Goal: Information Seeking & Learning: Learn about a topic

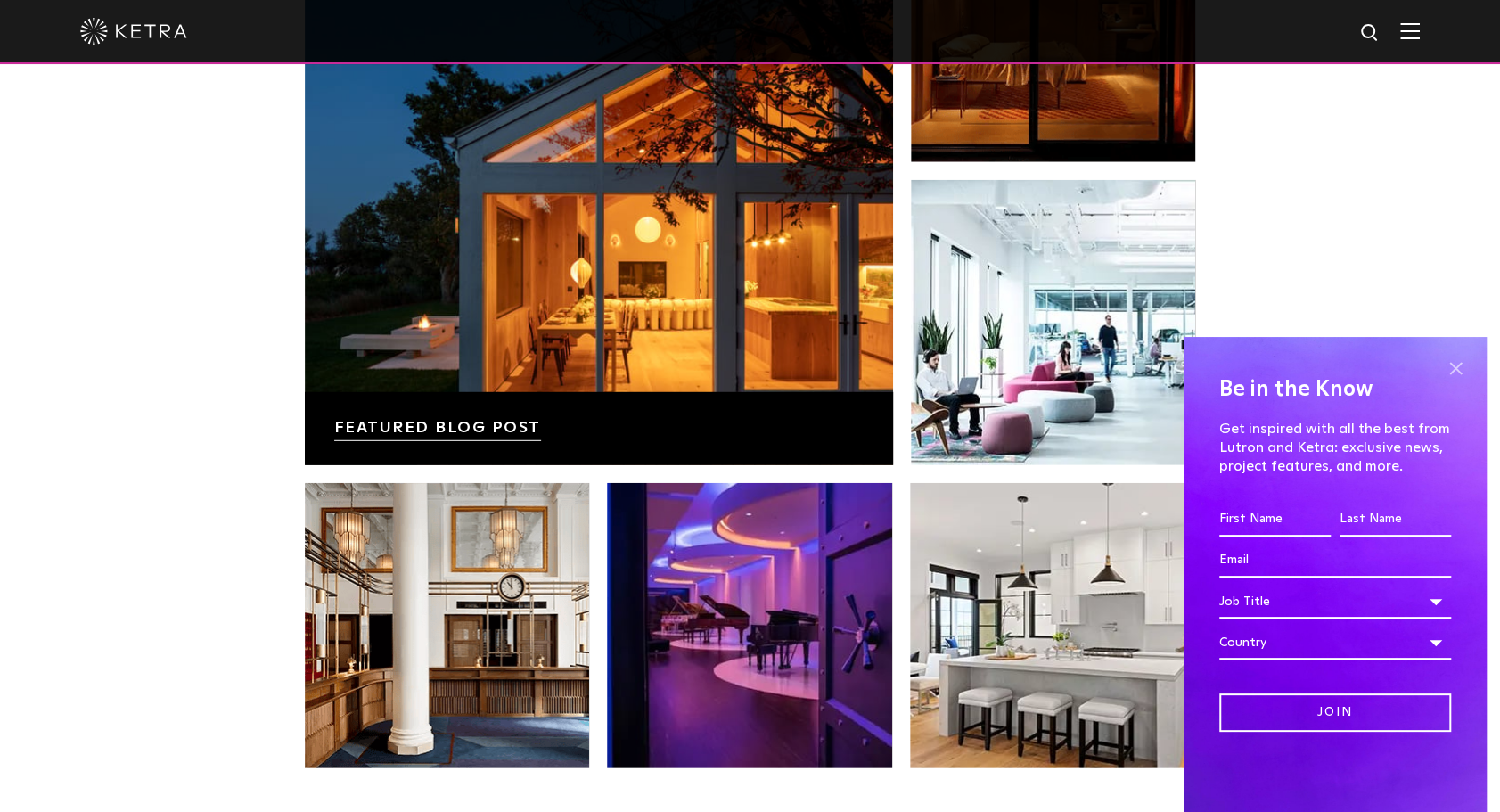
click at [1465, 362] on span at bounding box center [1456, 368] width 27 height 27
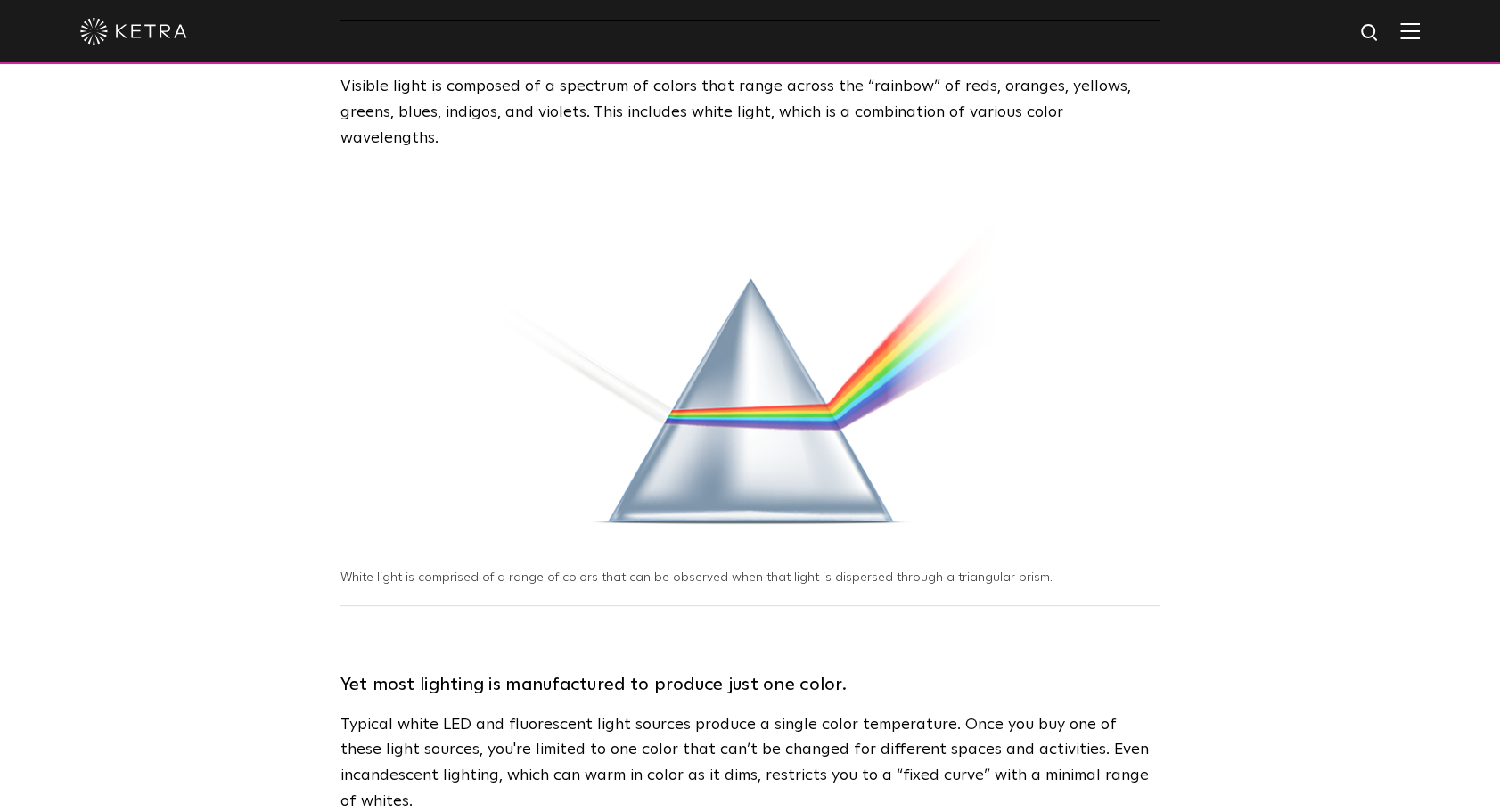
scroll to position [267, 0]
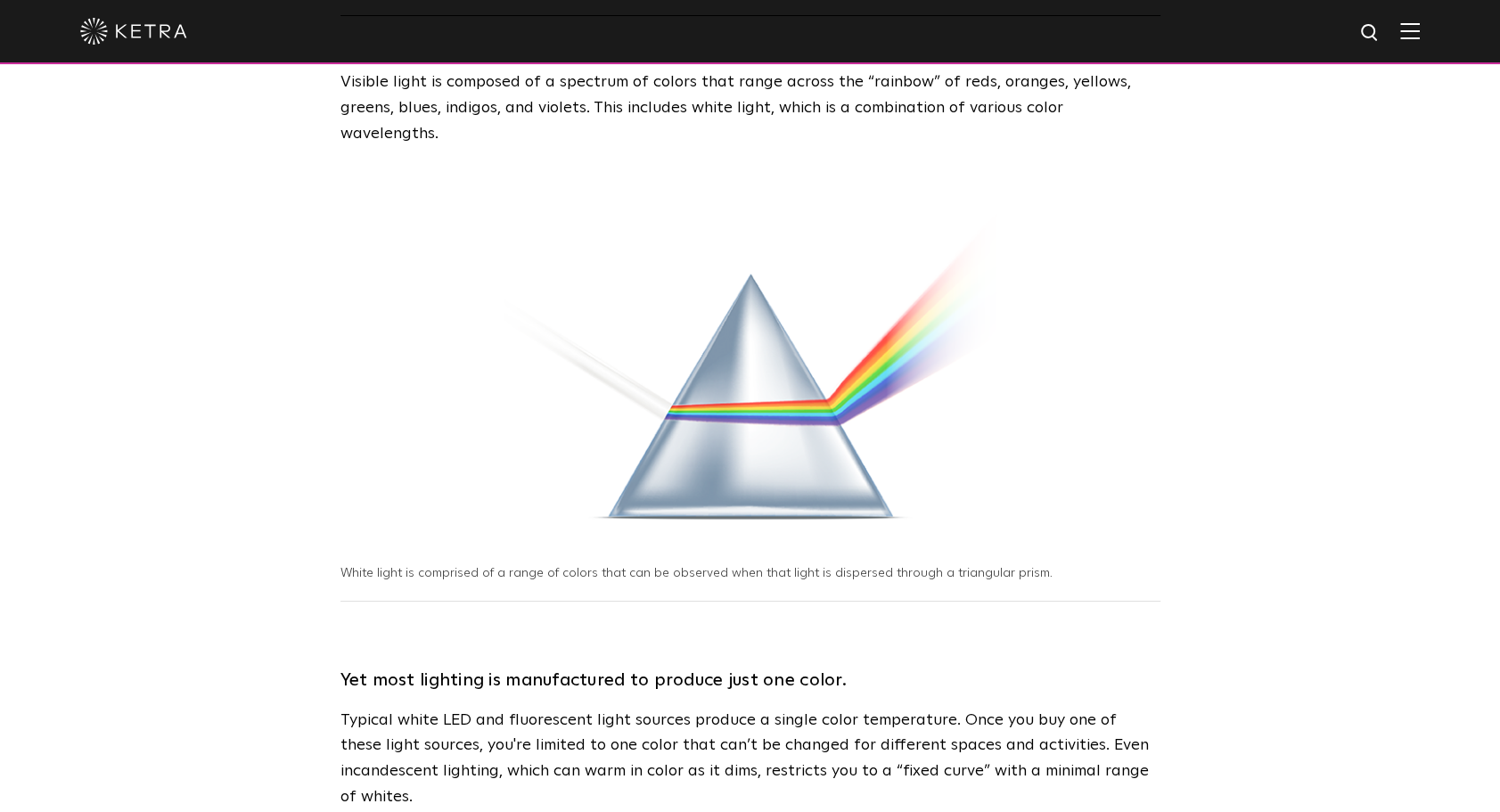
click at [509, 565] on p "White light is comprised of a range of colors that can be observed when that li…" at bounding box center [701, 574] width 722 height 17
drag, startPoint x: 509, startPoint y: 552, endPoint x: 380, endPoint y: 542, distance: 129.4
click at [380, 565] on p "White light is comprised of a range of colors that can be observed when that li…" at bounding box center [701, 574] width 722 height 17
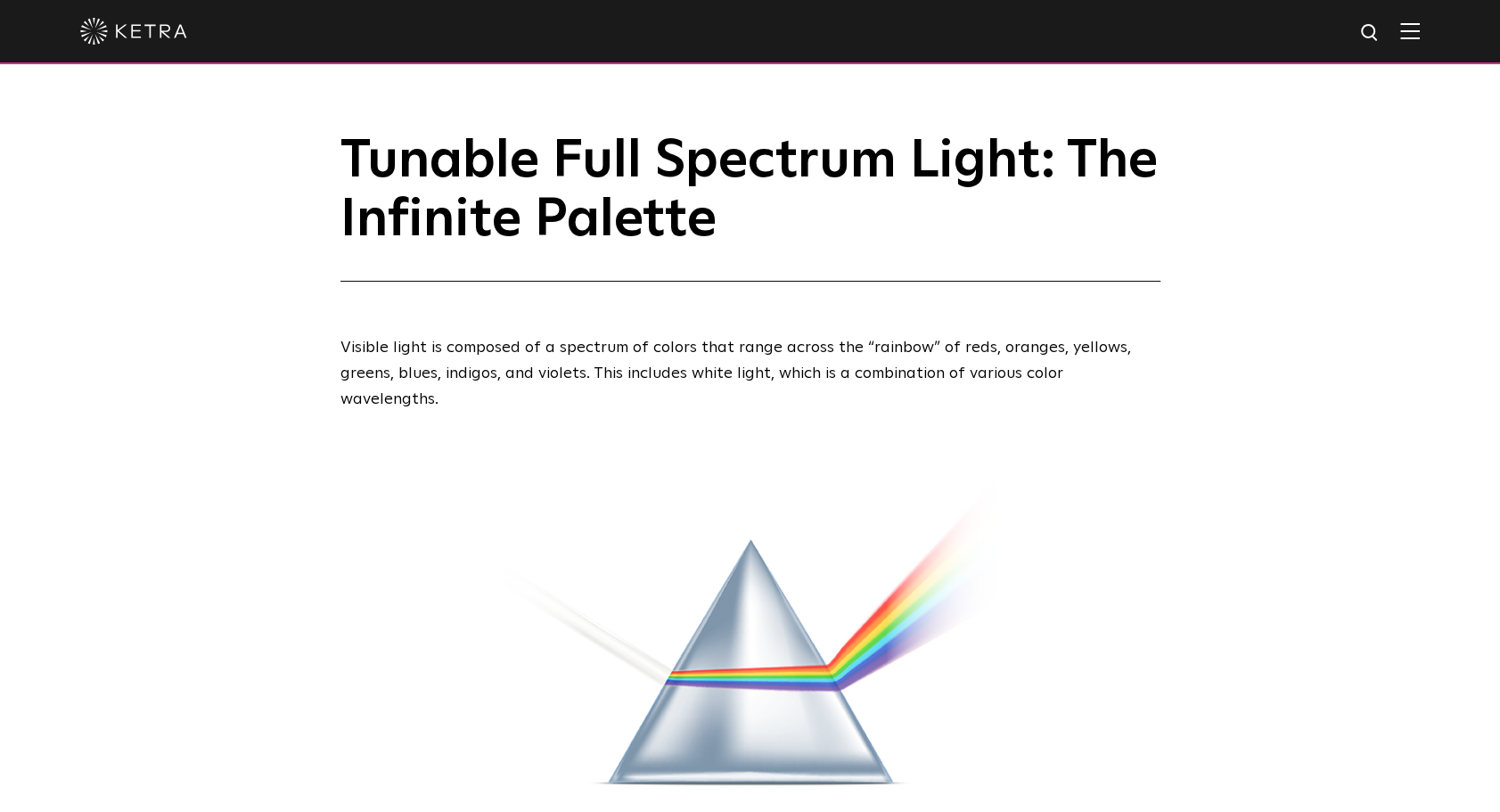
scroll to position [0, 0]
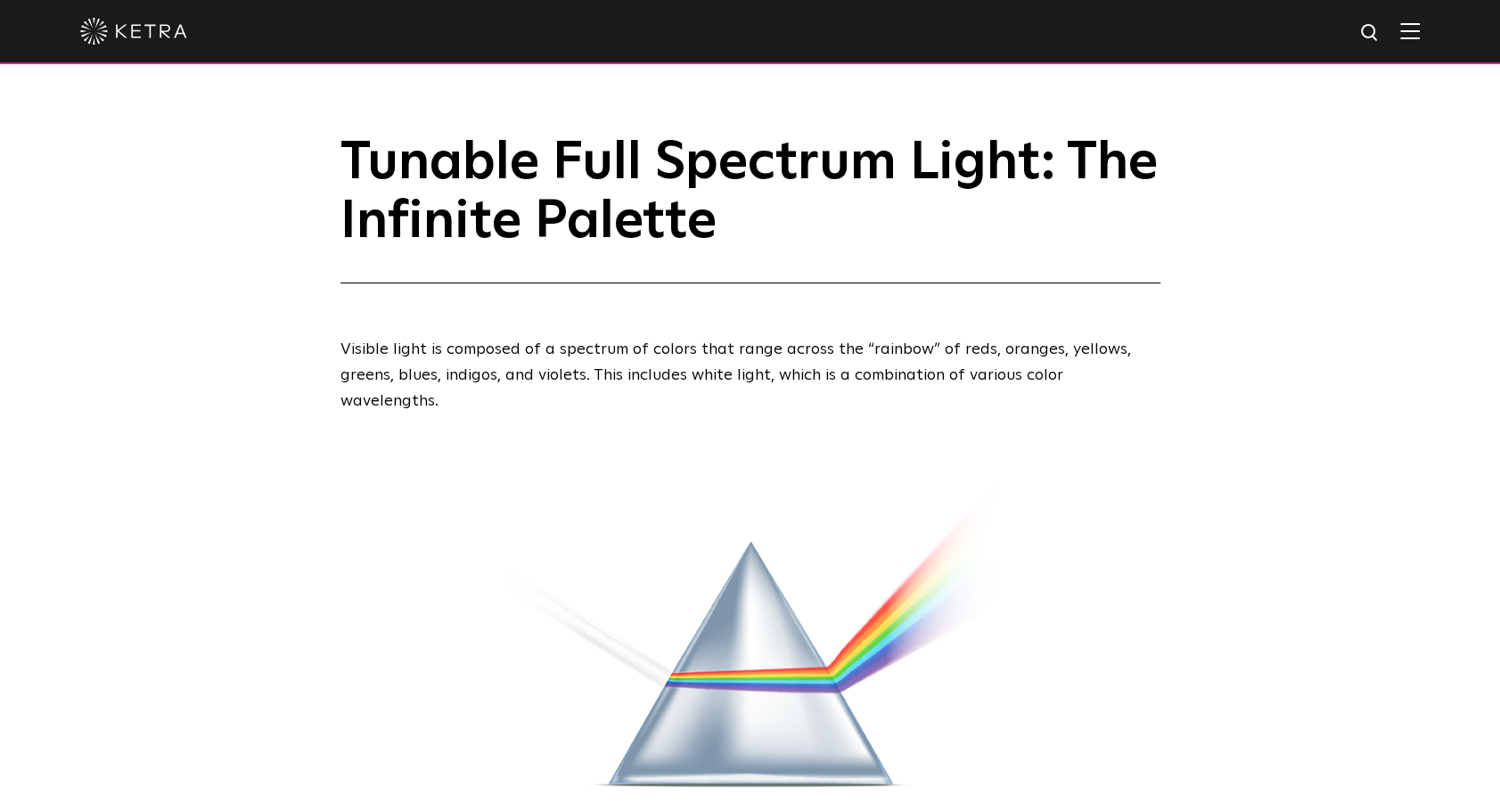
click at [569, 193] on h1 "Tunable Full Spectrum Light: The Infinite Palette" at bounding box center [750, 208] width 820 height 149
click at [369, 154] on h1 "Tunable Full Spectrum Light: The Infinite Palette" at bounding box center [750, 208] width 820 height 149
drag, startPoint x: 369, startPoint y: 154, endPoint x: 347, endPoint y: 168, distance: 26.1
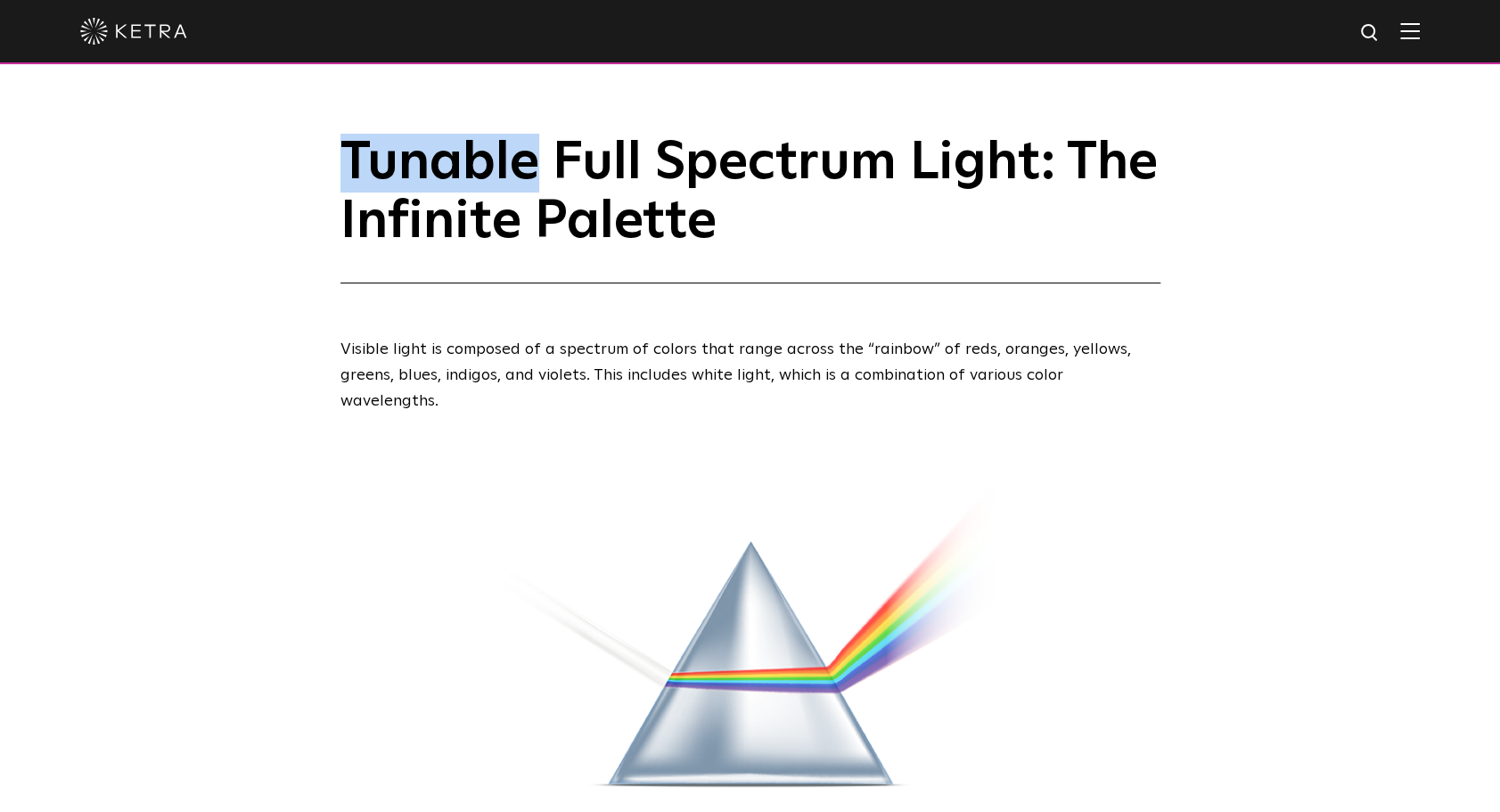
click at [347, 168] on h1 "Tunable Full Spectrum Light: The Infinite Palette" at bounding box center [750, 208] width 820 height 149
drag, startPoint x: 347, startPoint y: 168, endPoint x: 340, endPoint y: 214, distance: 46.5
click at [340, 213] on div "Tunable Full Spectrum Light: The Infinite Palette" at bounding box center [750, 208] width 847 height 149
click at [341, 214] on h1 "Tunable Full Spectrum Light: The Infinite Palette" at bounding box center [750, 208] width 820 height 149
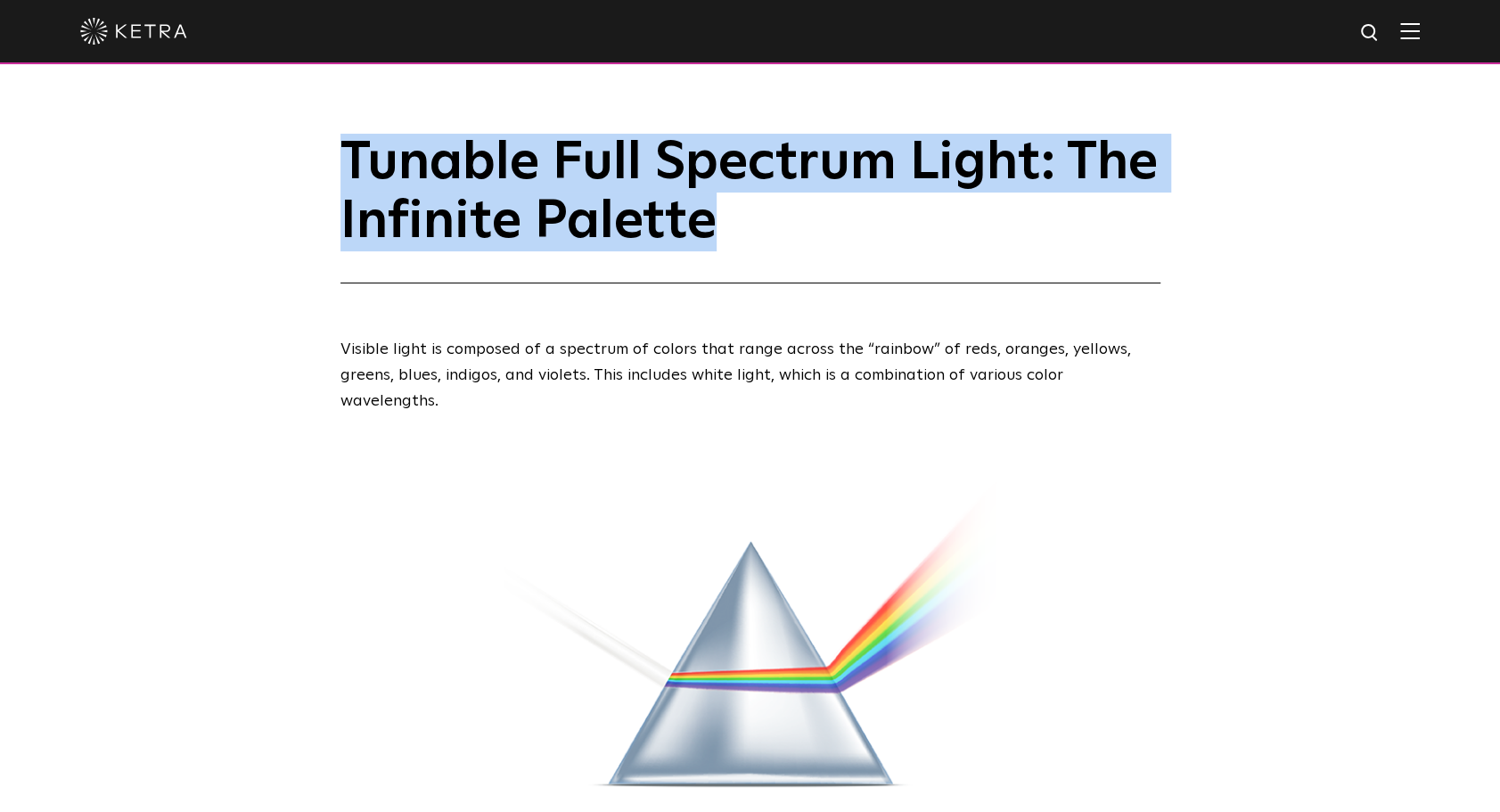
drag, startPoint x: 755, startPoint y: 200, endPoint x: 229, endPoint y: 111, distance: 533.5
click at [229, 111] on div "Tunable Full Spectrum Light: The Infinite Palette" at bounding box center [750, 185] width 1500 height 194
copy h1 "Tunable Full Spectrum Light: The Infinite Palette"
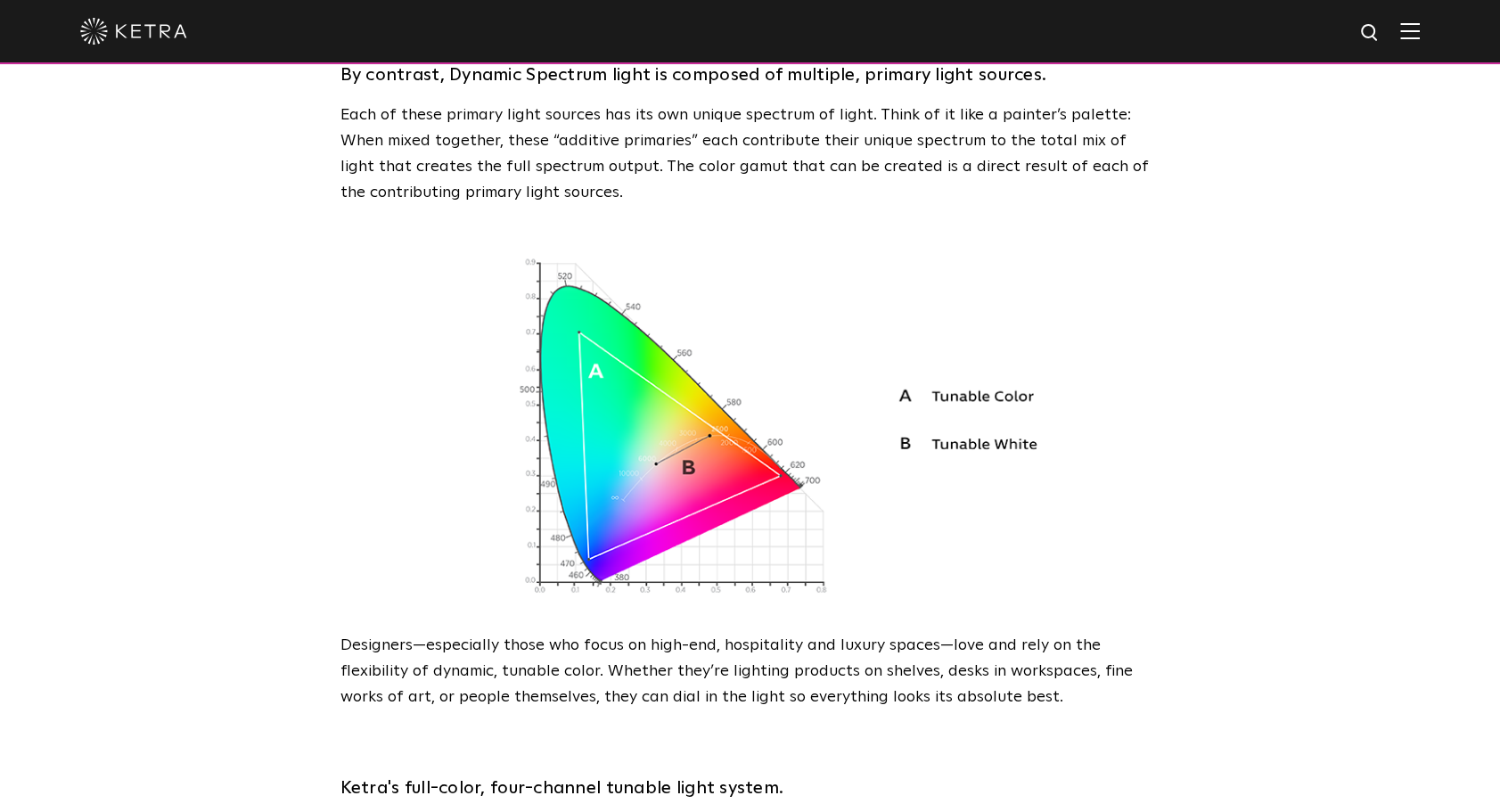
scroll to position [1692, 0]
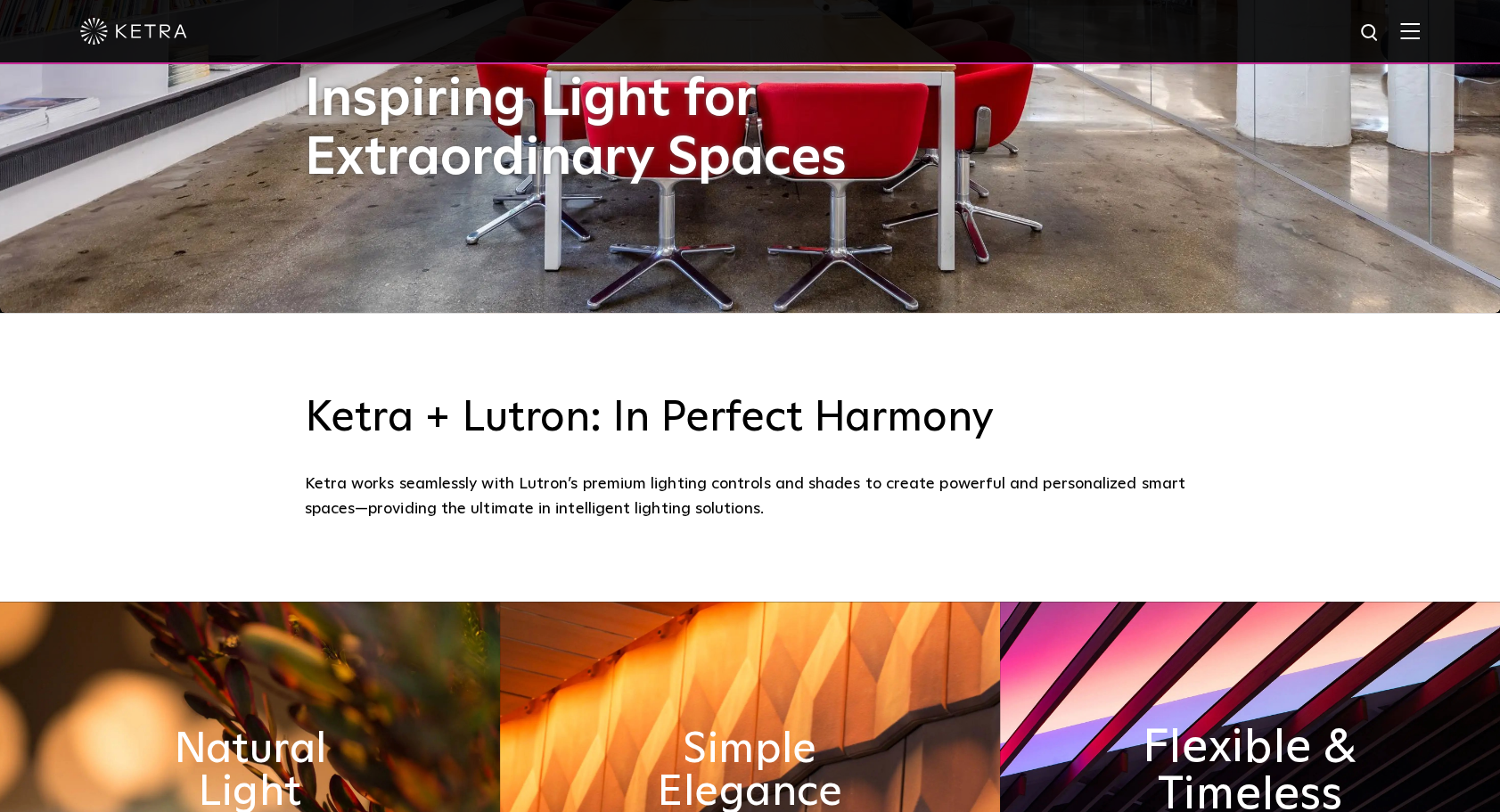
scroll to position [801, 0]
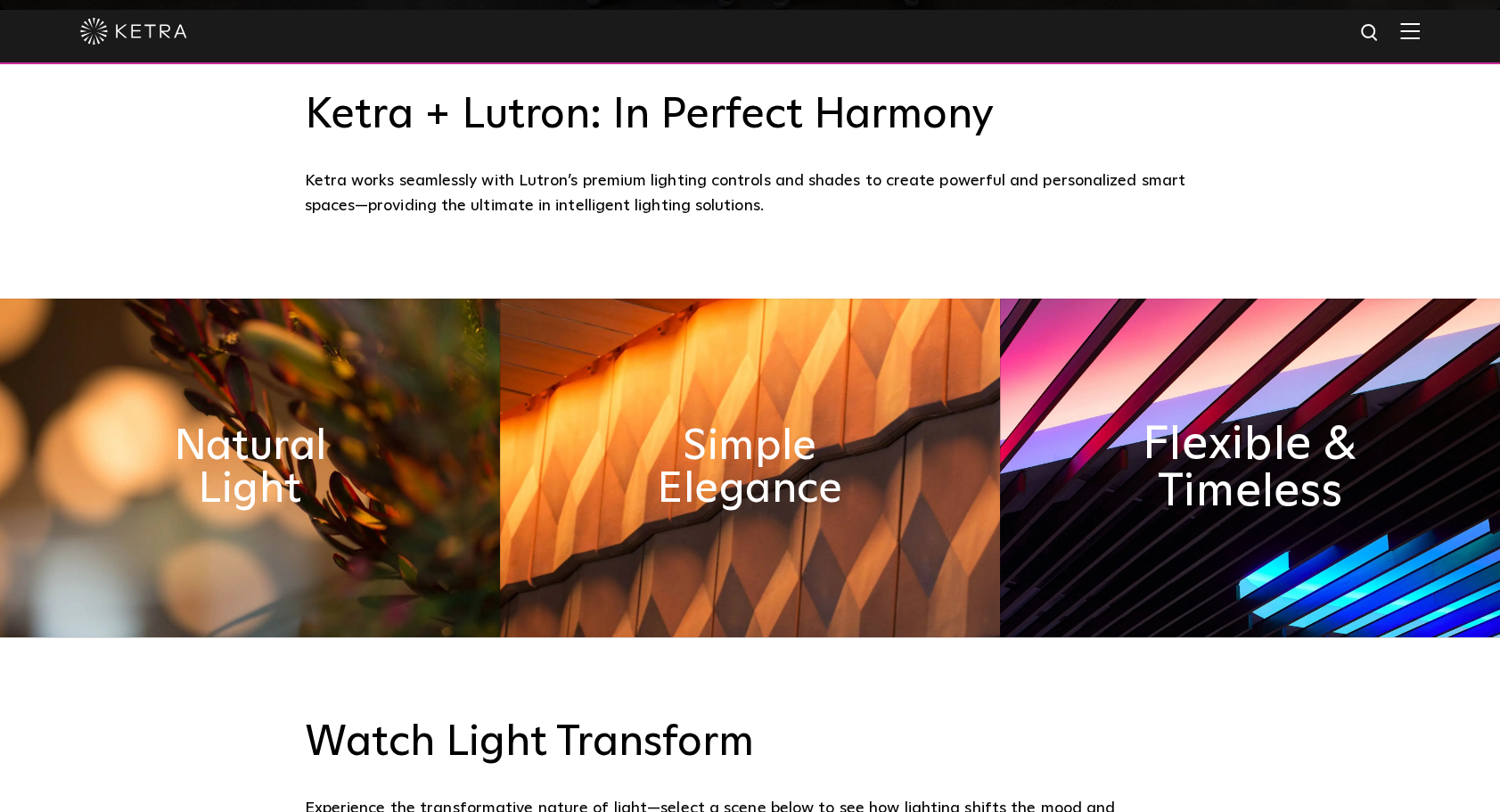
click at [1242, 486] on h2 "Flexible & Timeless" at bounding box center [1250, 468] width 273 height 94
click at [1243, 487] on div "Flexible & Timeless Flexible lighting solutions to fit any mood or moment and e…" at bounding box center [1250, 467] width 500 height 338
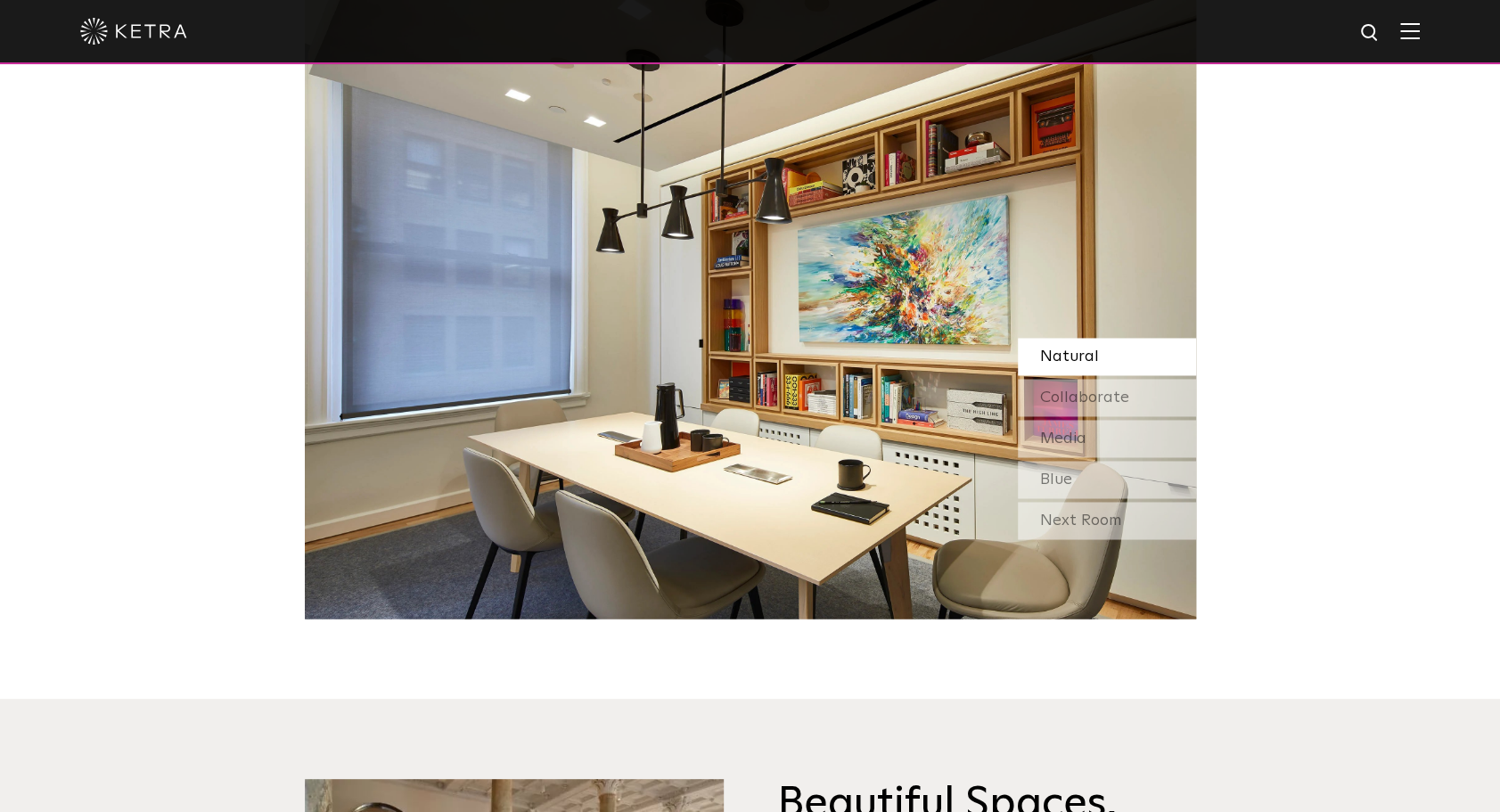
click at [704, 290] on img at bounding box center [750, 306] width 891 height 624
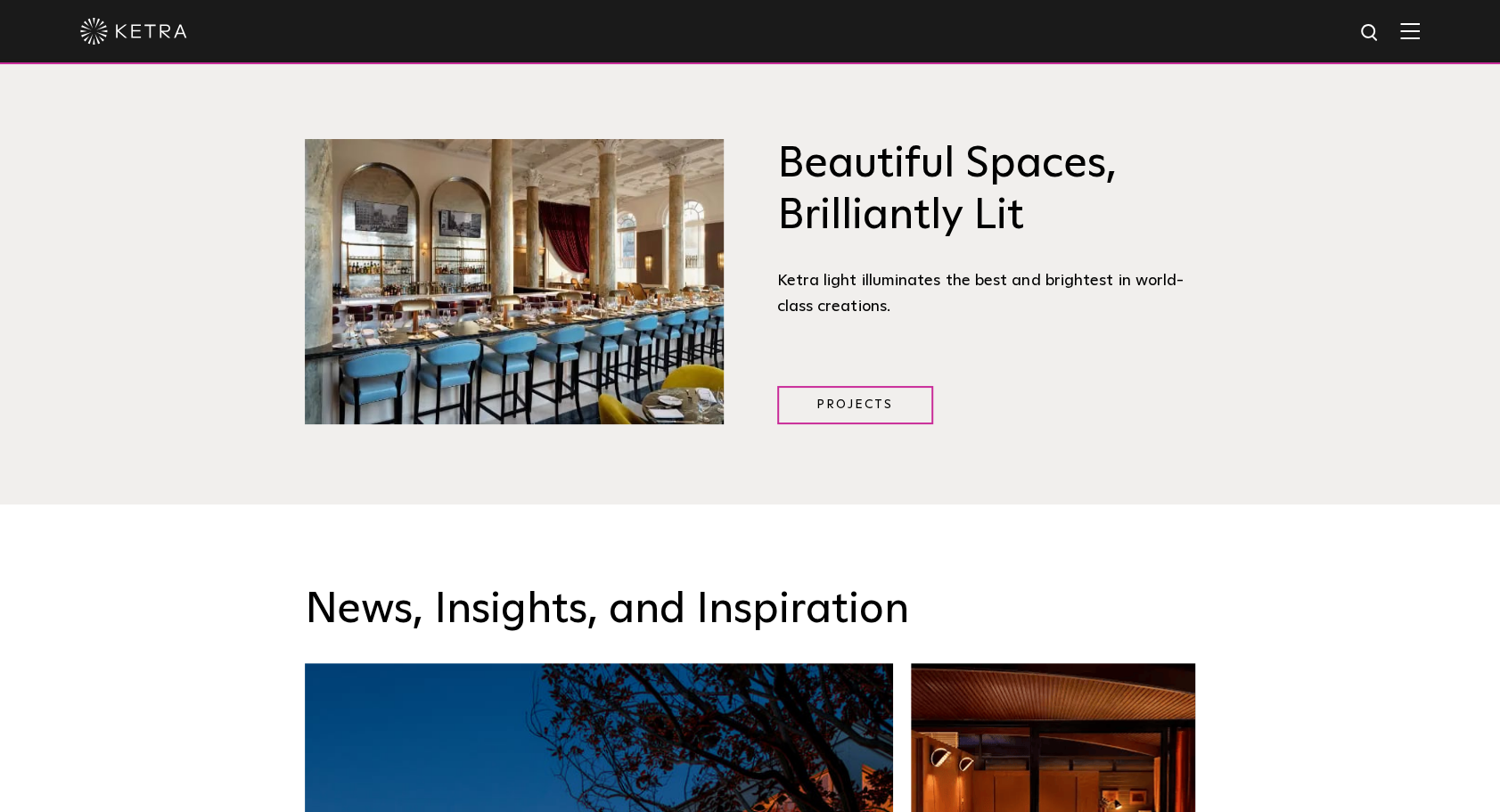
scroll to position [2316, 0]
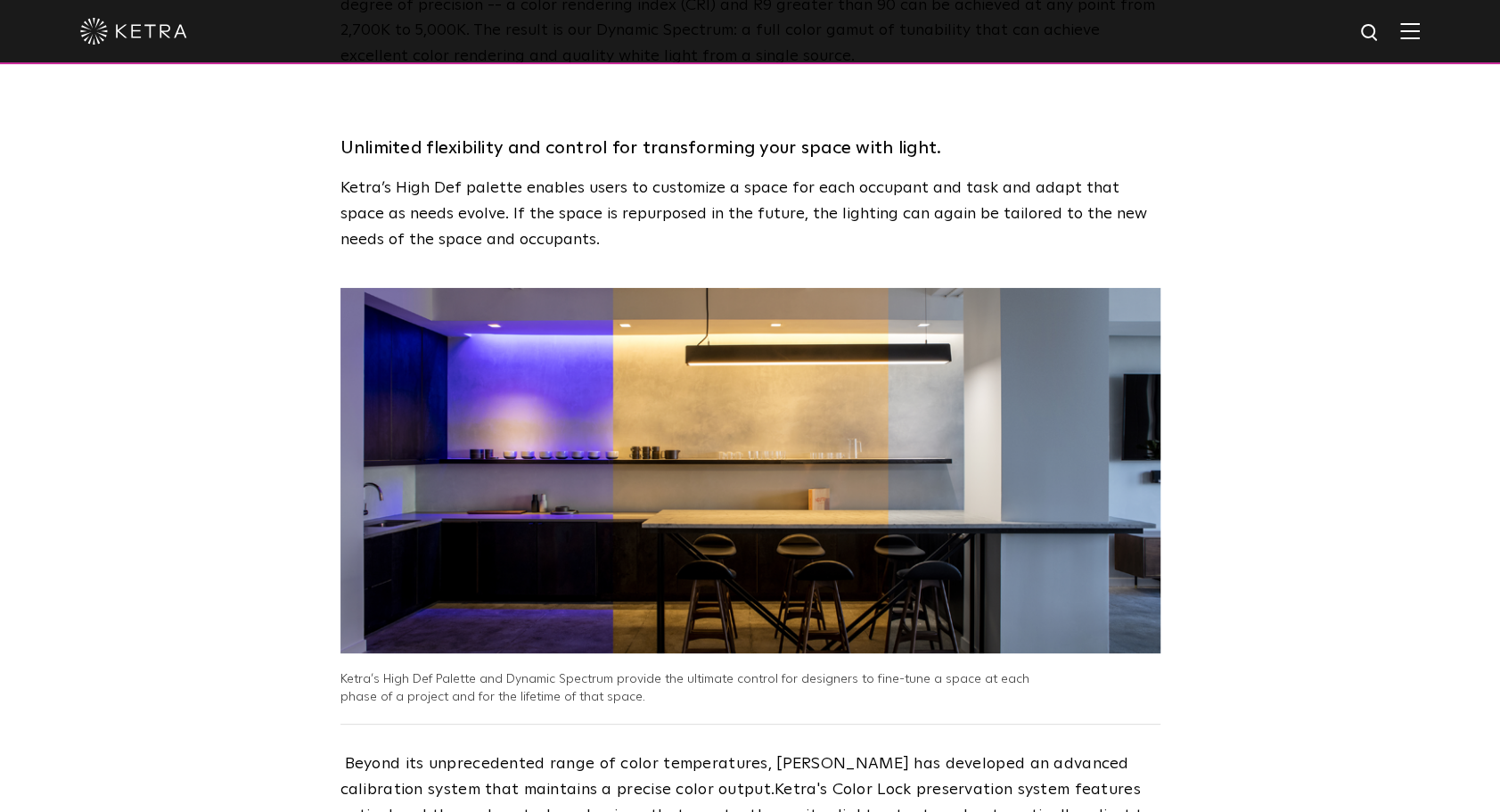
scroll to position [2672, 0]
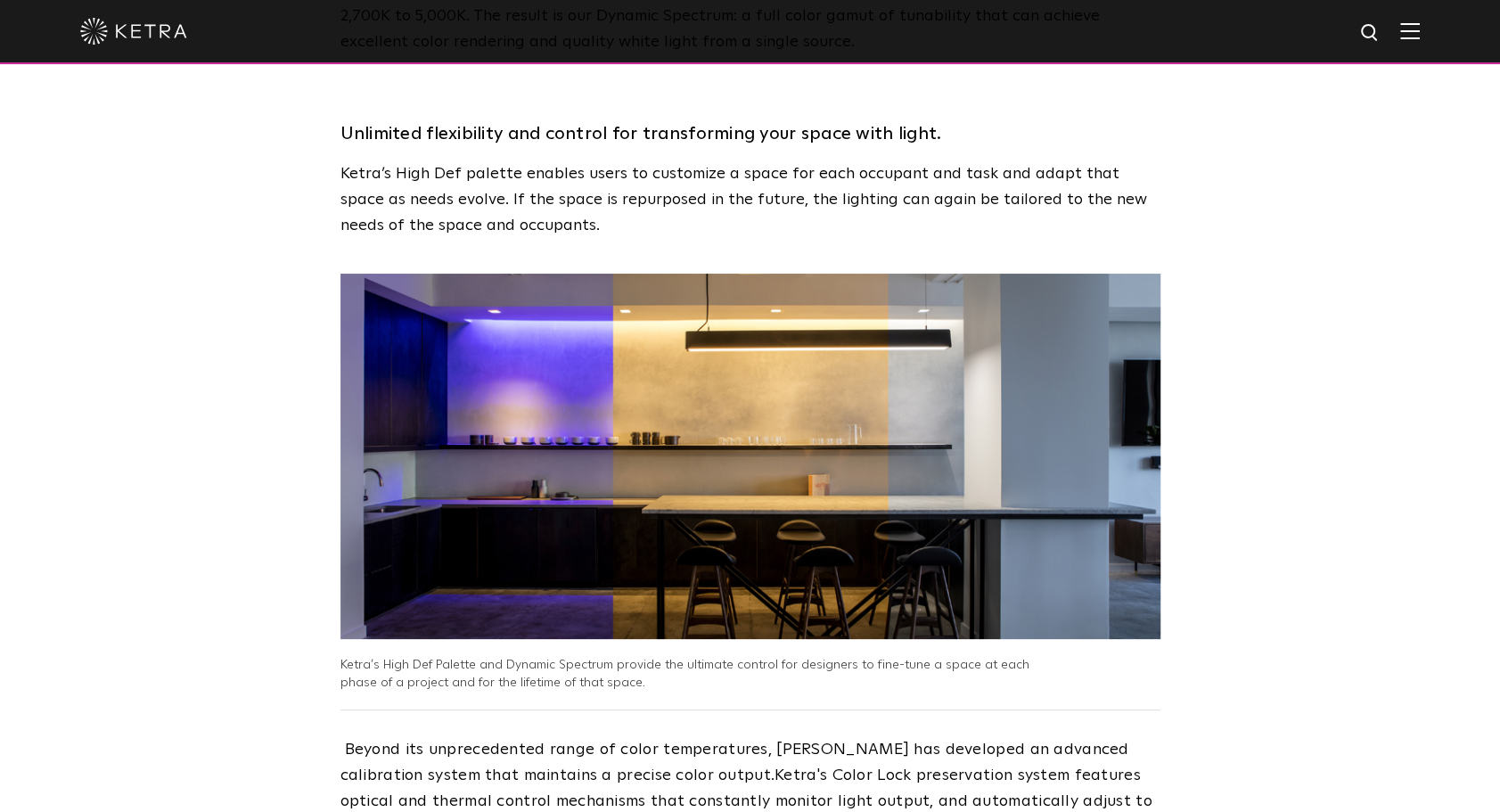
click at [620, 341] on img at bounding box center [750, 456] width 820 height 365
click at [807, 368] on img at bounding box center [750, 456] width 820 height 365
drag, startPoint x: 790, startPoint y: 352, endPoint x: 550, endPoint y: -93, distance: 505.6
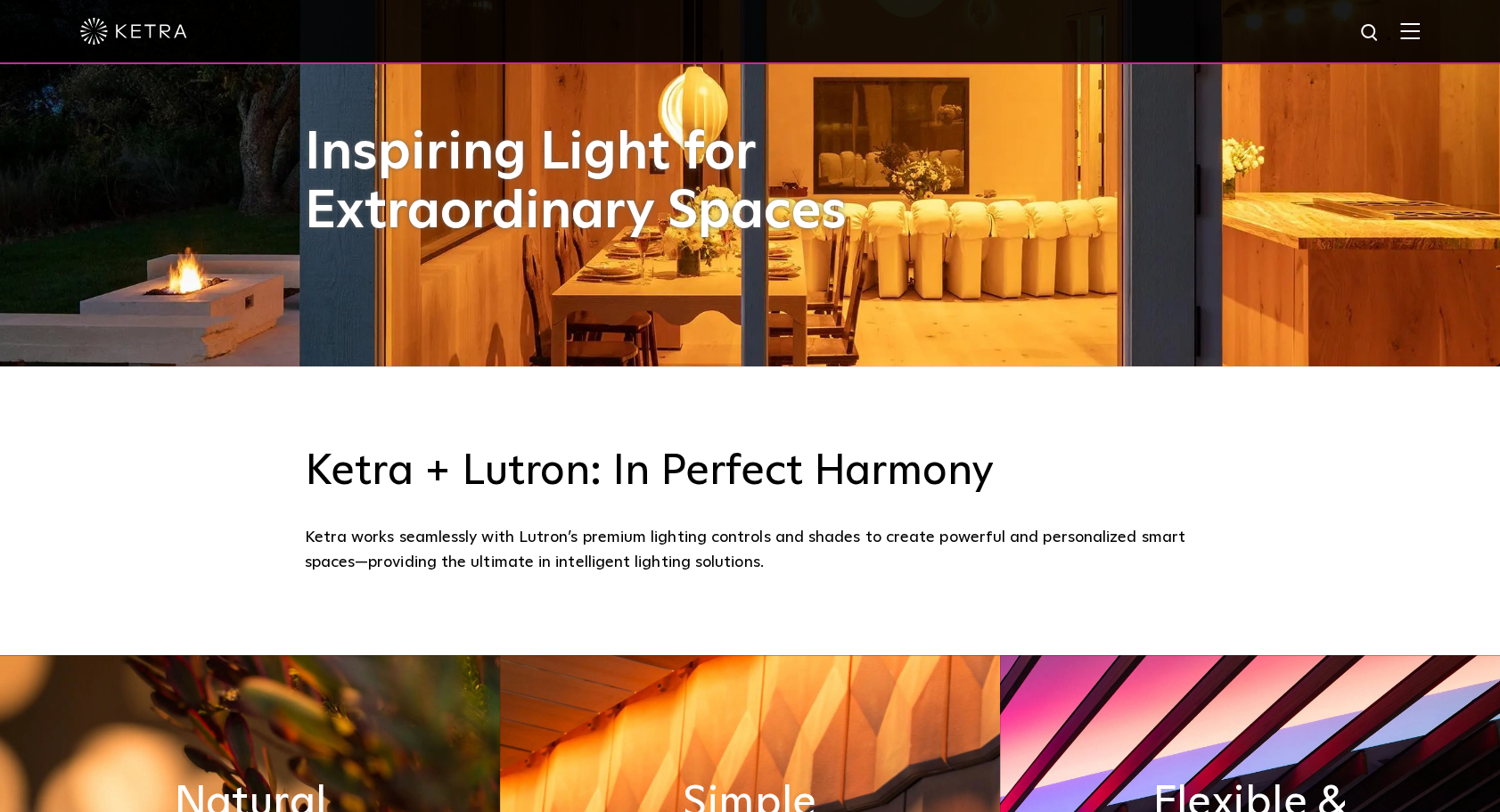
scroll to position [891, 0]
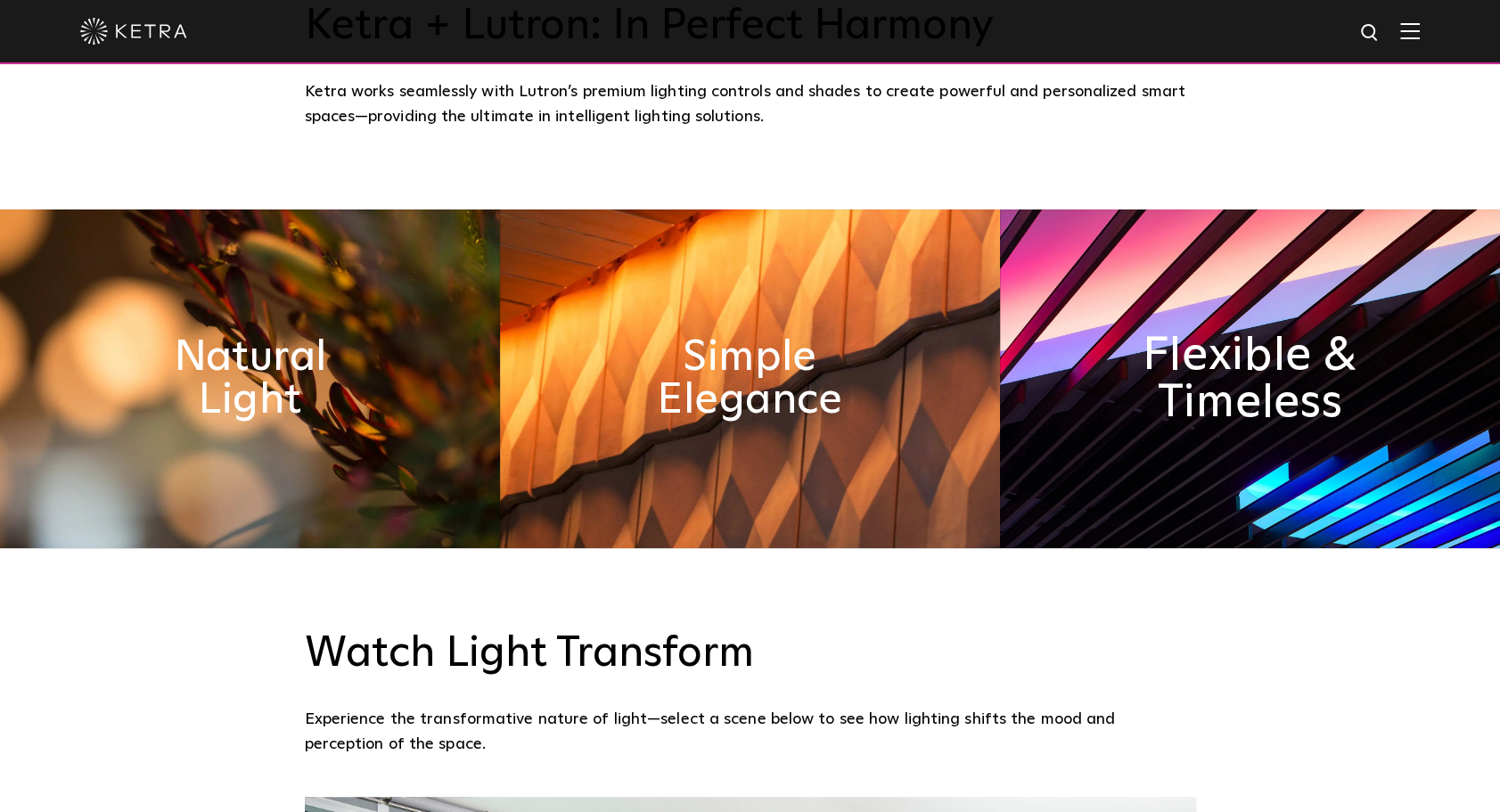
click at [1186, 402] on h2 "Flexible & Timeless" at bounding box center [1250, 379] width 273 height 94
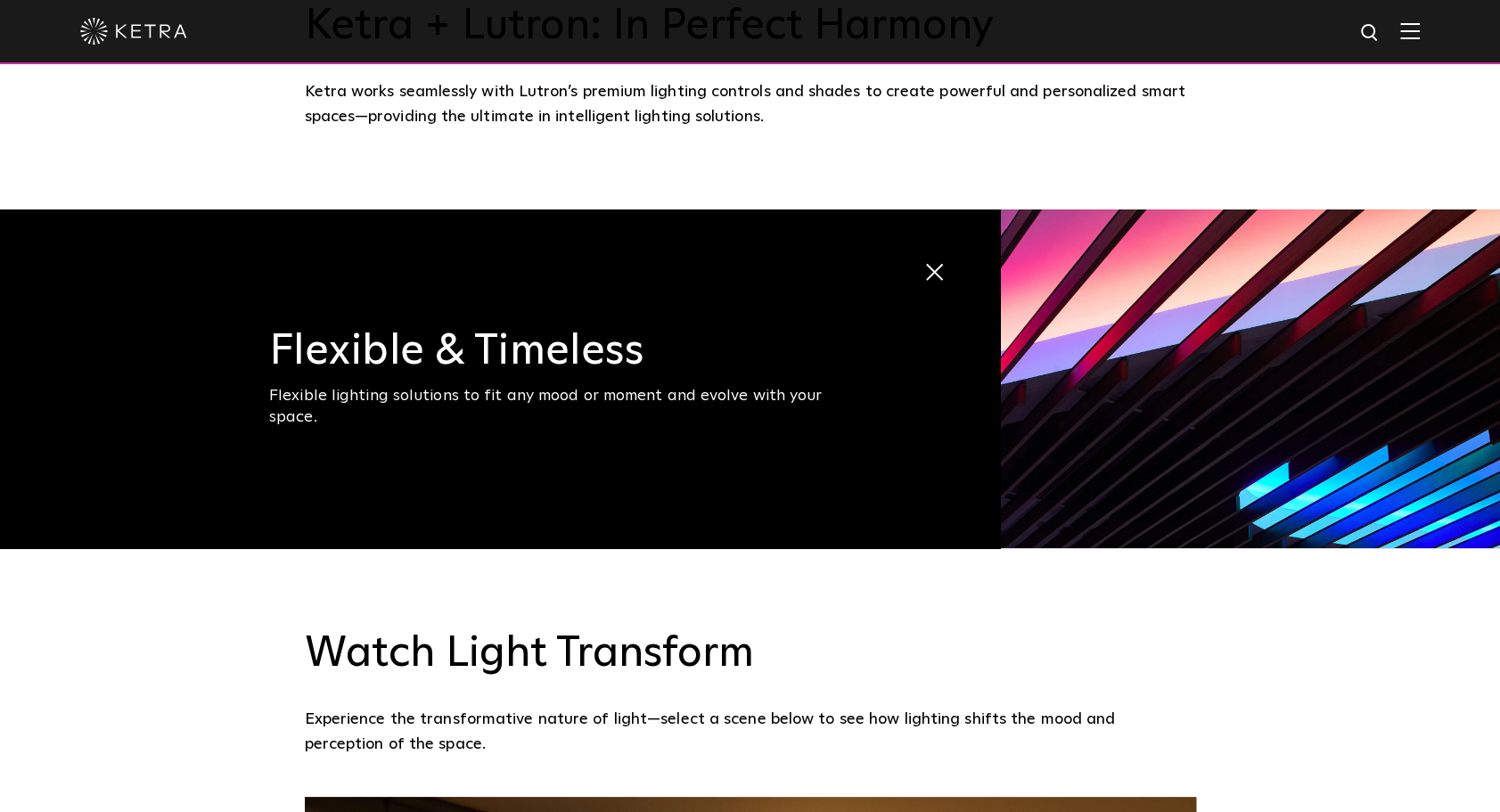
click at [1340, 337] on img at bounding box center [1250, 378] width 500 height 338
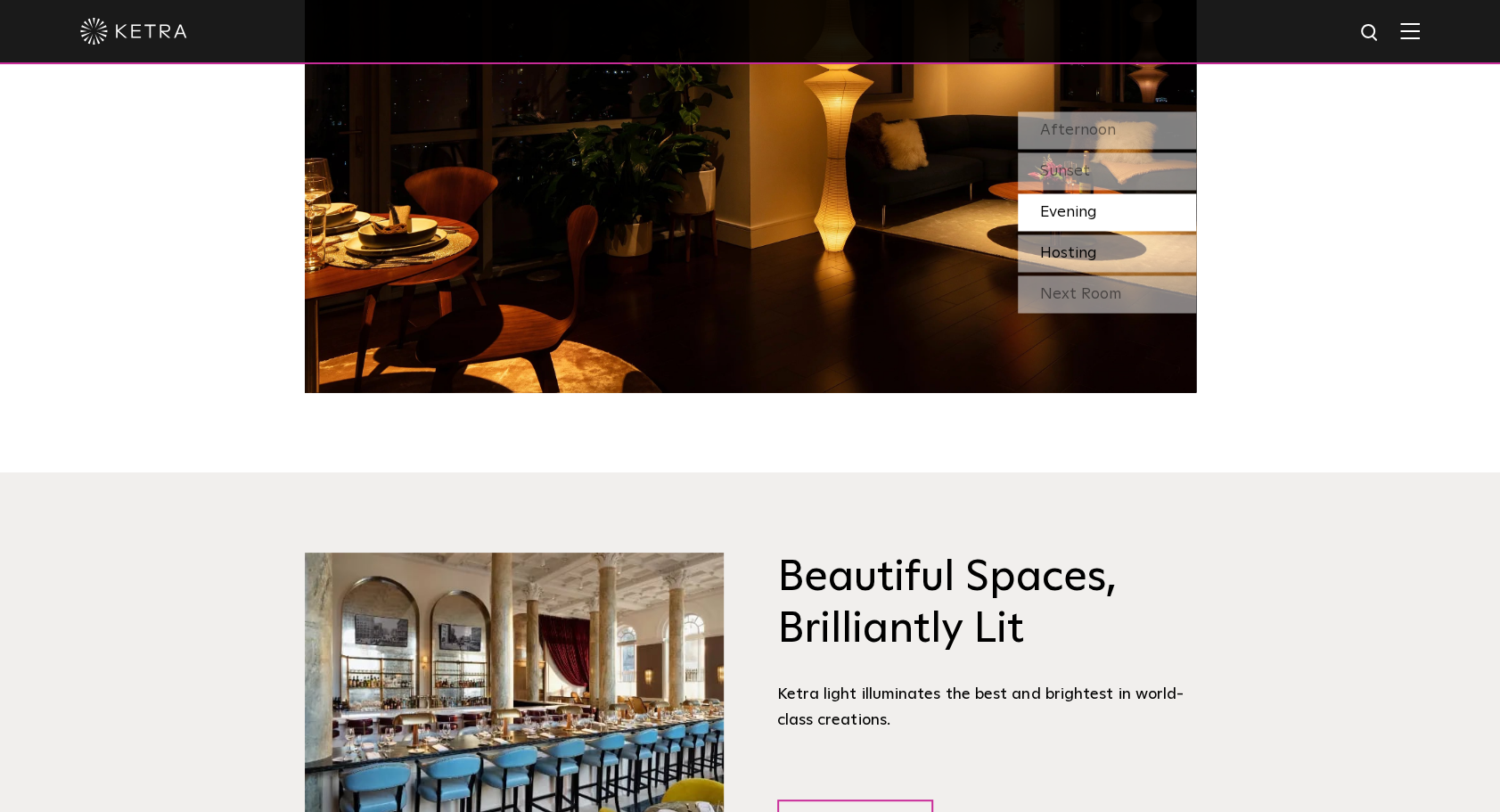
scroll to position [1871, 0]
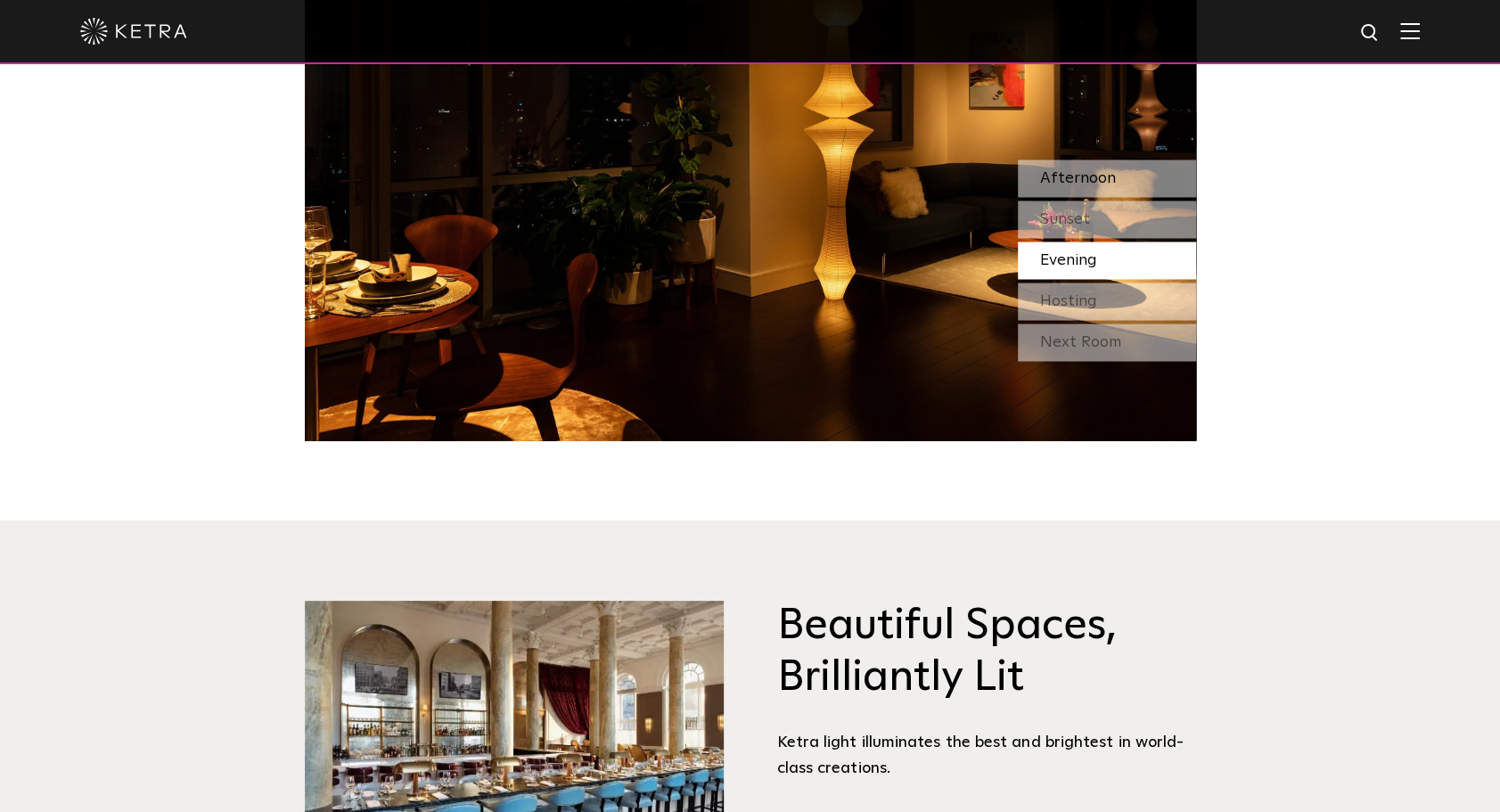
click at [1121, 175] on div "Afternoon" at bounding box center [1106, 177] width 178 height 38
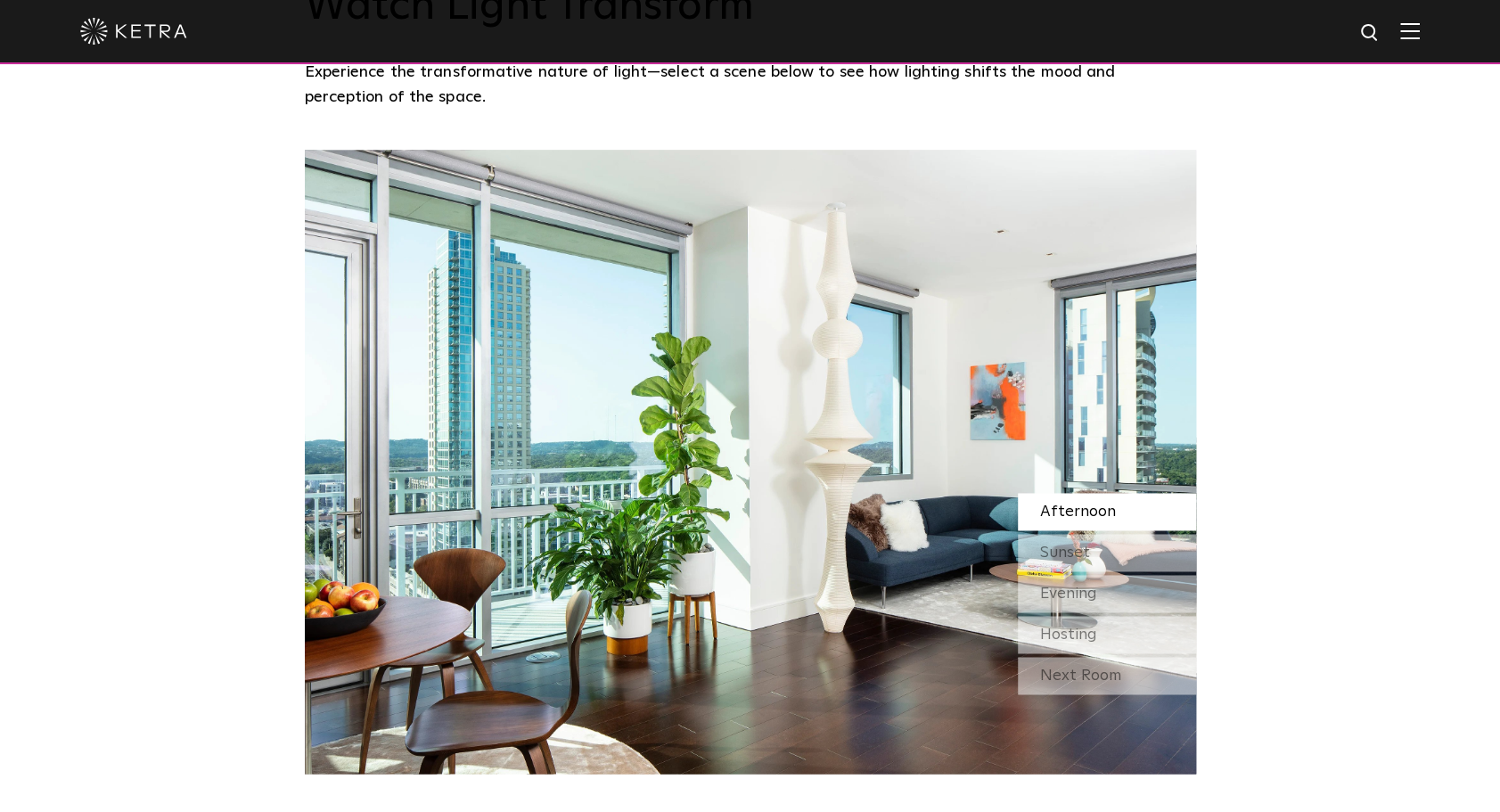
scroll to position [1515, 0]
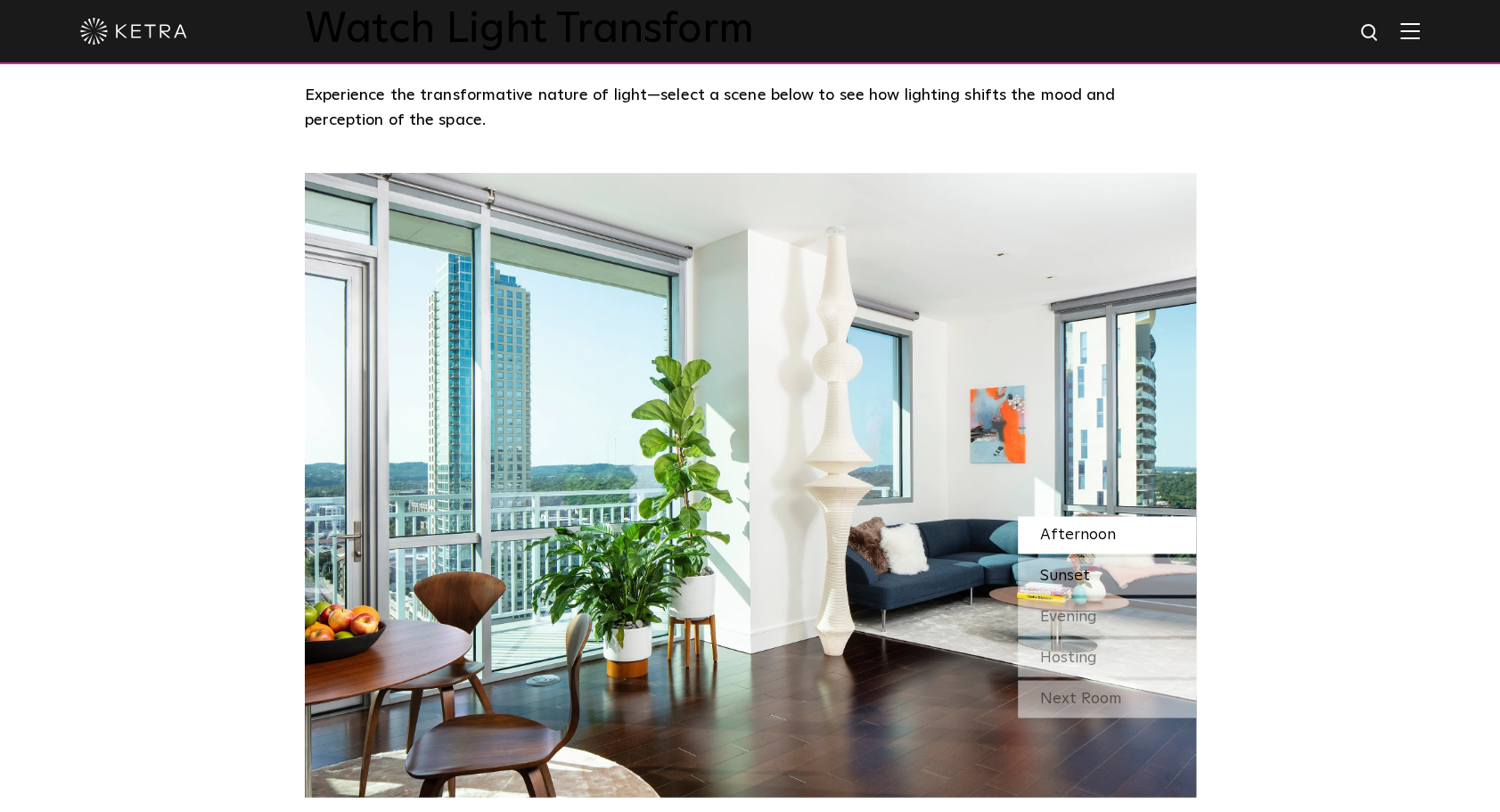
click at [1096, 579] on div "Sunset" at bounding box center [1106, 575] width 178 height 38
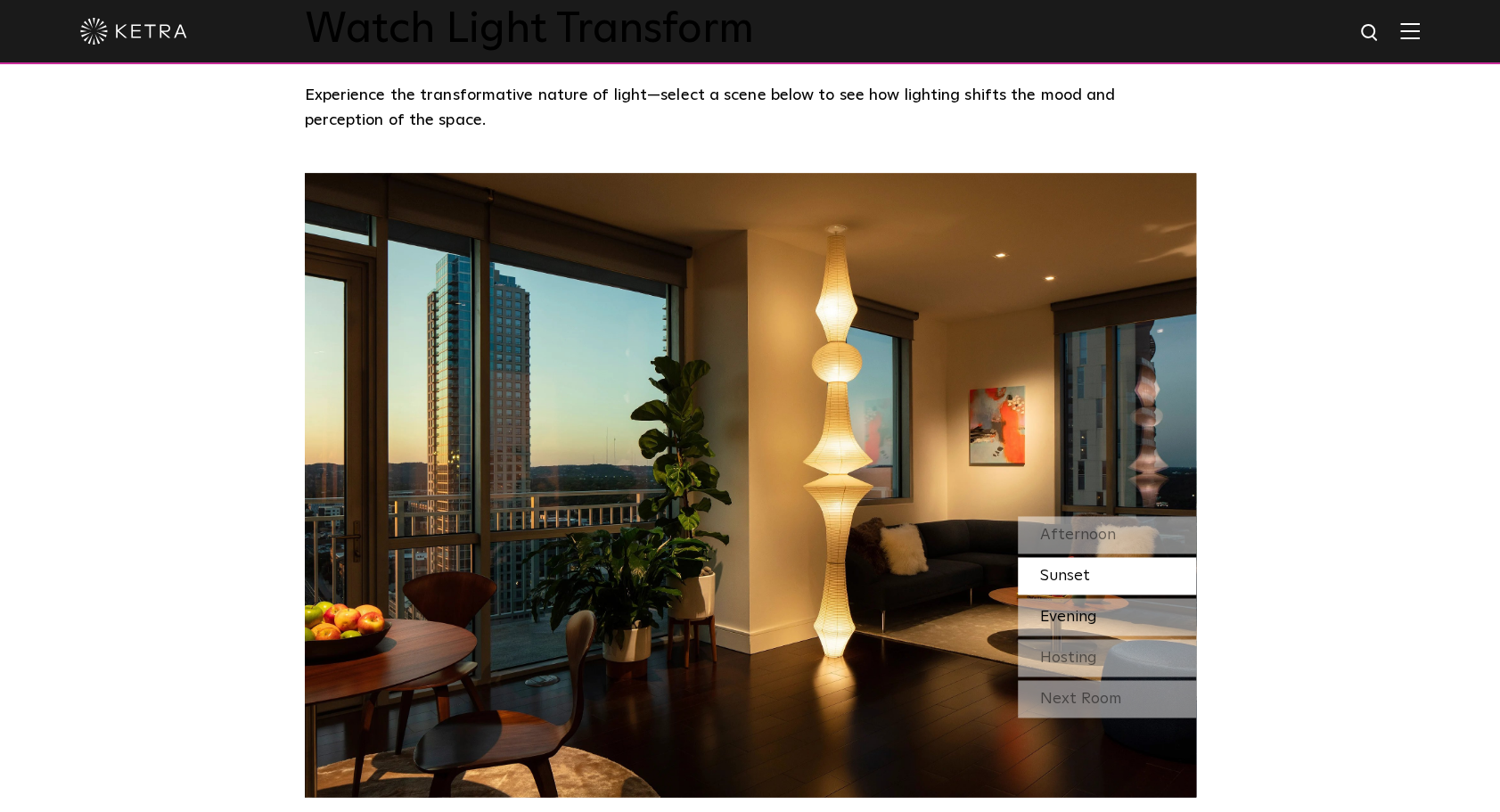
click at [1075, 613] on span "Evening" at bounding box center [1068, 616] width 57 height 16
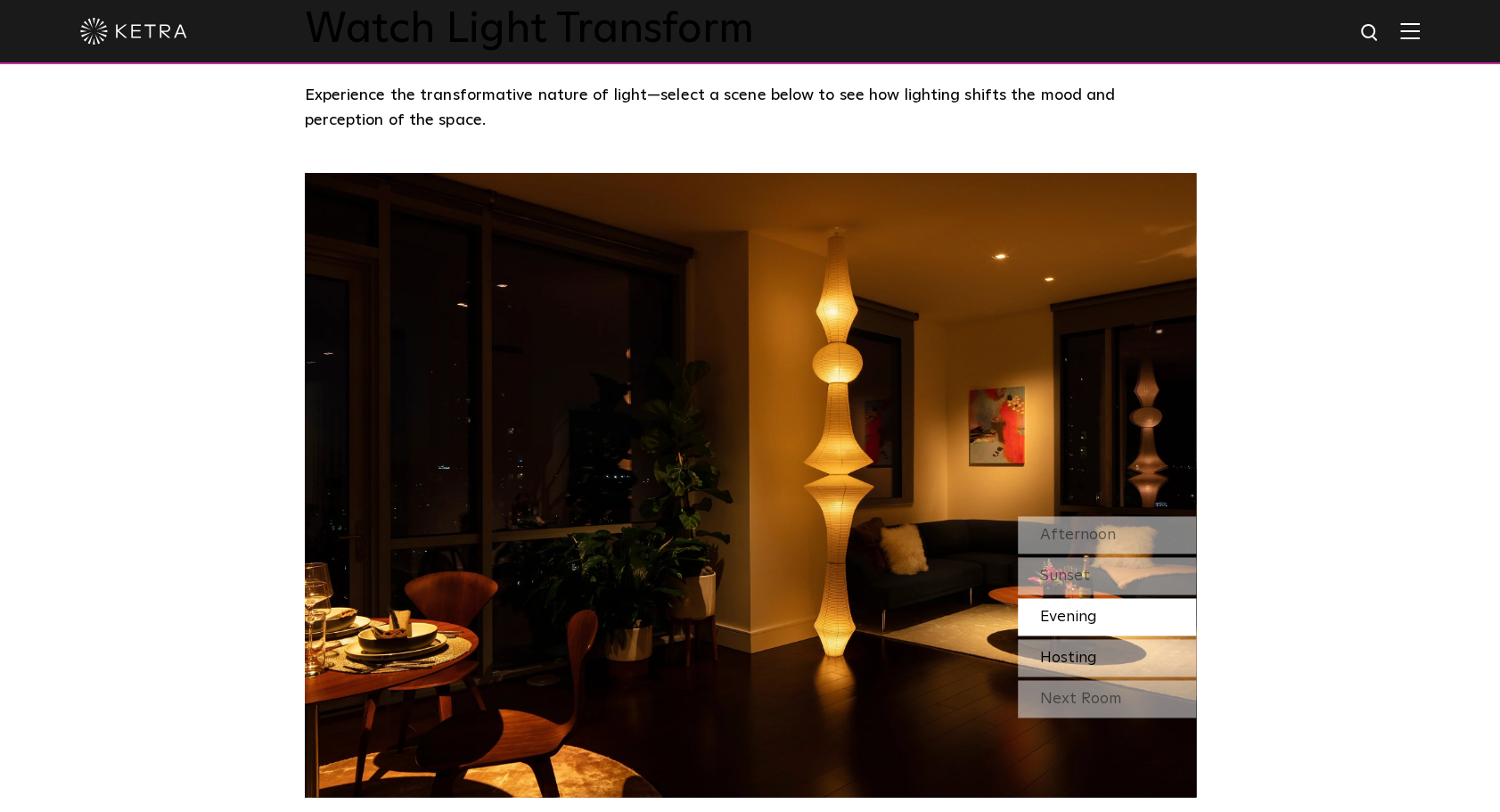
click at [1074, 657] on span "Hosting" at bounding box center [1068, 657] width 57 height 16
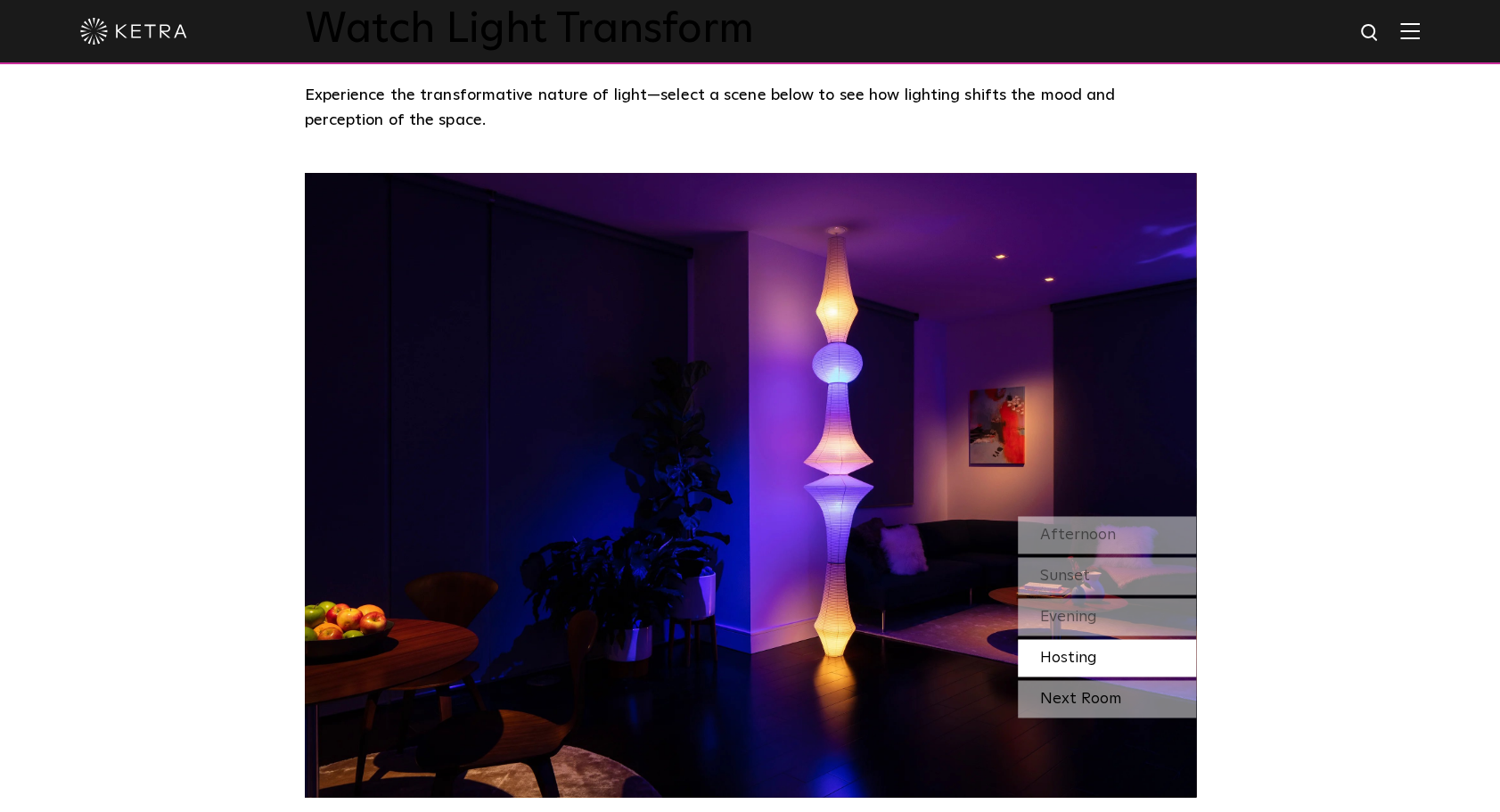
click at [1081, 696] on div "Next Room" at bounding box center [1106, 698] width 178 height 38
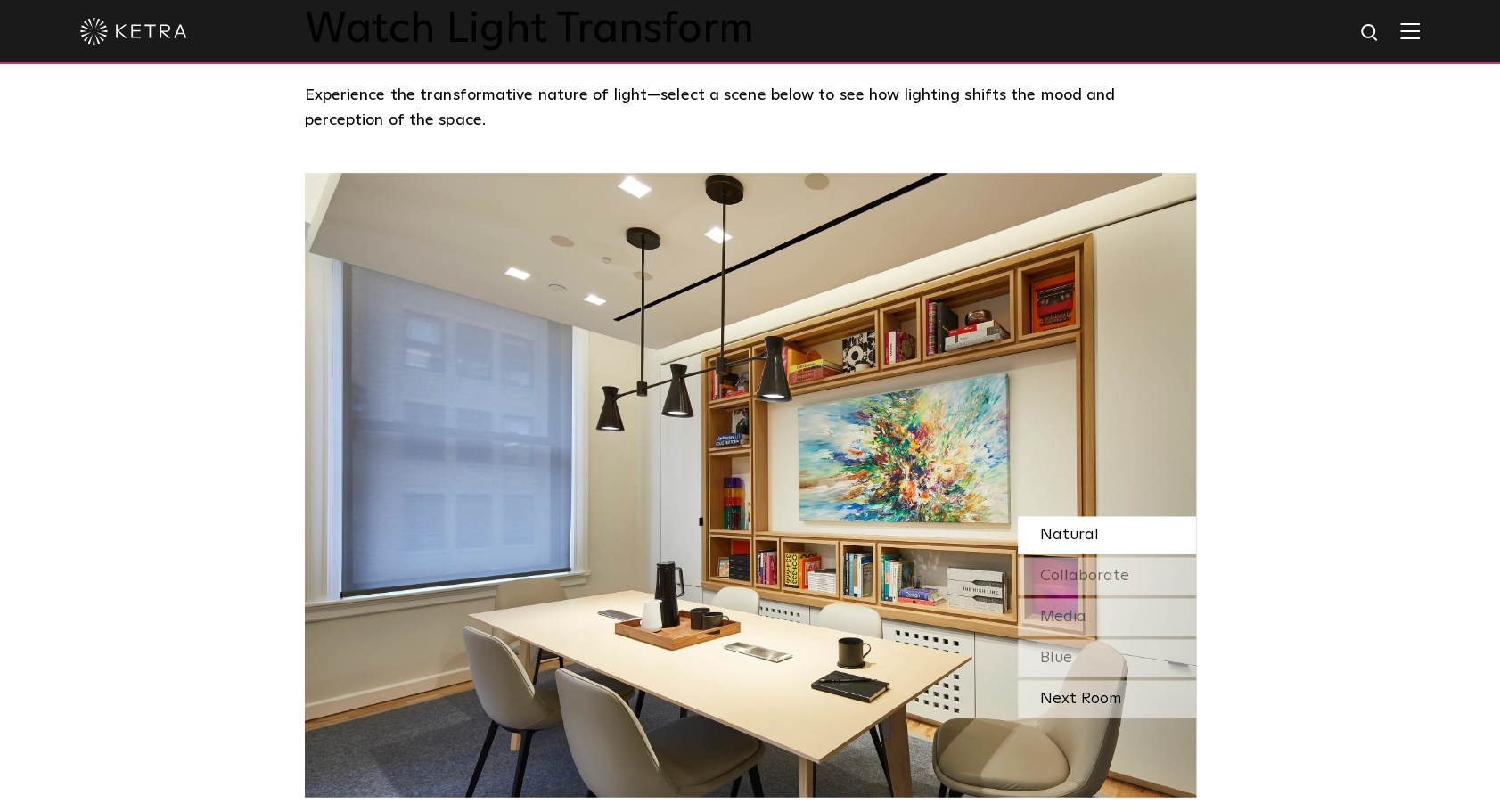
click at [1083, 698] on div "Next Room" at bounding box center [1106, 698] width 178 height 38
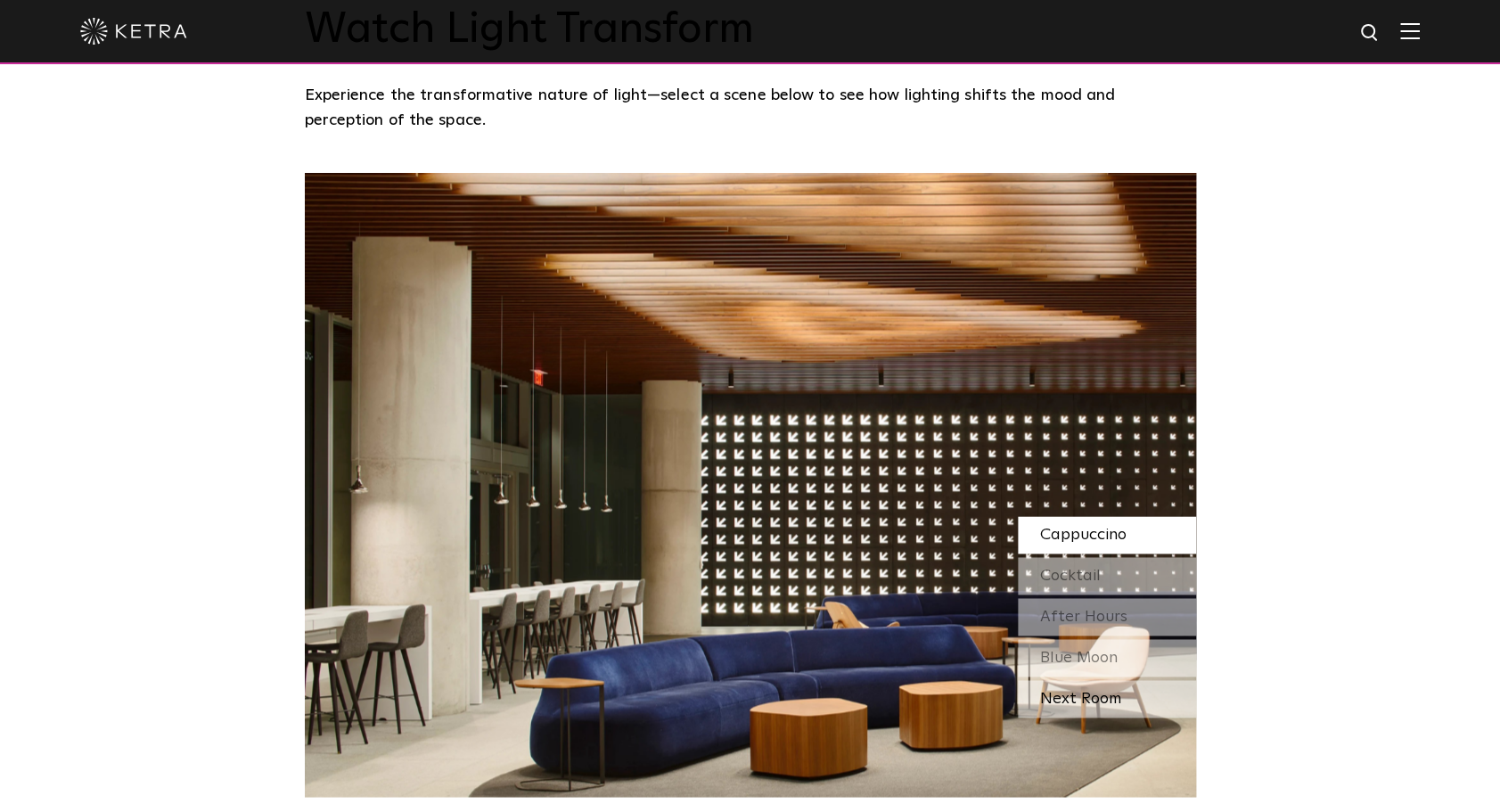
click at [1083, 702] on div "Next Room" at bounding box center [1106, 698] width 178 height 38
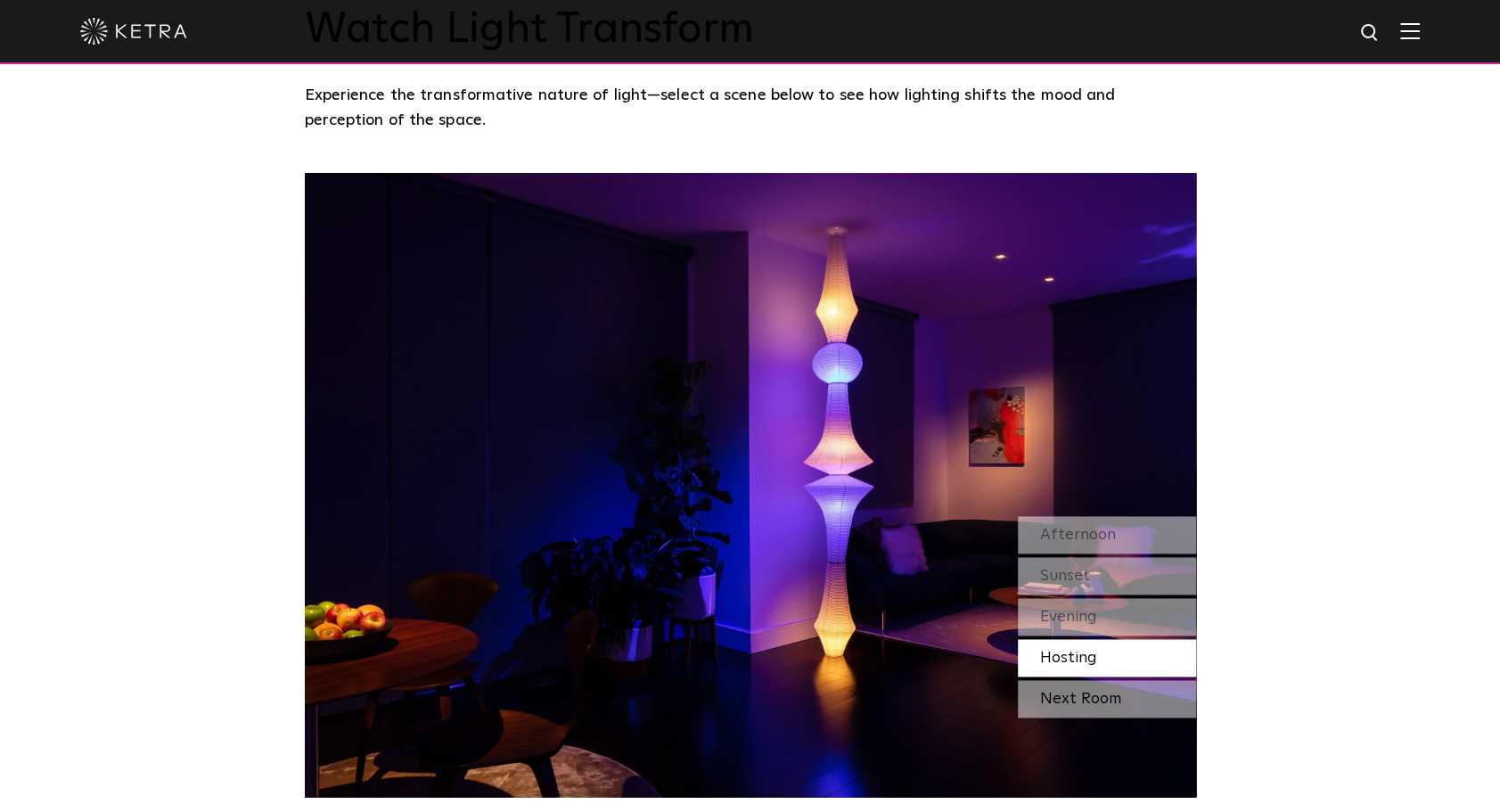
click at [1083, 700] on div "Next Room" at bounding box center [1106, 698] width 178 height 38
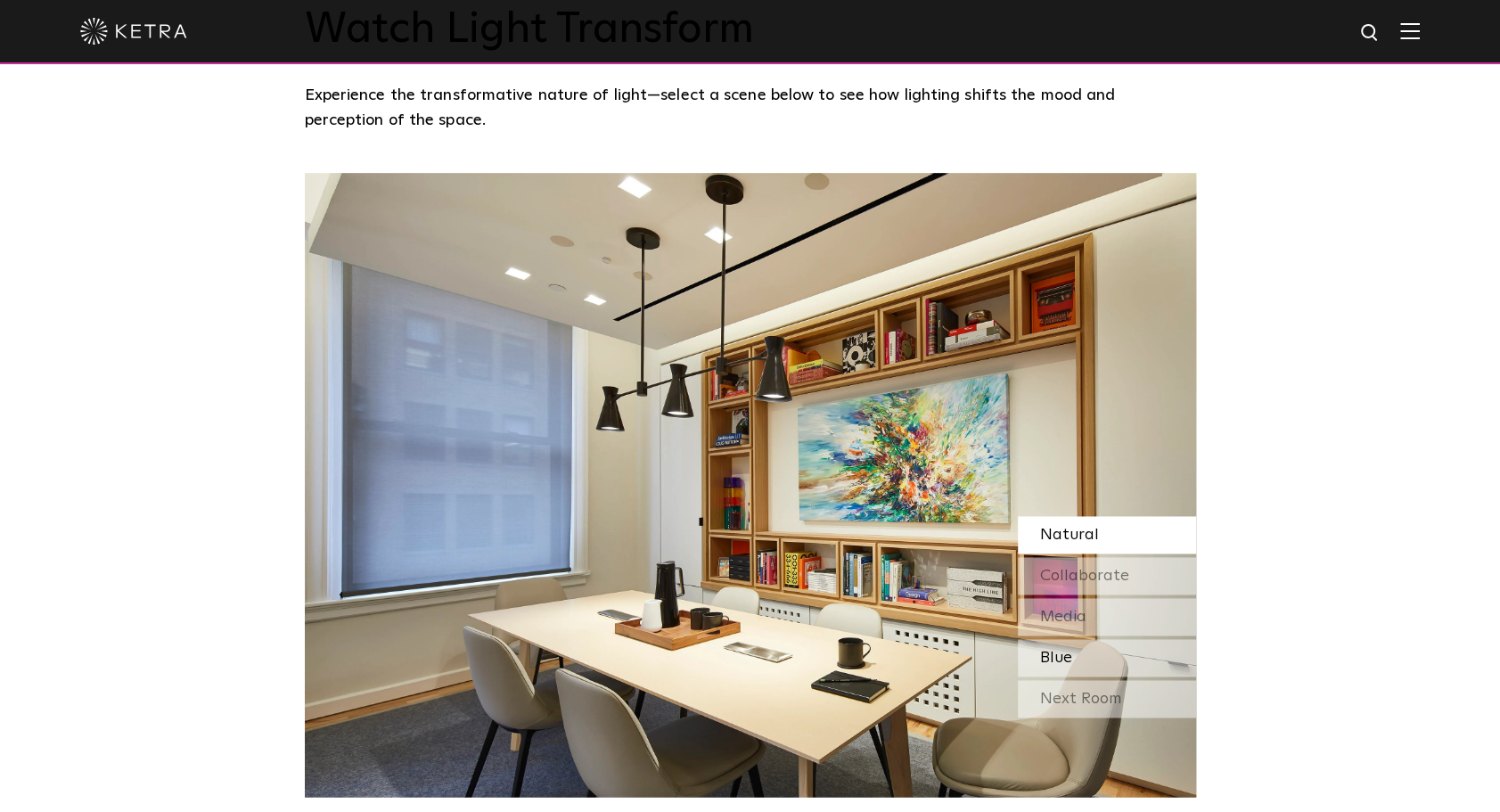
click at [1093, 658] on div "Blue" at bounding box center [1106, 657] width 178 height 38
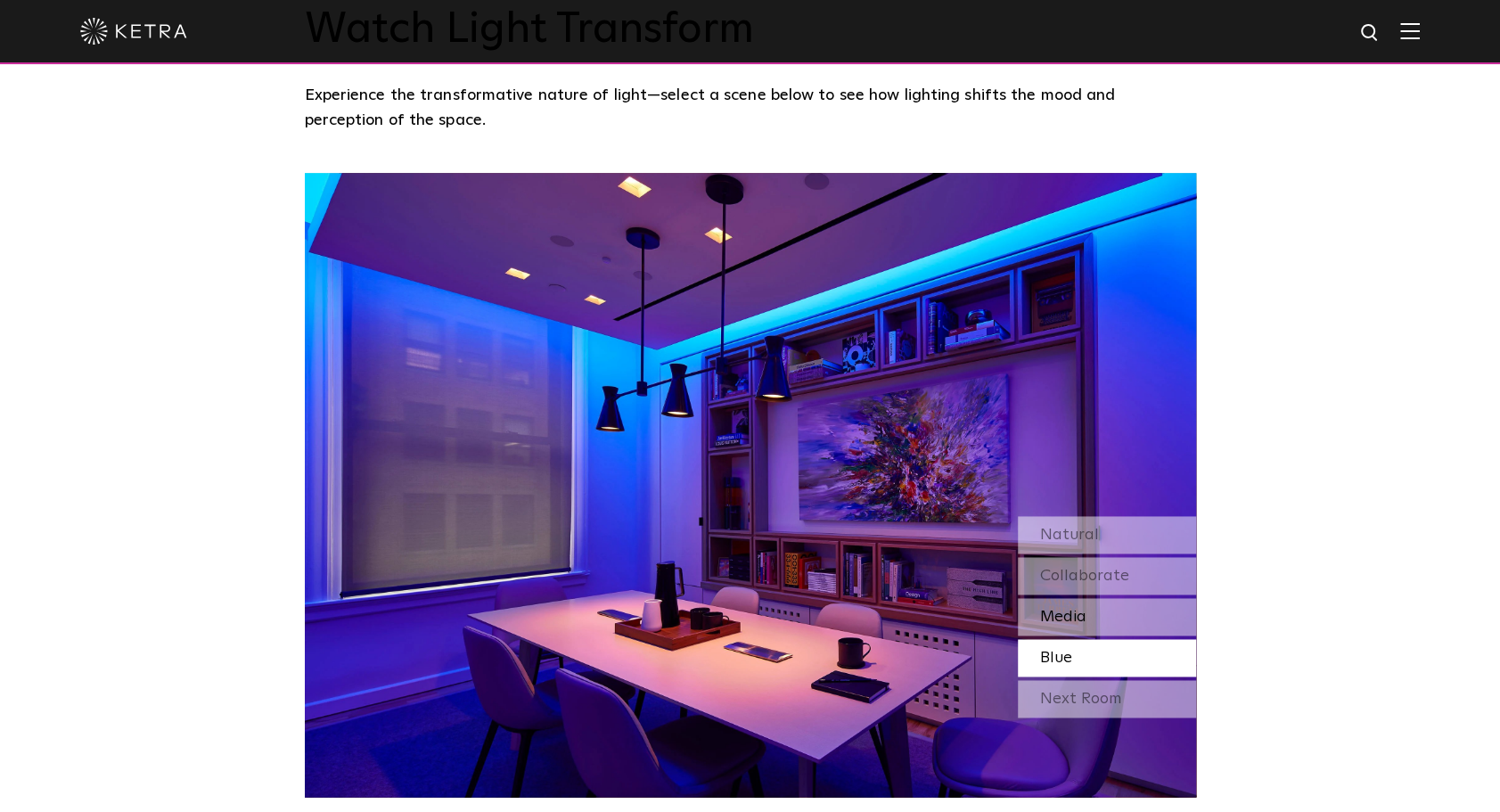
click at [1095, 622] on div "Media" at bounding box center [1106, 616] width 178 height 38
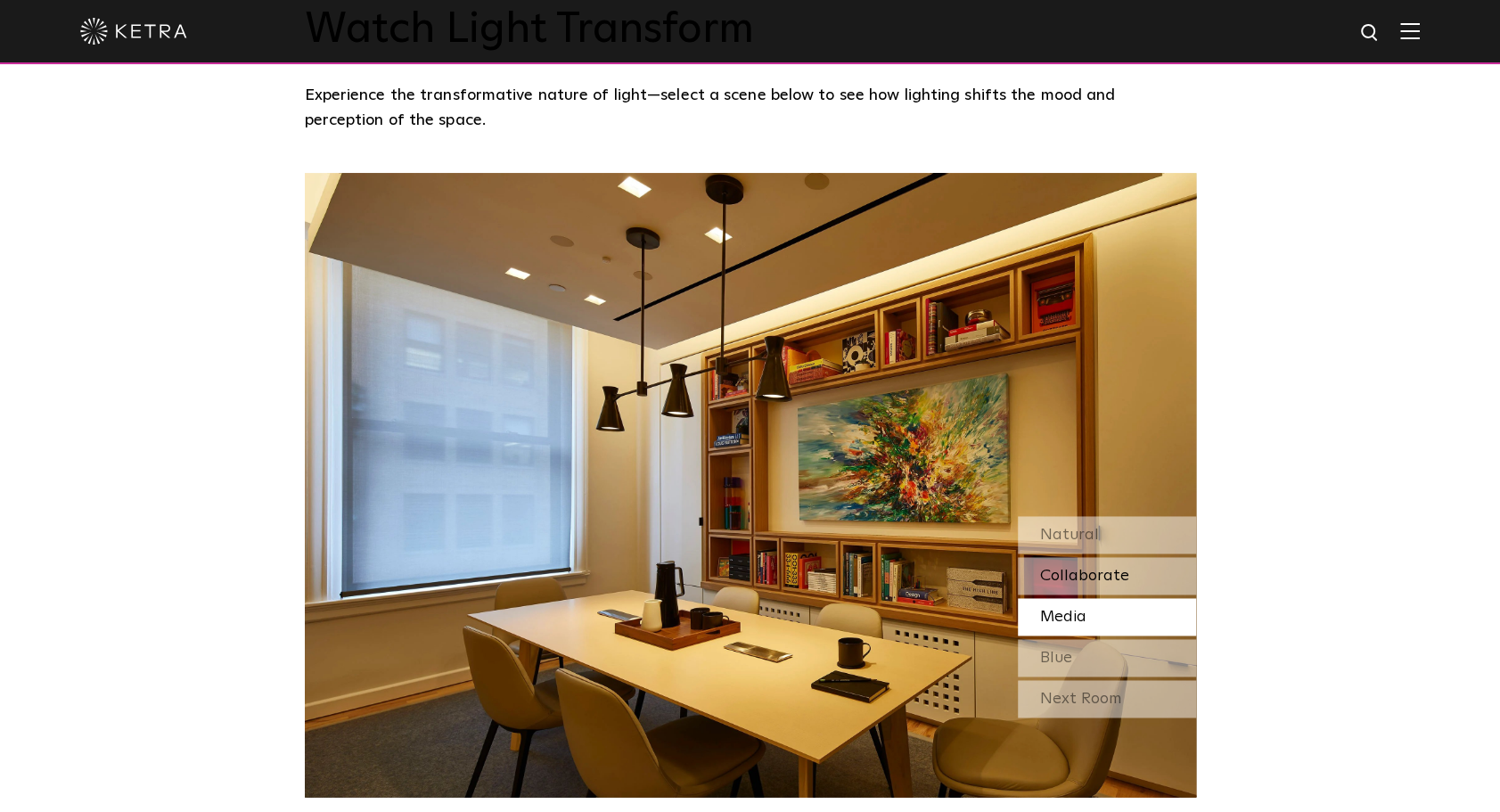
click at [1106, 574] on span "Collaborate" at bounding box center [1084, 575] width 89 height 16
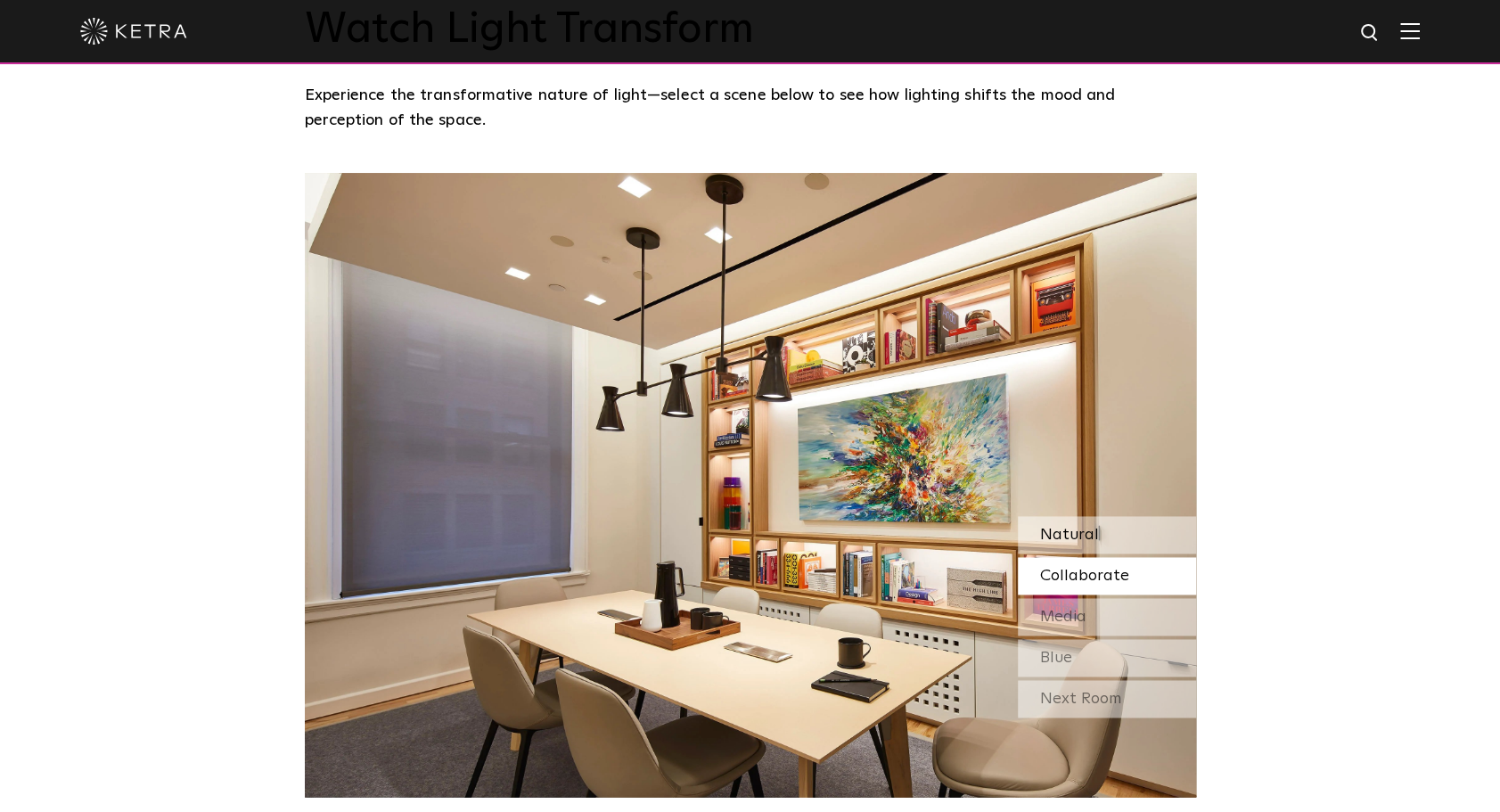
click at [1113, 534] on div "Natural" at bounding box center [1106, 534] width 178 height 38
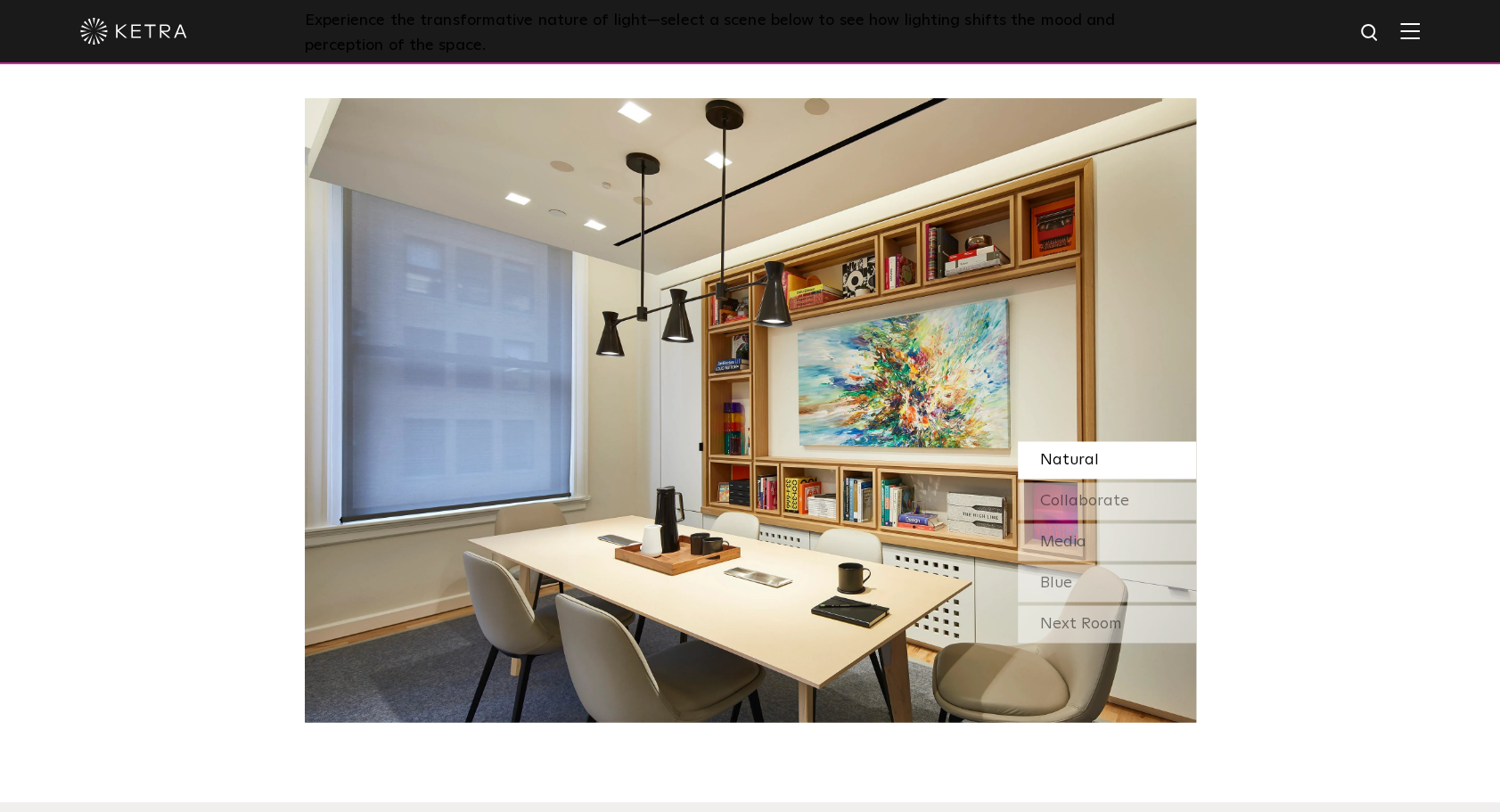
scroll to position [1604, 0]
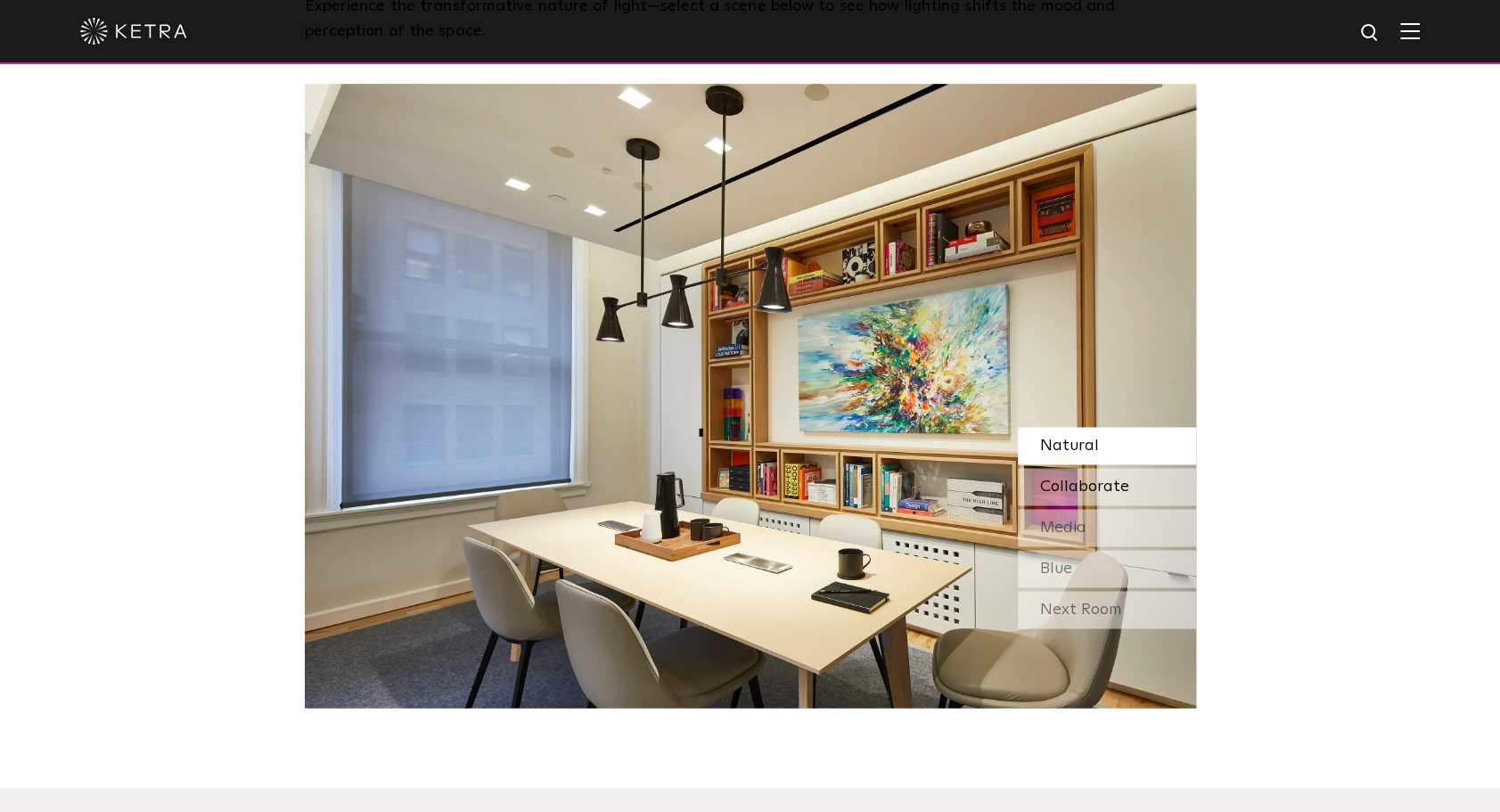
click at [1129, 479] on div "Collaborate" at bounding box center [1106, 486] width 178 height 38
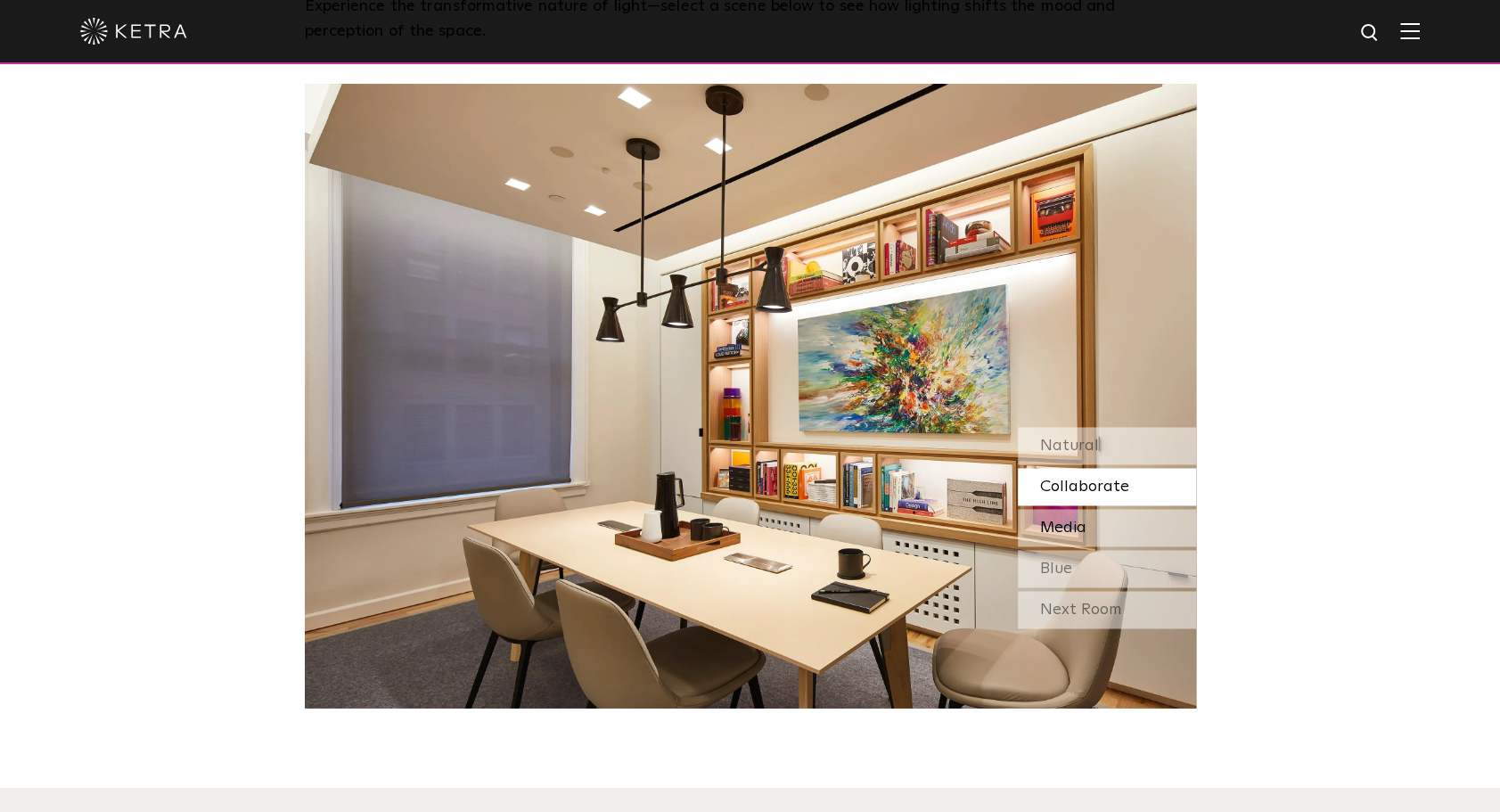
click at [1110, 528] on div "Media" at bounding box center [1106, 528] width 178 height 38
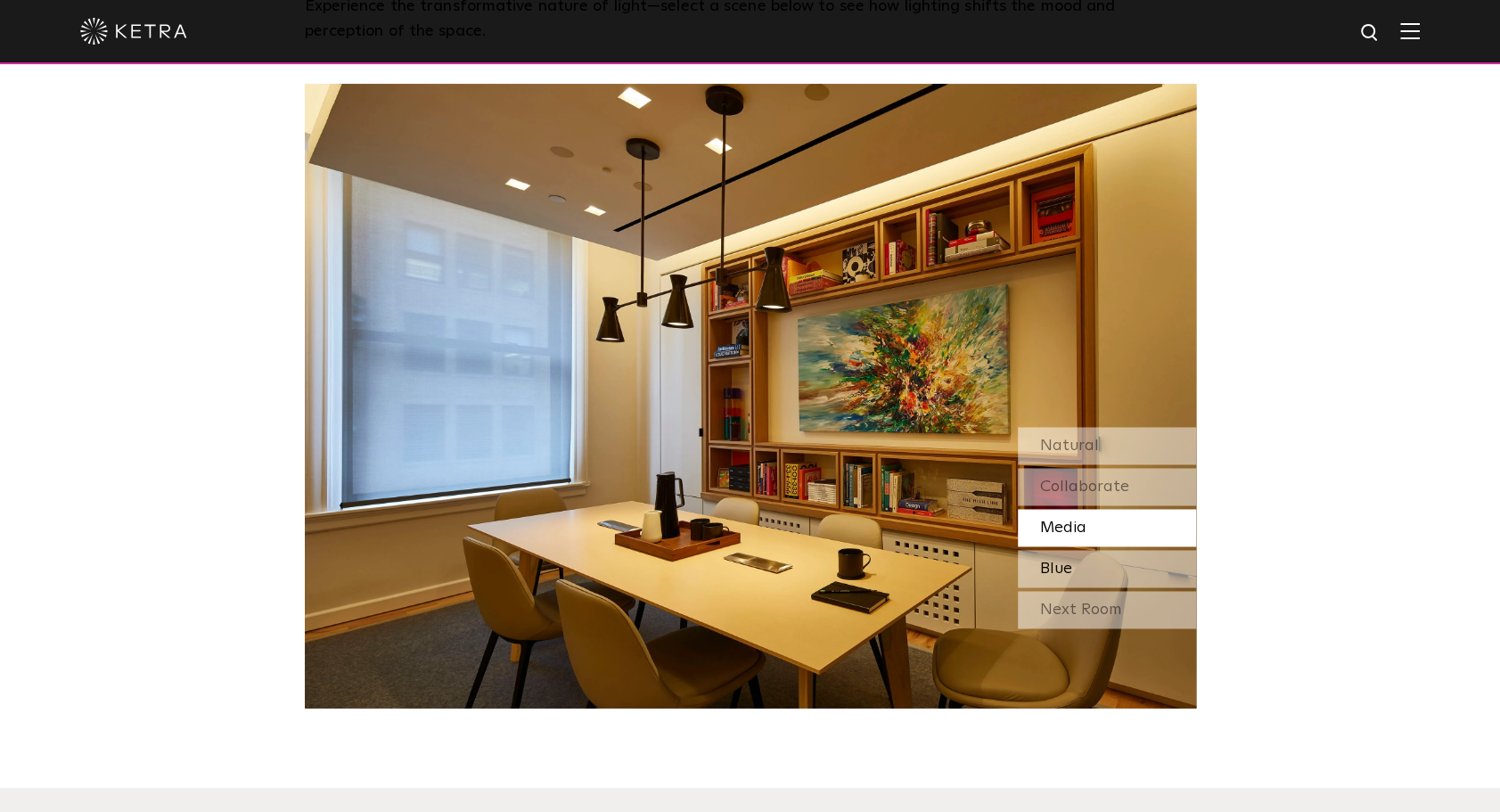
click at [1108, 562] on div "Blue" at bounding box center [1106, 568] width 178 height 38
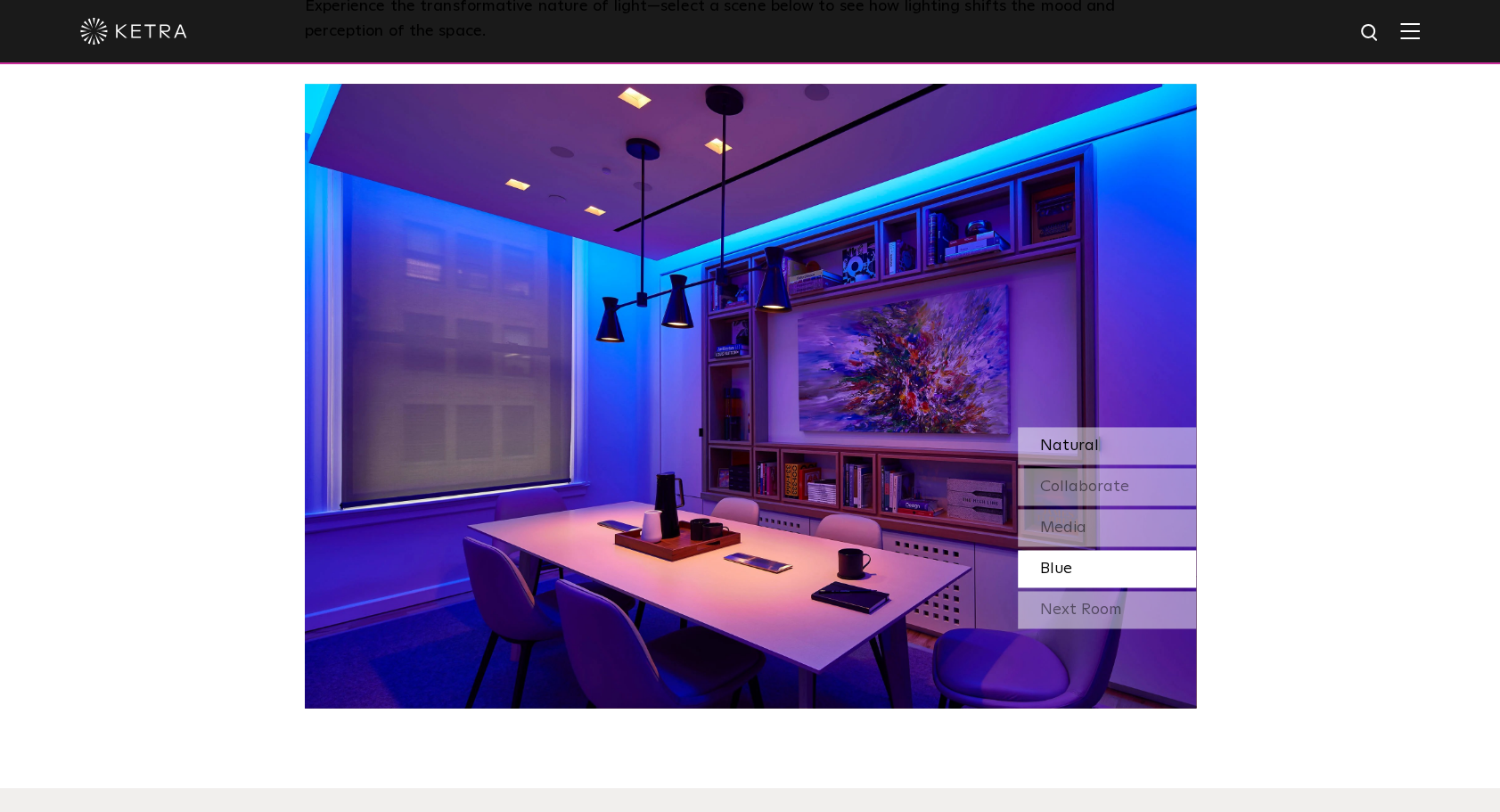
click at [1137, 442] on div "Natural" at bounding box center [1106, 446] width 178 height 38
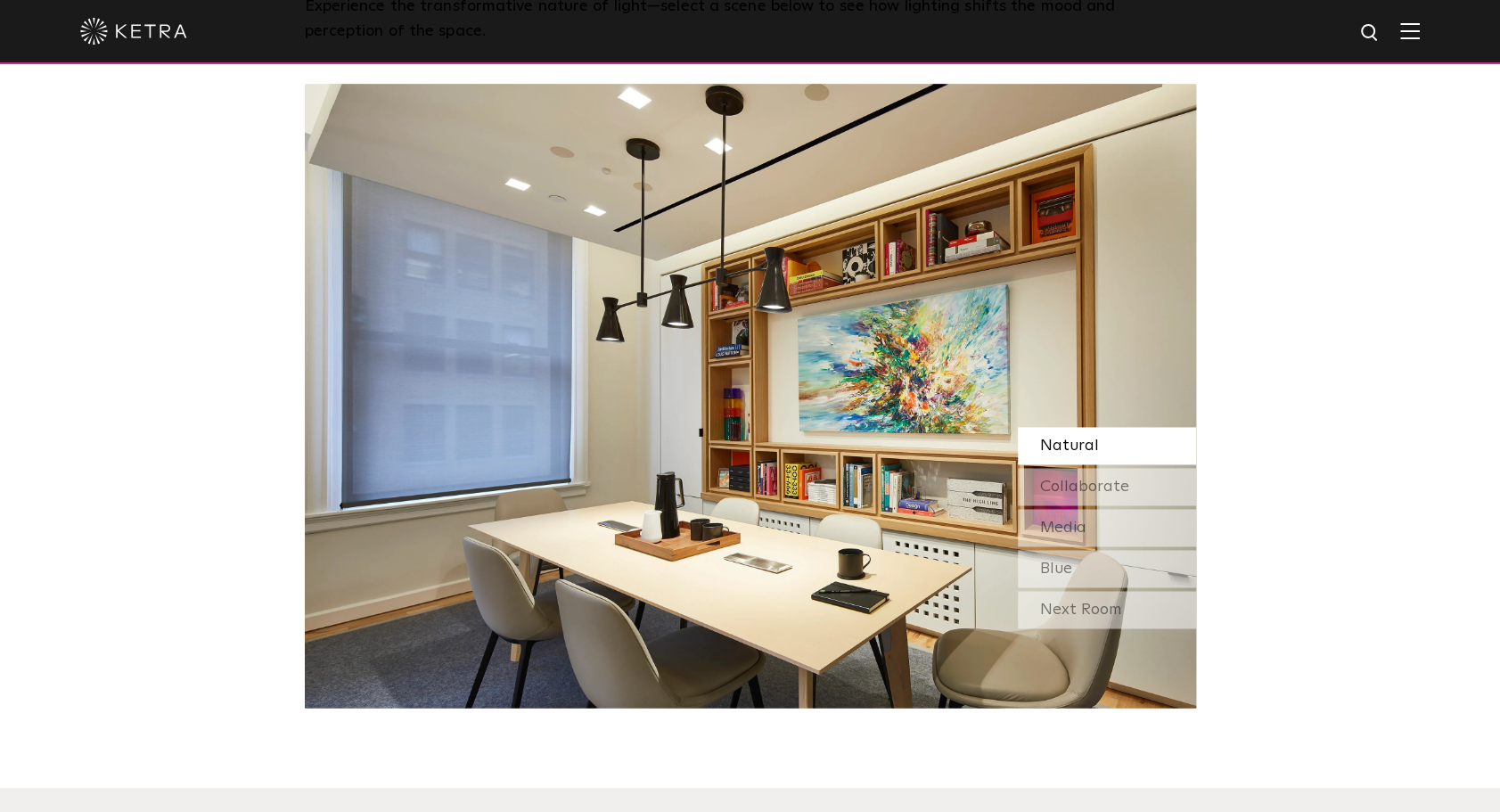
click at [827, 423] on img at bounding box center [750, 395] width 891 height 624
drag, startPoint x: 827, startPoint y: 423, endPoint x: 631, endPoint y: 227, distance: 277.2
click at [636, 228] on img at bounding box center [750, 395] width 891 height 624
drag, startPoint x: 631, startPoint y: 227, endPoint x: 649, endPoint y: 280, distance: 56.0
click at [628, 227] on img at bounding box center [750, 395] width 891 height 624
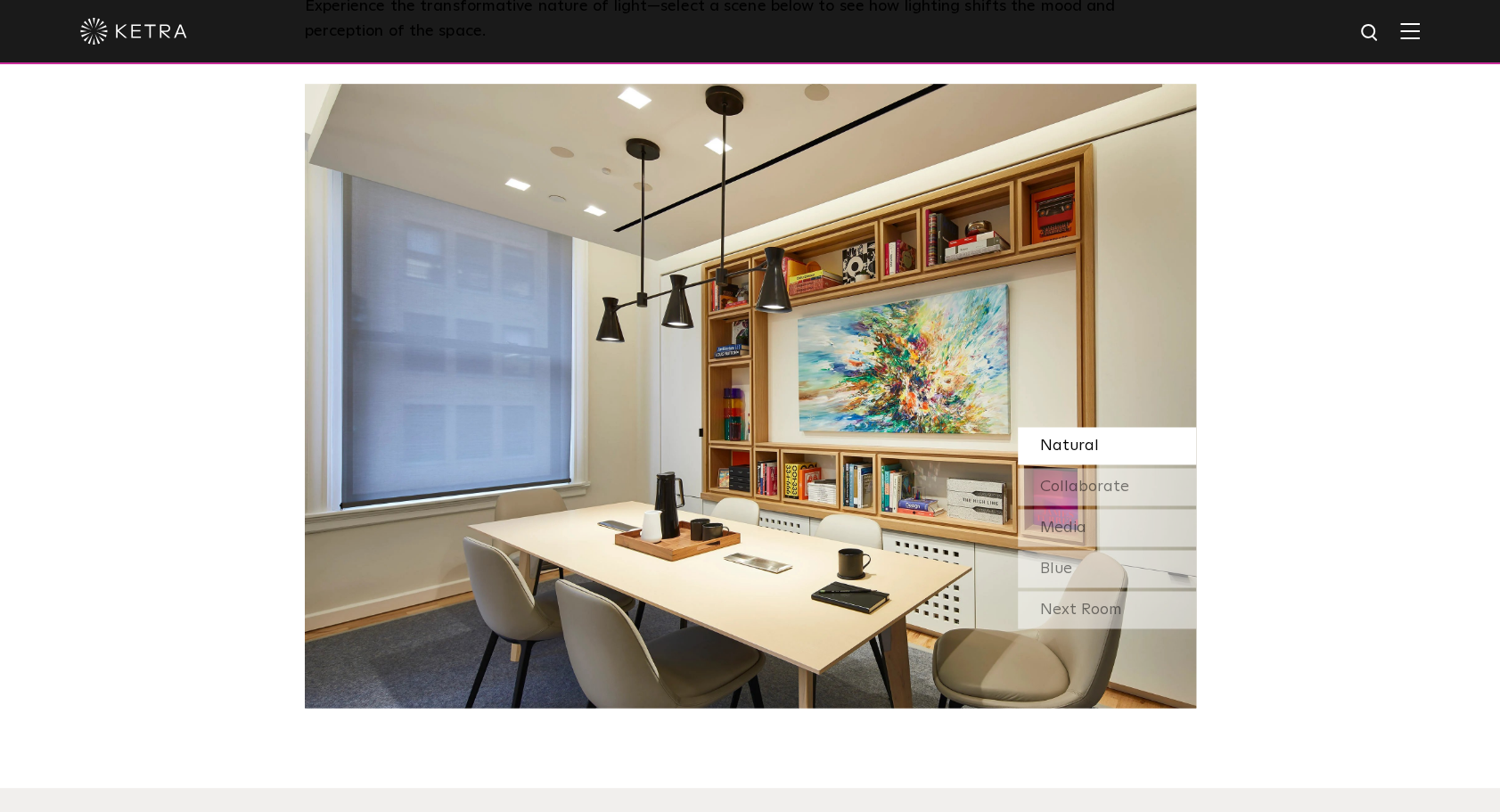
drag, startPoint x: 998, startPoint y: 385, endPoint x: 239, endPoint y: 293, distance: 764.6
click at [239, 293] on div "Watch Light Transform Experience the transformative nature of light—select a sc…" at bounding box center [750, 271] width 1500 height 872
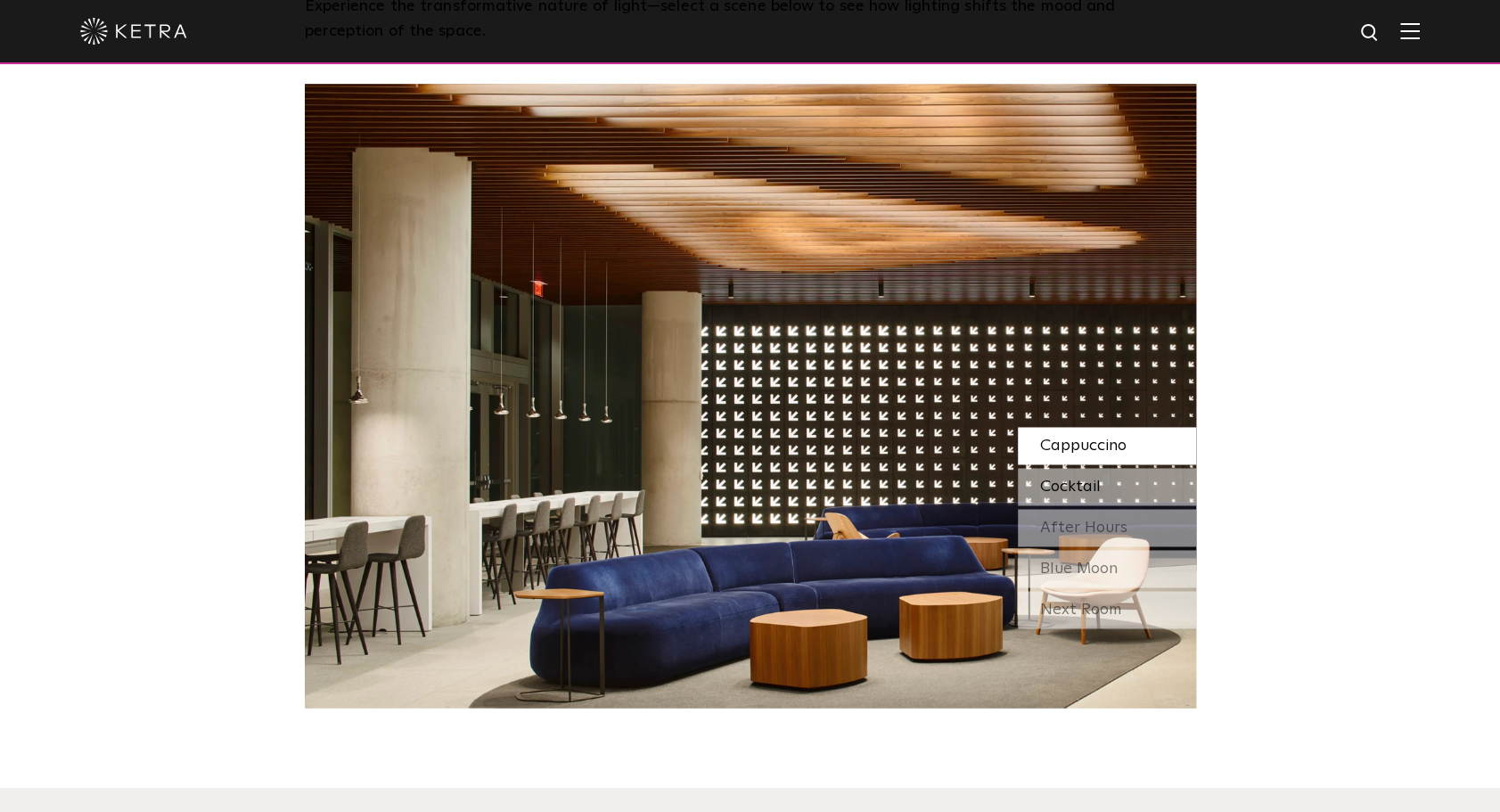
click at [1061, 495] on span "Cocktail" at bounding box center [1070, 486] width 61 height 16
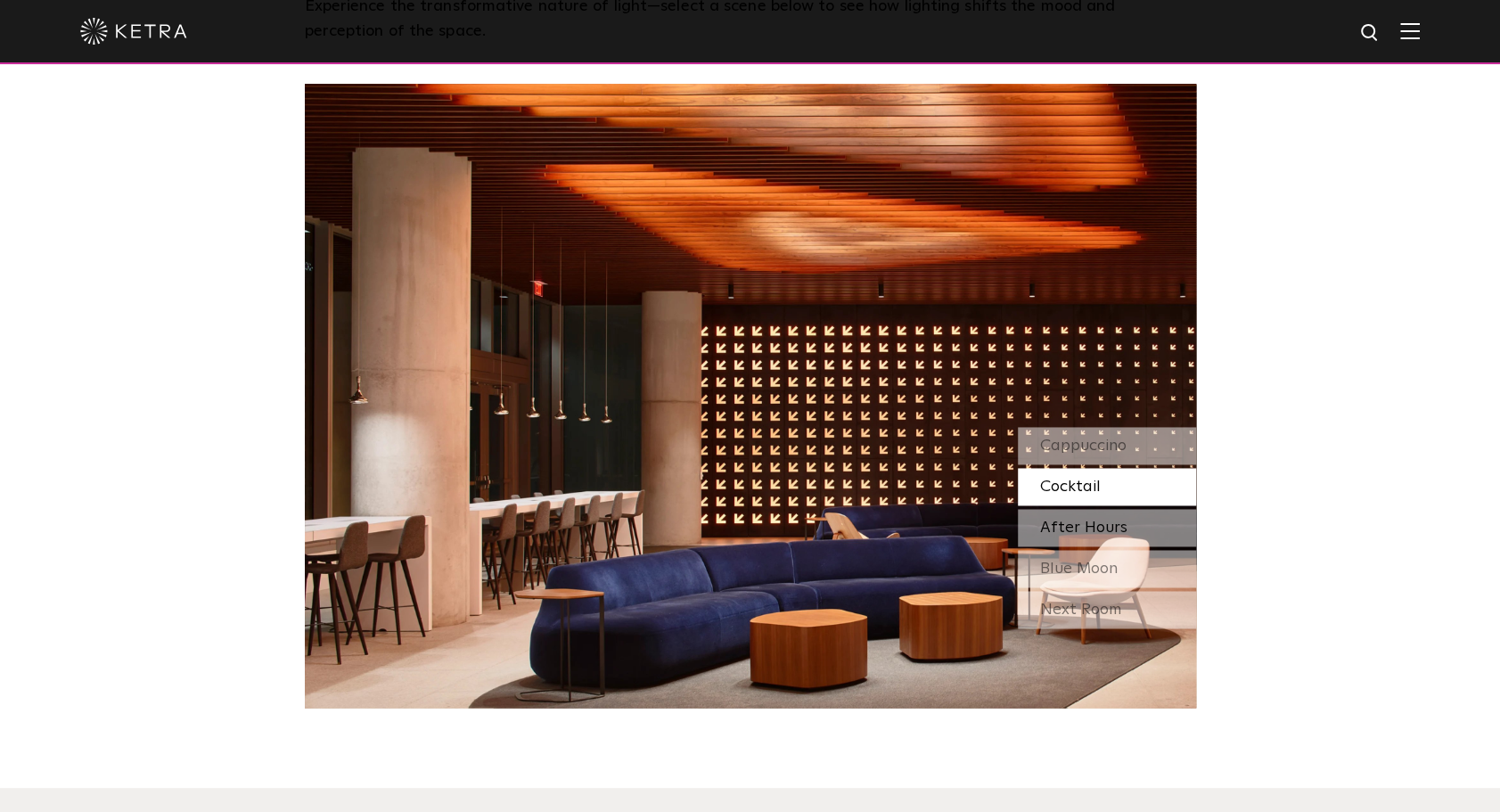
click at [1075, 523] on span "After Hours" at bounding box center [1083, 528] width 88 height 16
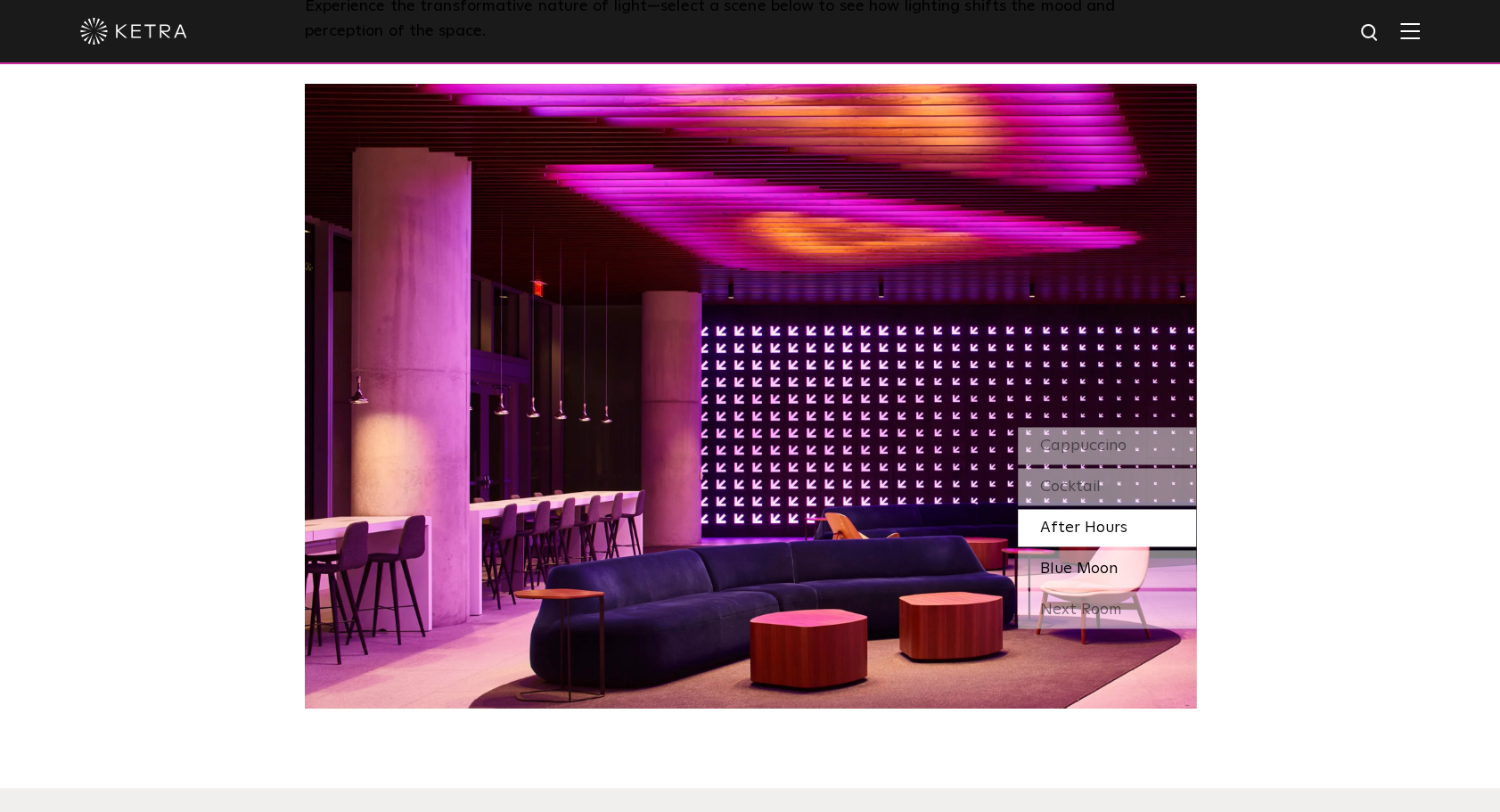
click at [1075, 567] on span "Blue Moon" at bounding box center [1078, 568] width 77 height 16
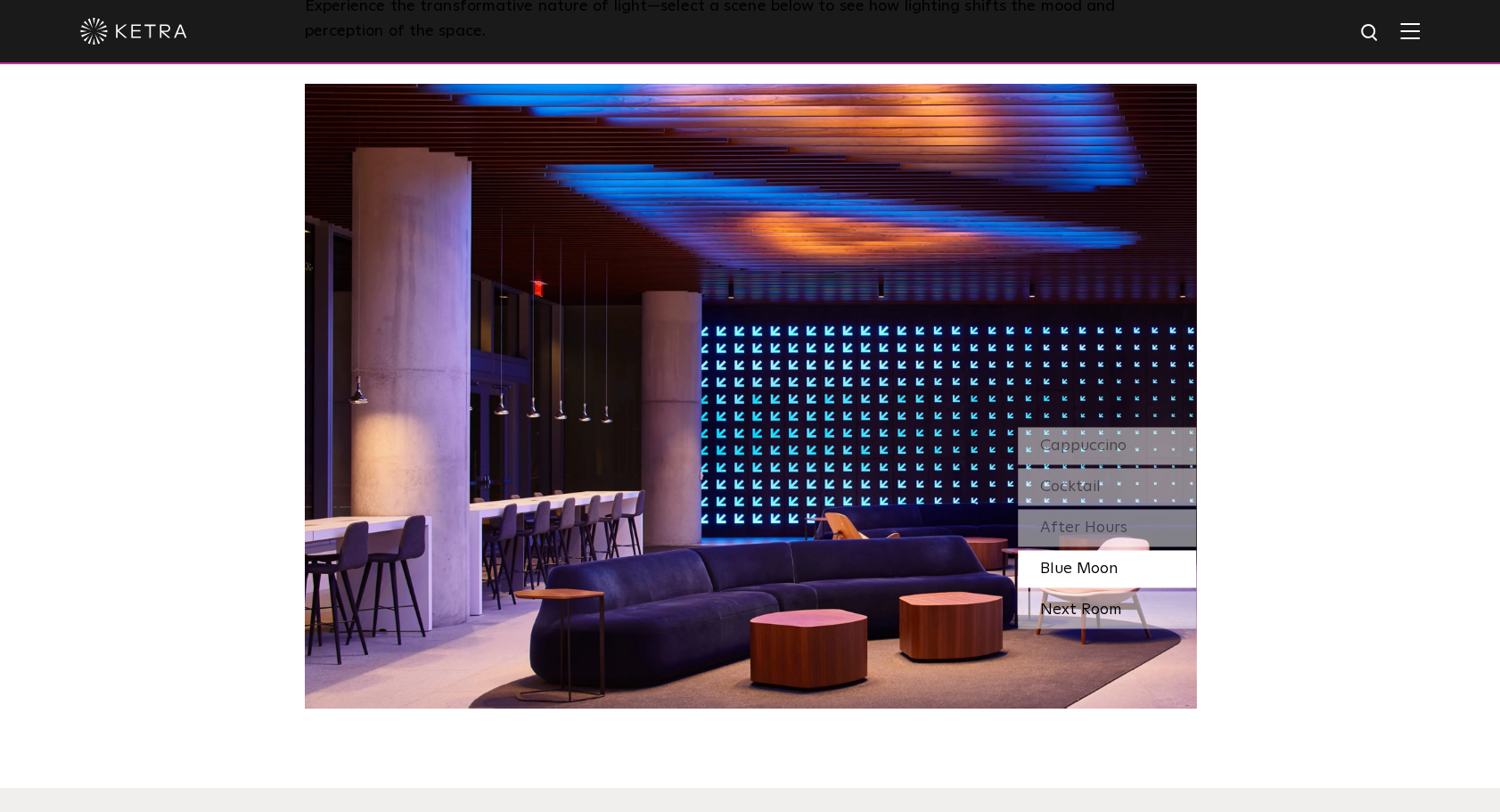
click at [1157, 613] on div "Next Room" at bounding box center [1106, 609] width 178 height 38
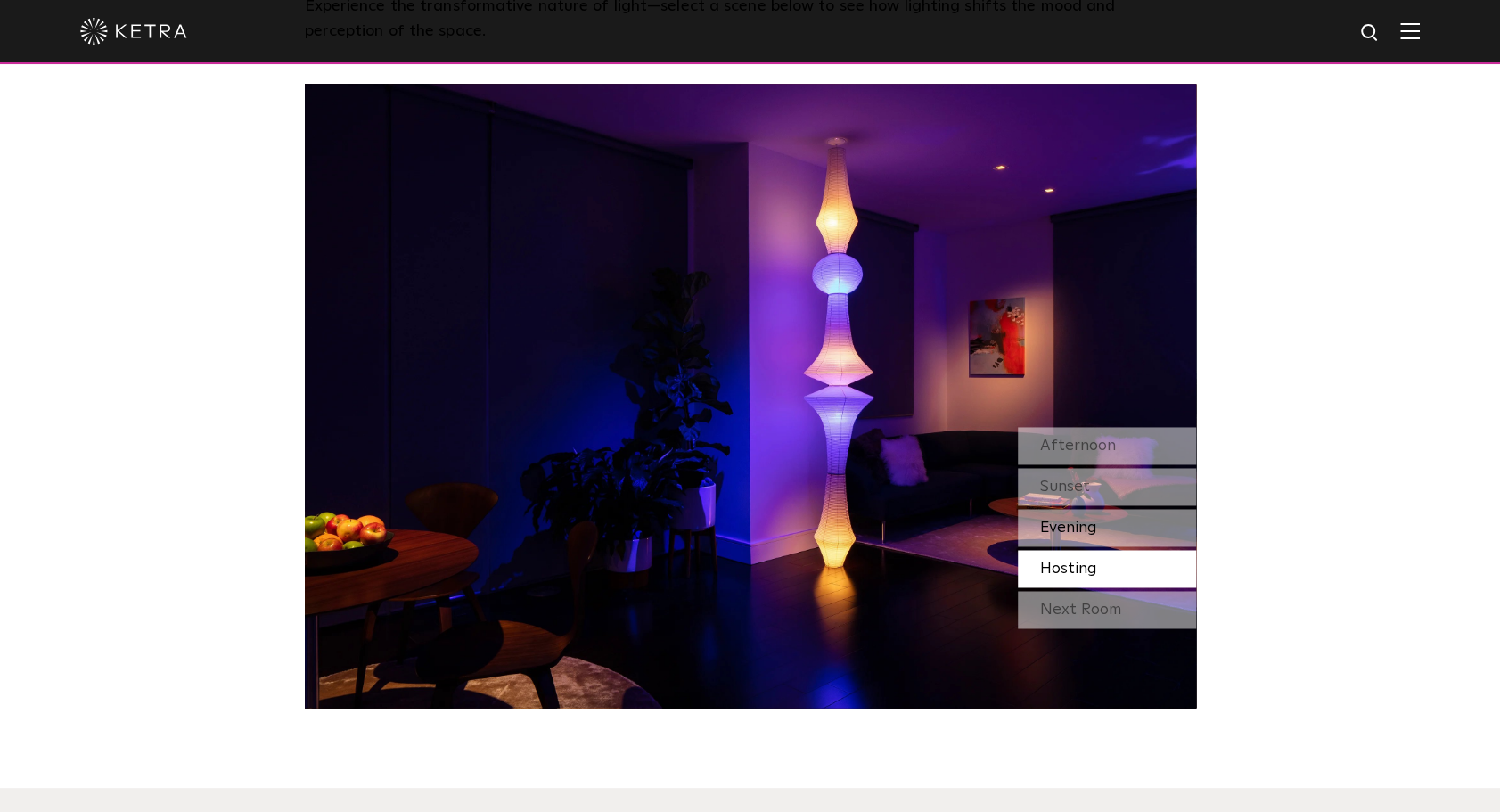
click at [1111, 539] on div "Evening" at bounding box center [1106, 528] width 178 height 38
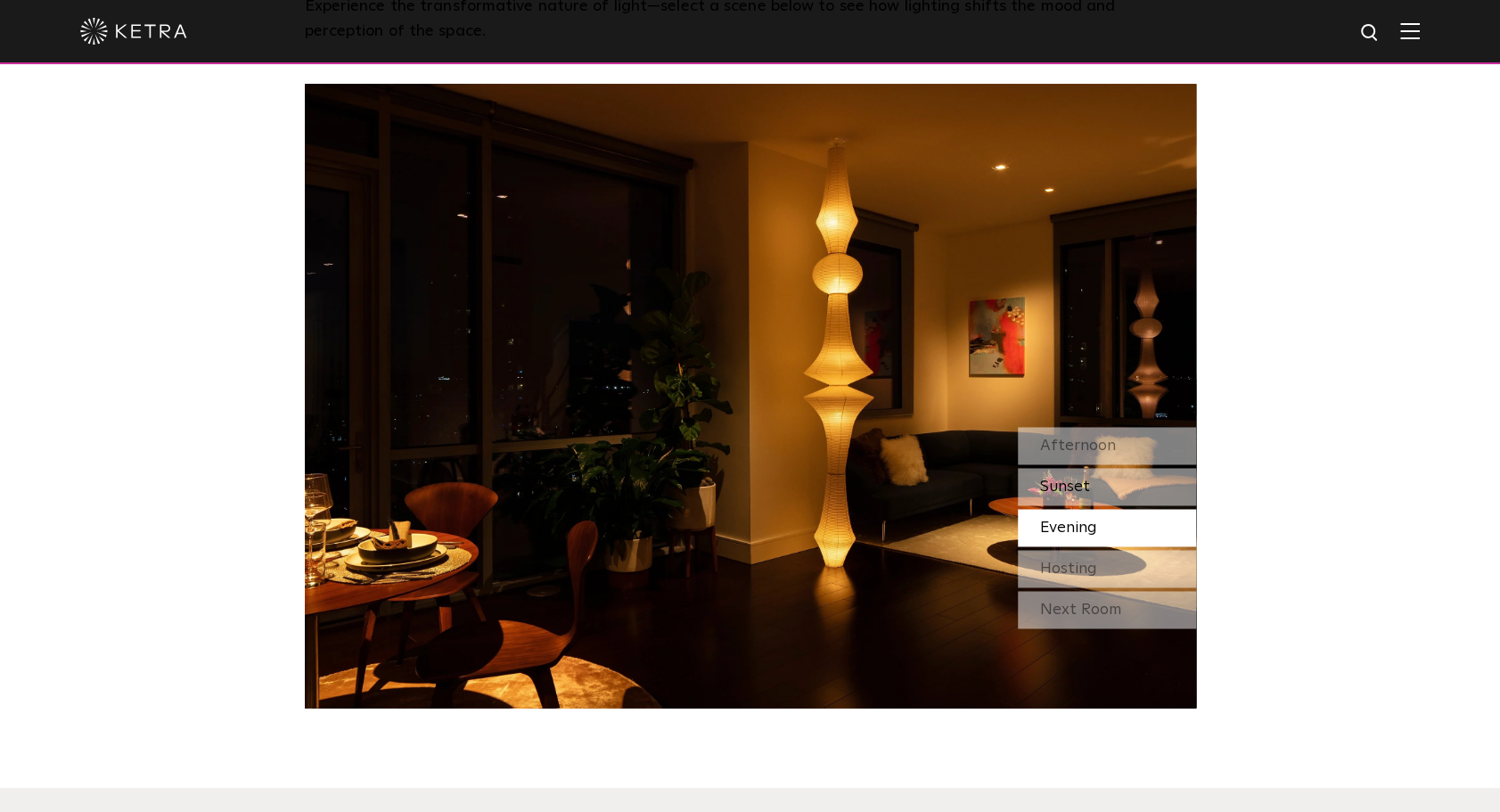
click at [1113, 497] on div "Sunset" at bounding box center [1106, 486] width 178 height 38
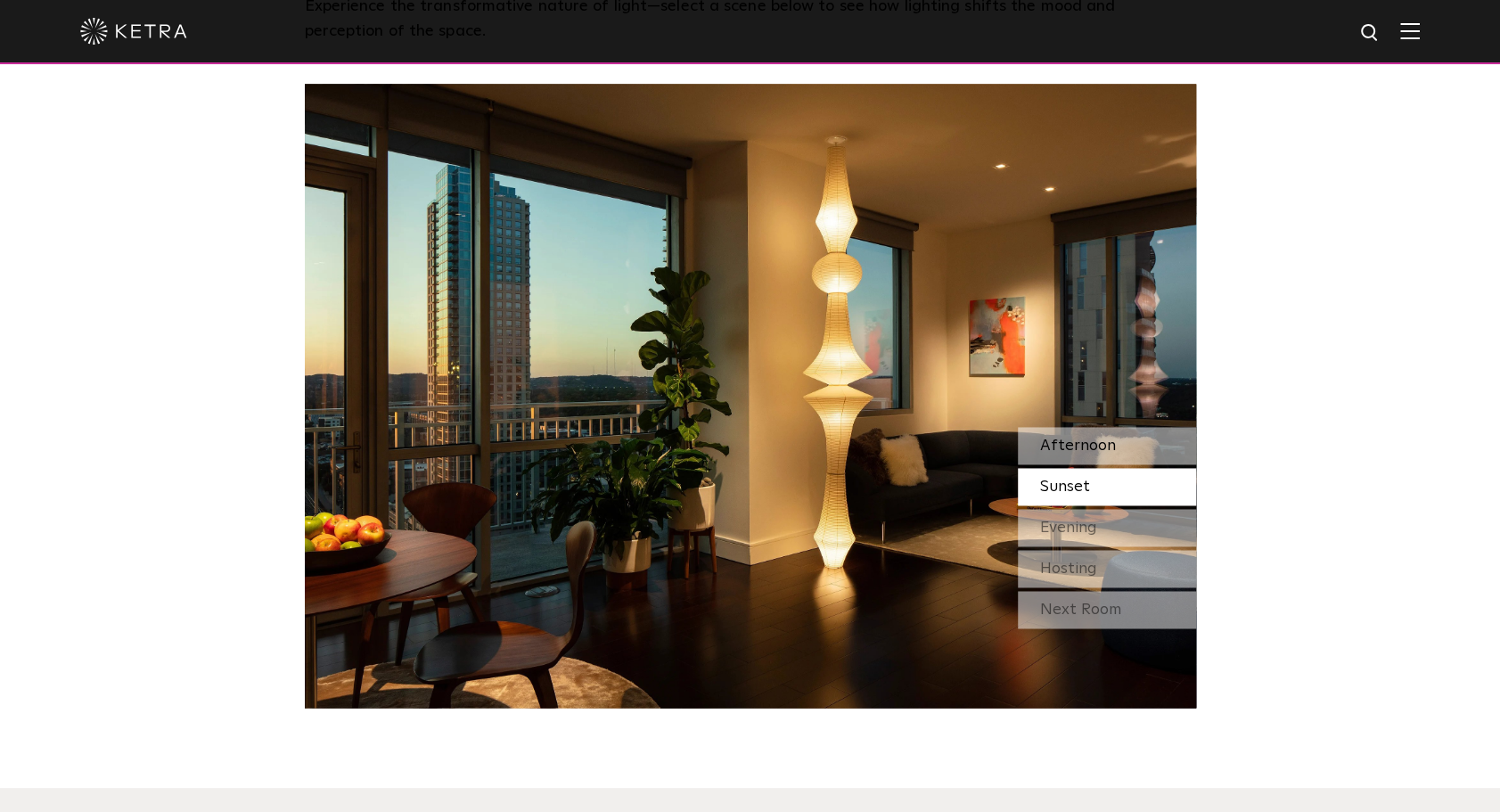
click at [1113, 450] on div "Afternoon" at bounding box center [1106, 446] width 178 height 38
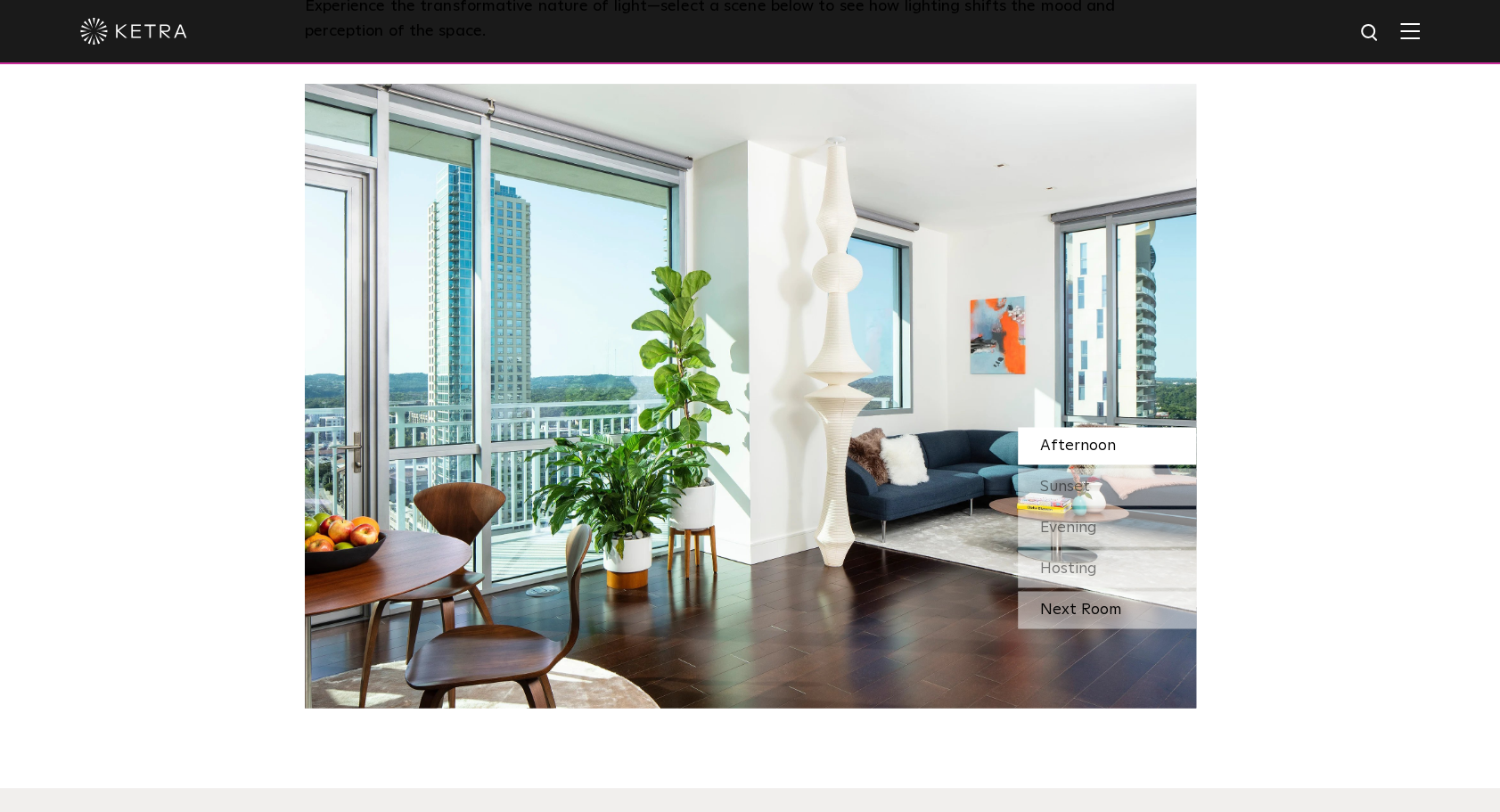
click at [1098, 604] on div "Next Room" at bounding box center [1106, 609] width 178 height 38
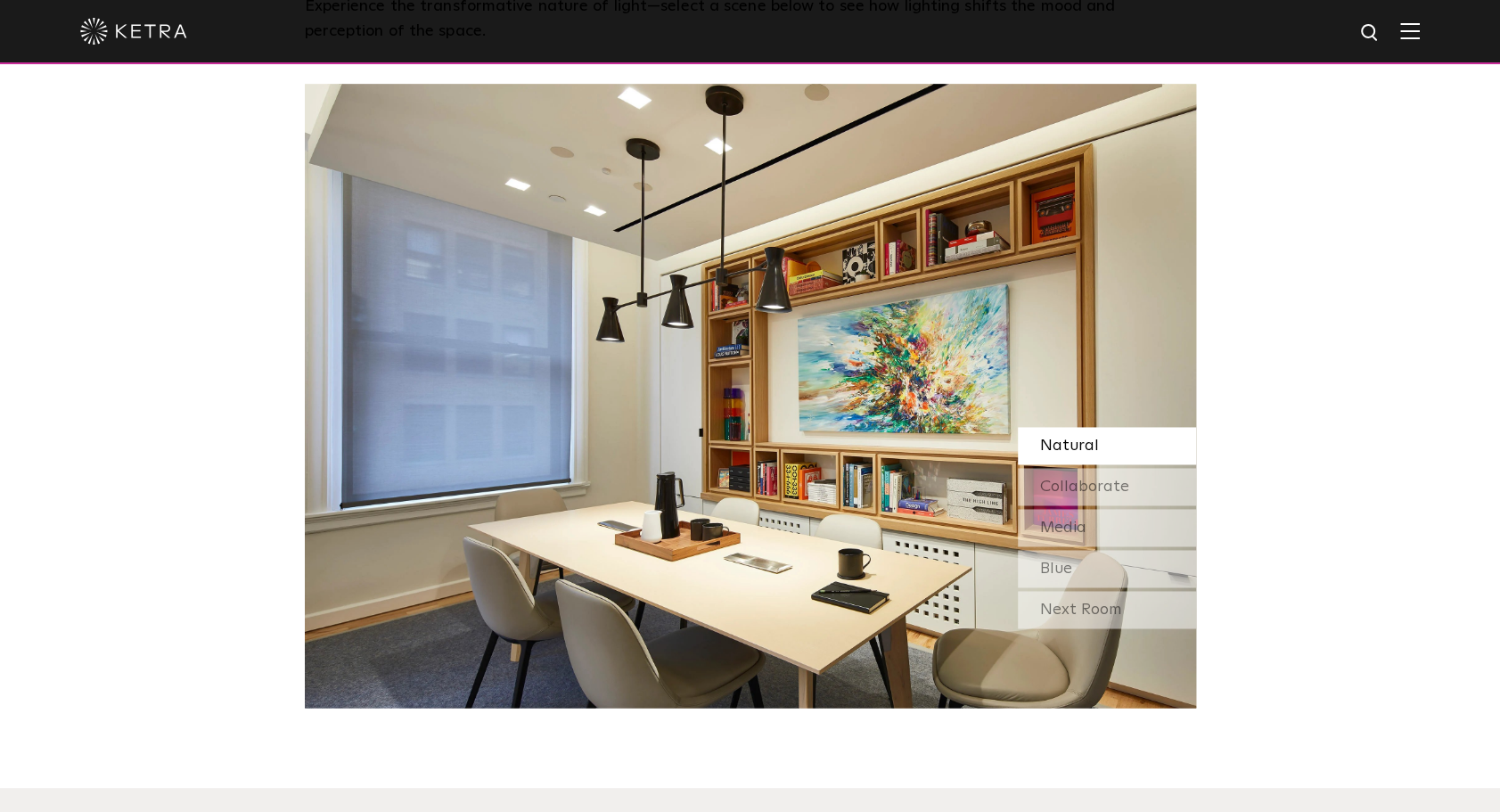
click at [1114, 456] on div "Natural" at bounding box center [1106, 446] width 178 height 38
click at [1117, 483] on span "Collaborate" at bounding box center [1084, 486] width 89 height 16
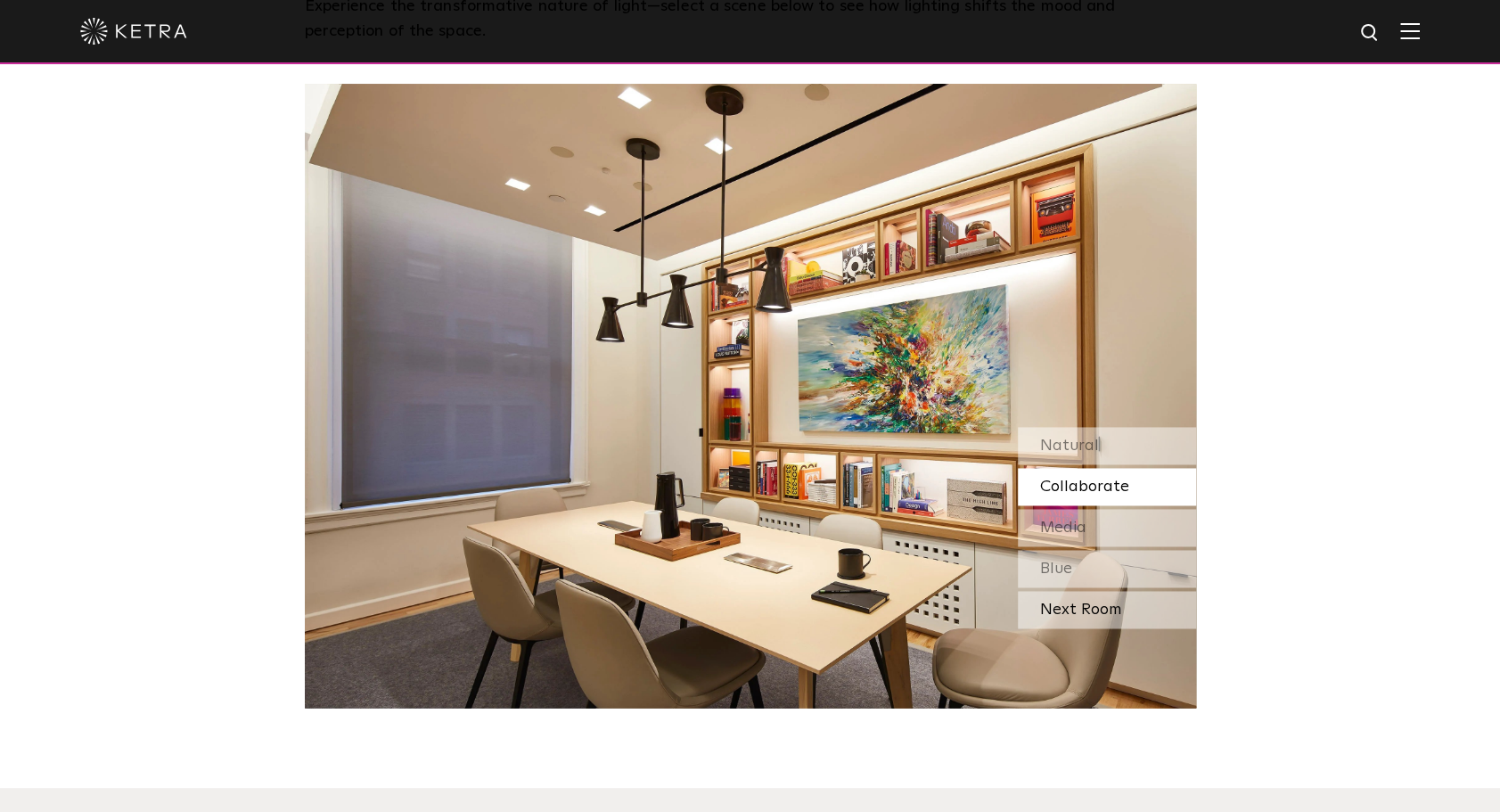
click at [1112, 603] on div "Next Room" at bounding box center [1106, 609] width 178 height 38
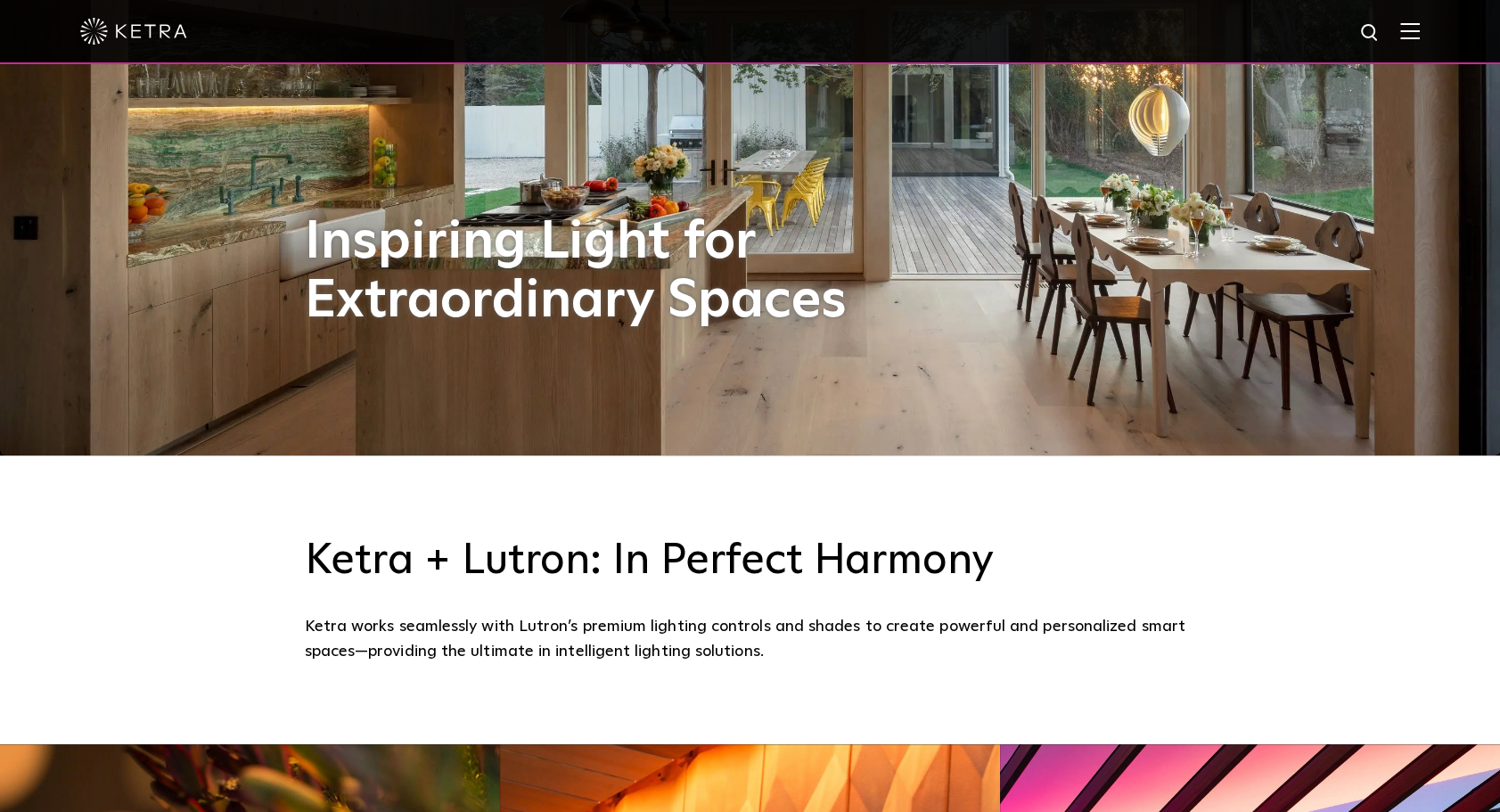
click at [1385, 504] on div "Ketra + Lutron: In Perfect Harmony Ketra works seamlessly with Lutron’s premium…" at bounding box center [750, 599] width 1500 height 288
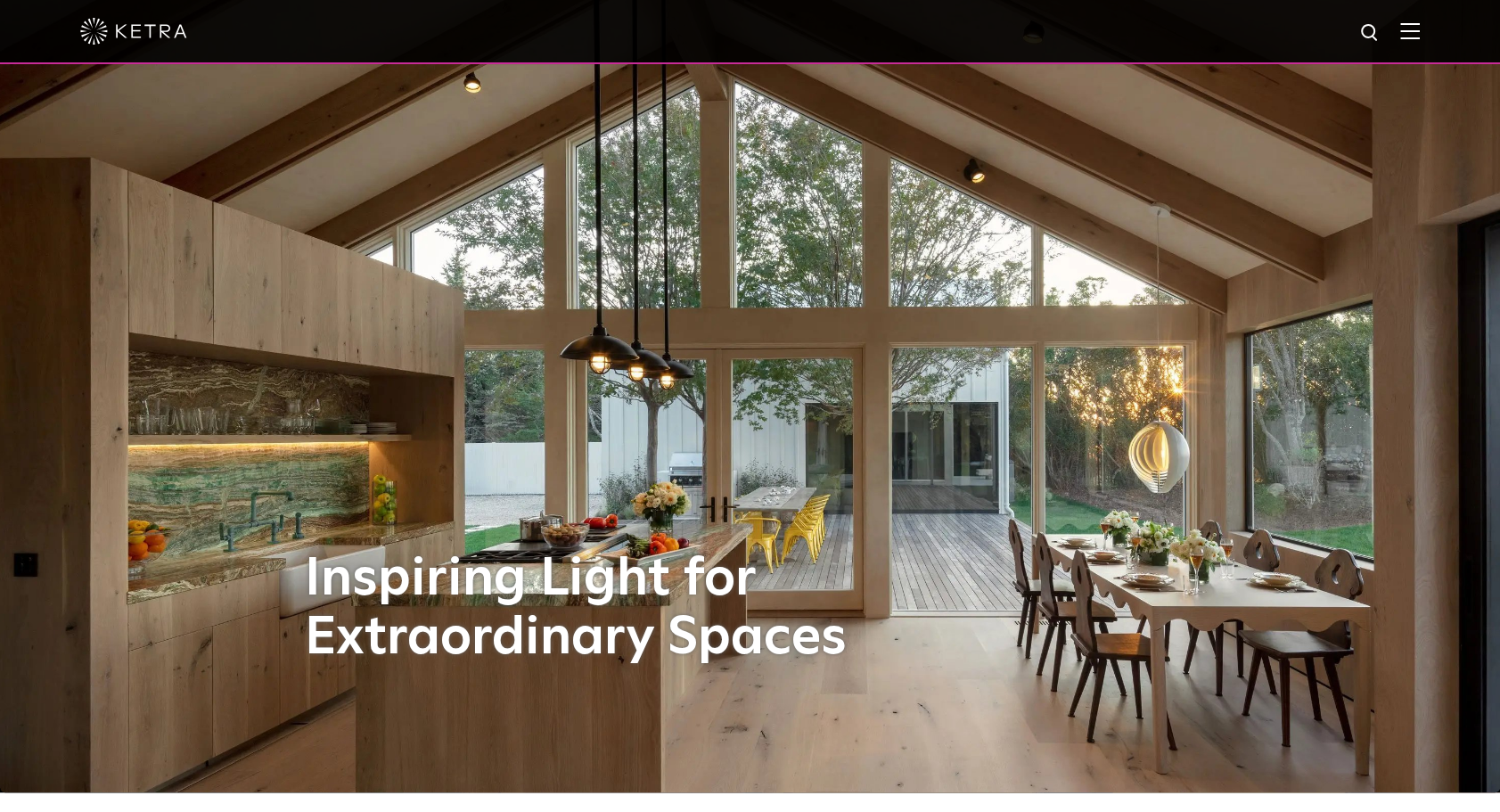
scroll to position [0, 0]
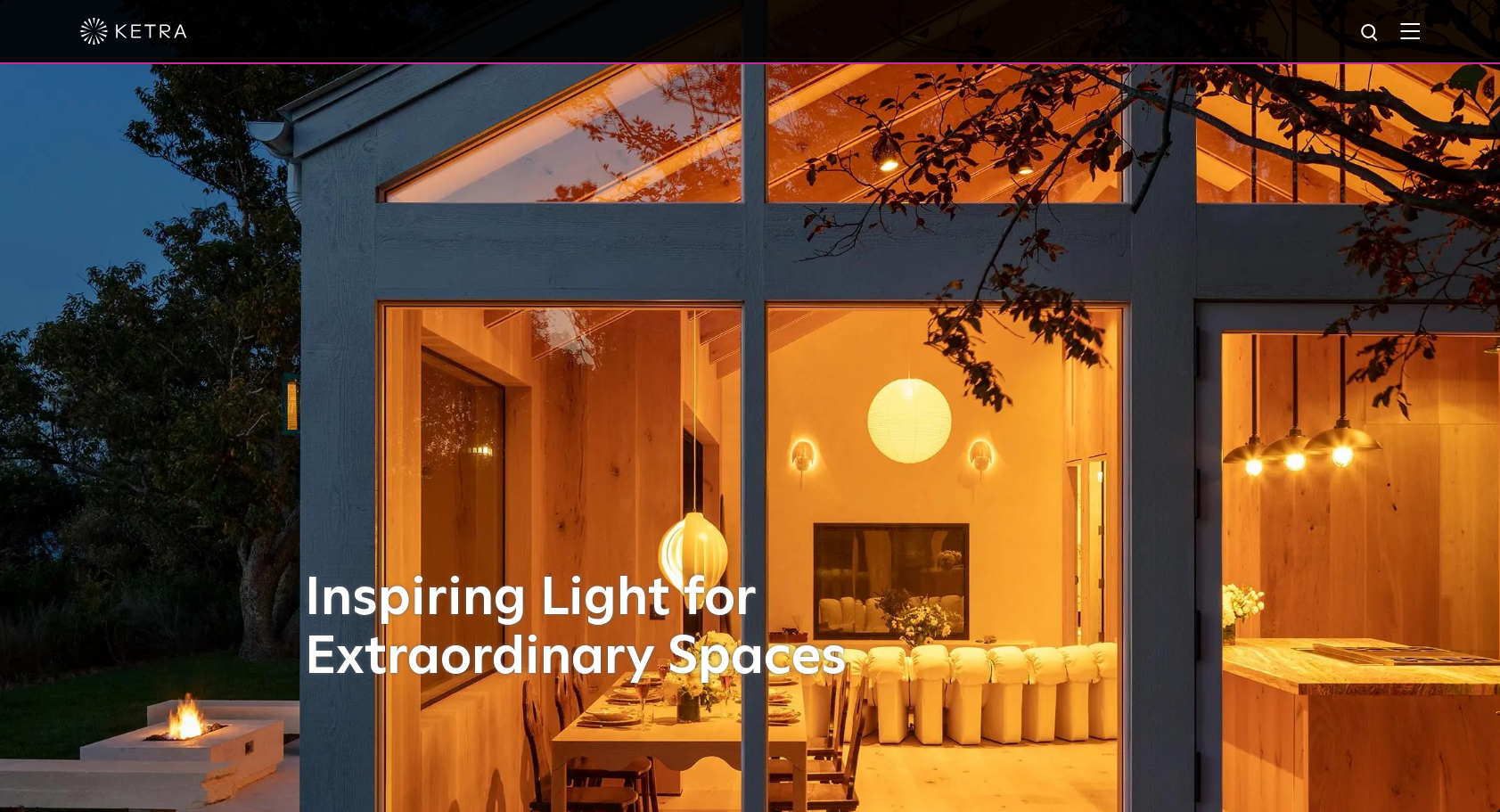
click at [873, 385] on div "Inspiring Light for Extraordinary Spaces" at bounding box center [750, 406] width 891 height 812
click at [539, 580] on h1 "Inspiring Light for Extraordinary Spaces" at bounding box center [594, 628] width 579 height 118
click at [164, 30] on img at bounding box center [133, 31] width 107 height 27
click at [163, 30] on img at bounding box center [133, 31] width 107 height 27
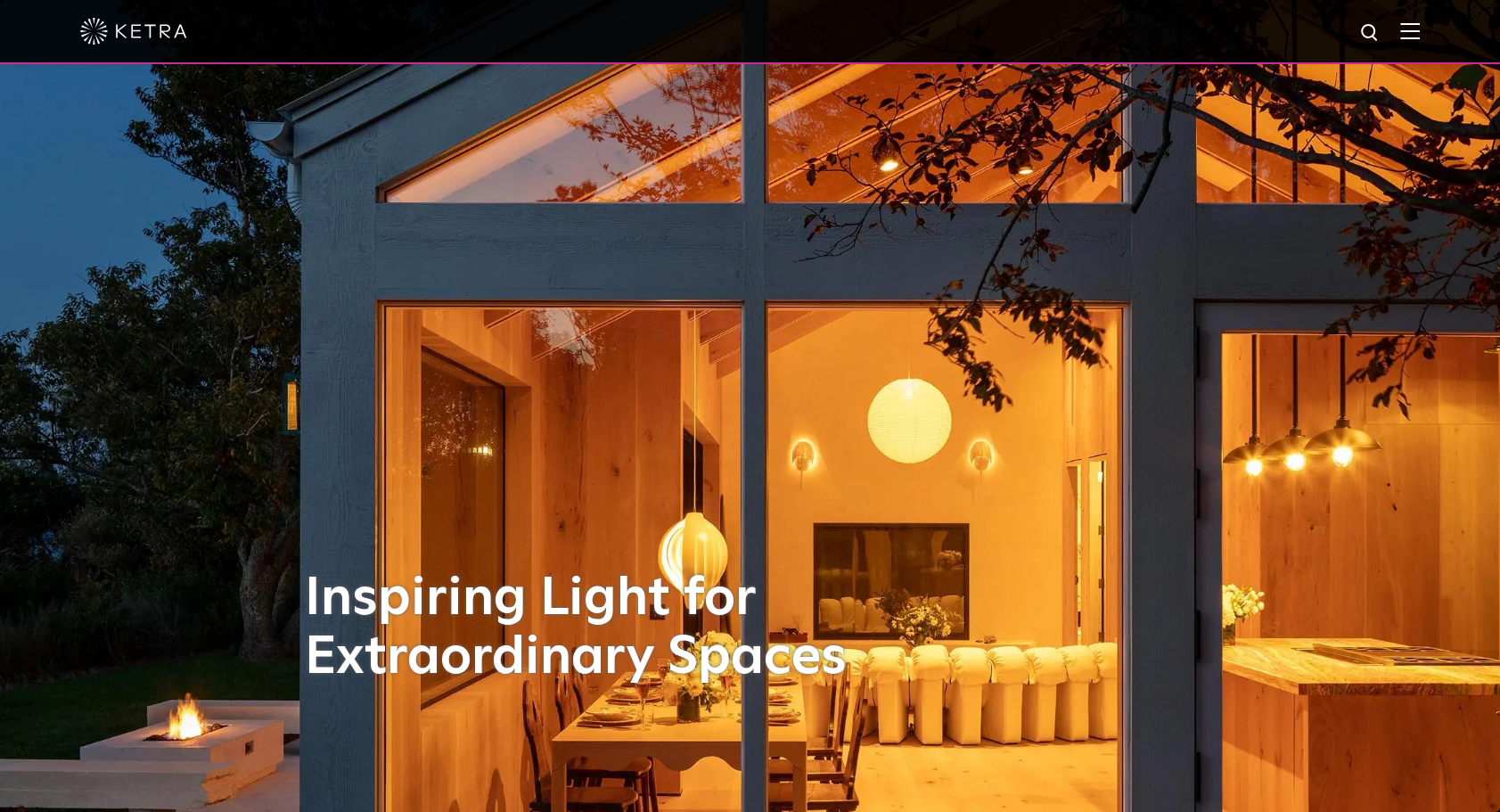
click at [1439, 37] on div at bounding box center [750, 32] width 1500 height 65
click at [1420, 36] on img at bounding box center [1409, 31] width 19 height 17
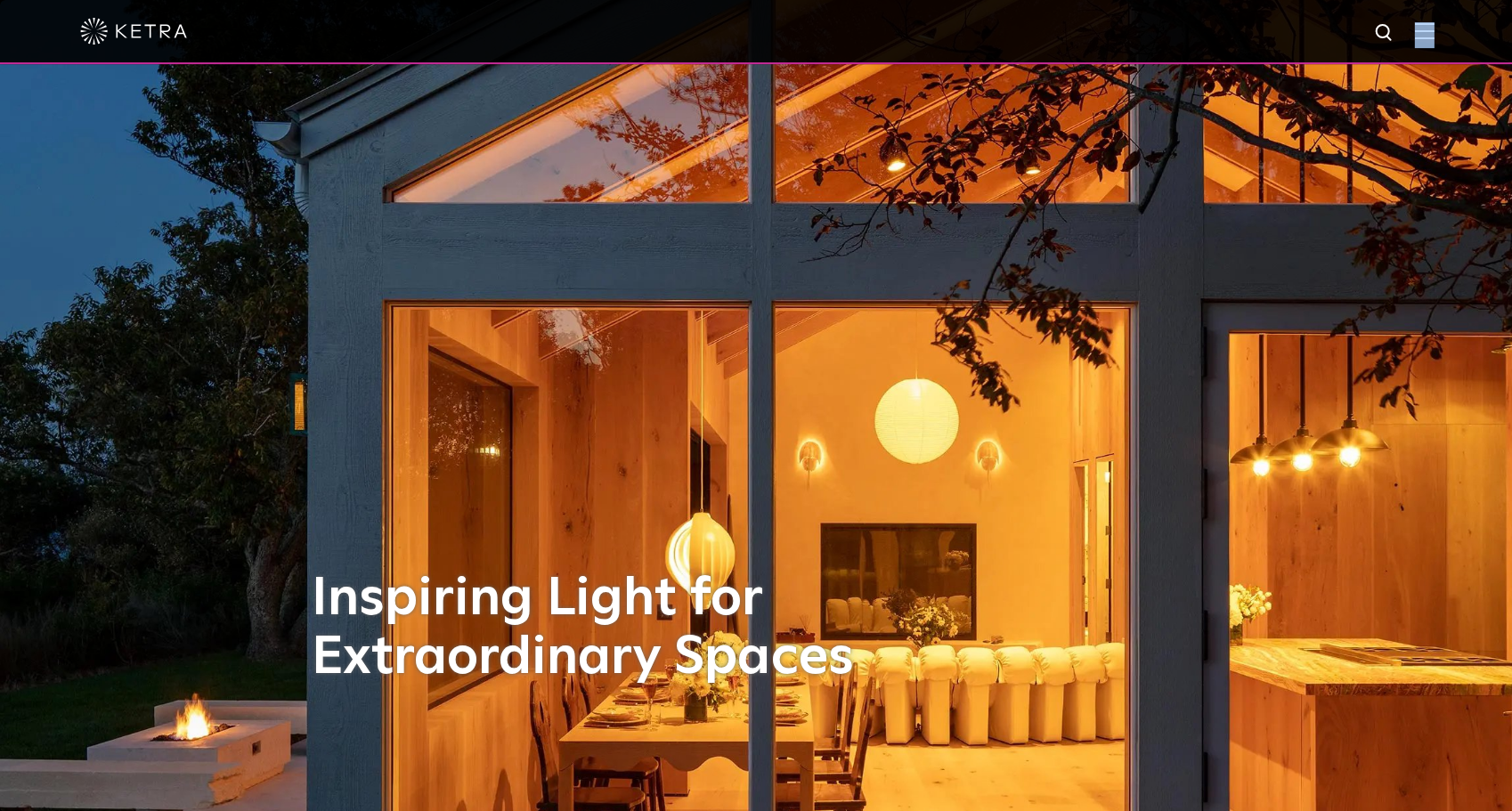
click at [1424, 36] on span at bounding box center [1421, 31] width 19 height 17
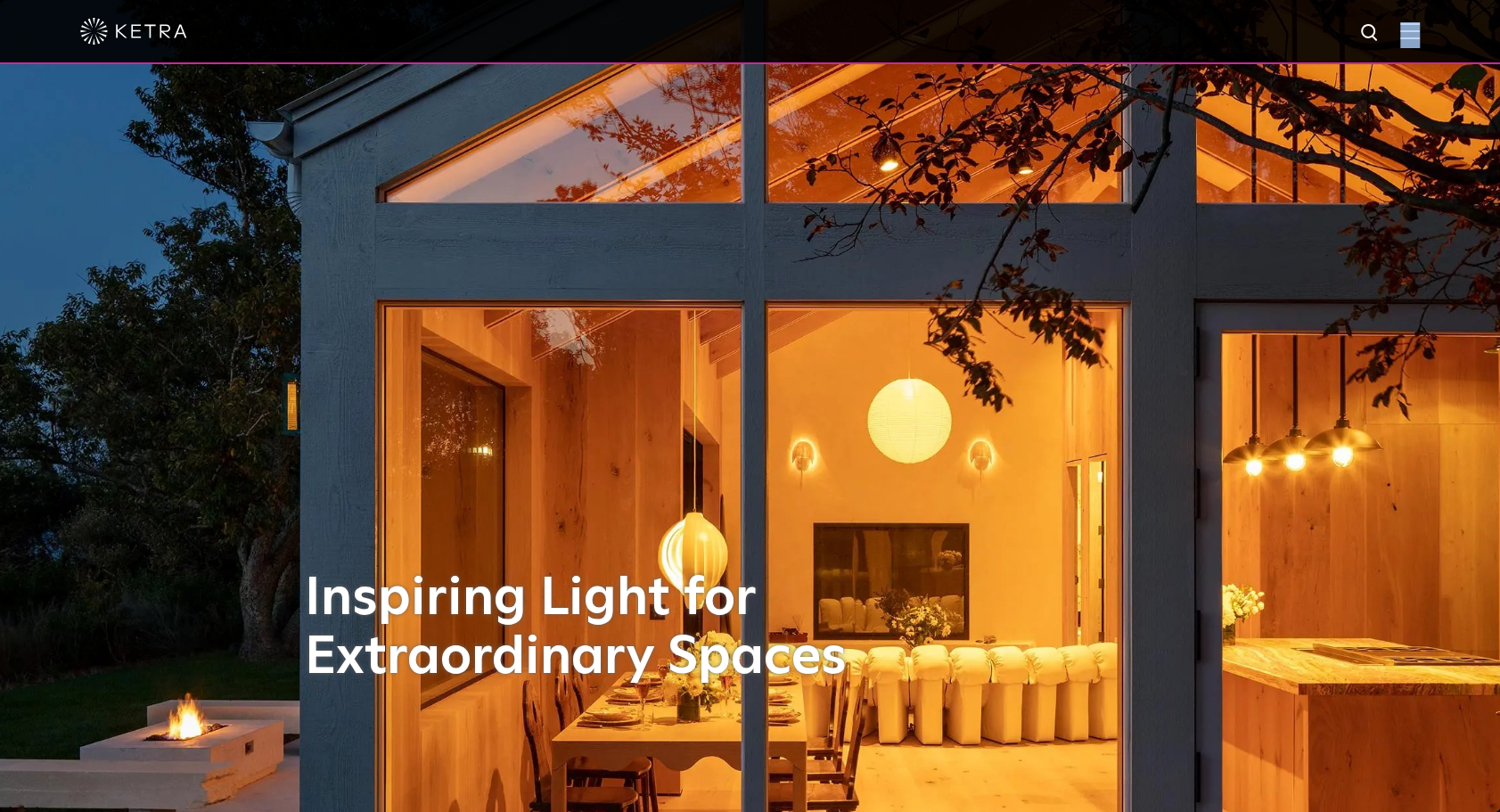
click at [1420, 36] on img at bounding box center [1409, 31] width 19 height 17
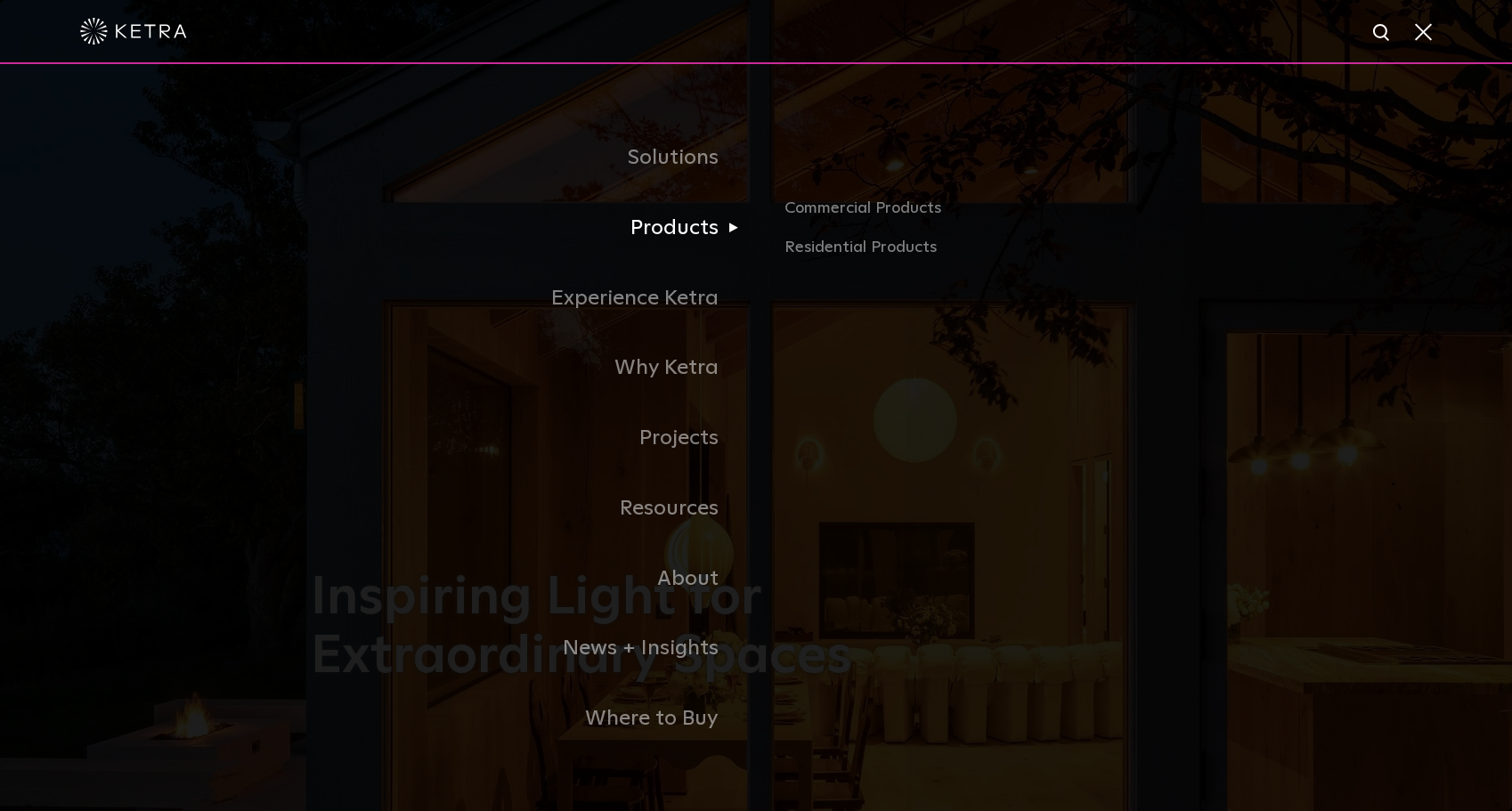
click at [721, 221] on link "Products" at bounding box center [533, 227] width 445 height 70
click at [721, 221] on div "Inspiring Light for Extraordinary Spaces" at bounding box center [756, 406] width 890 height 811
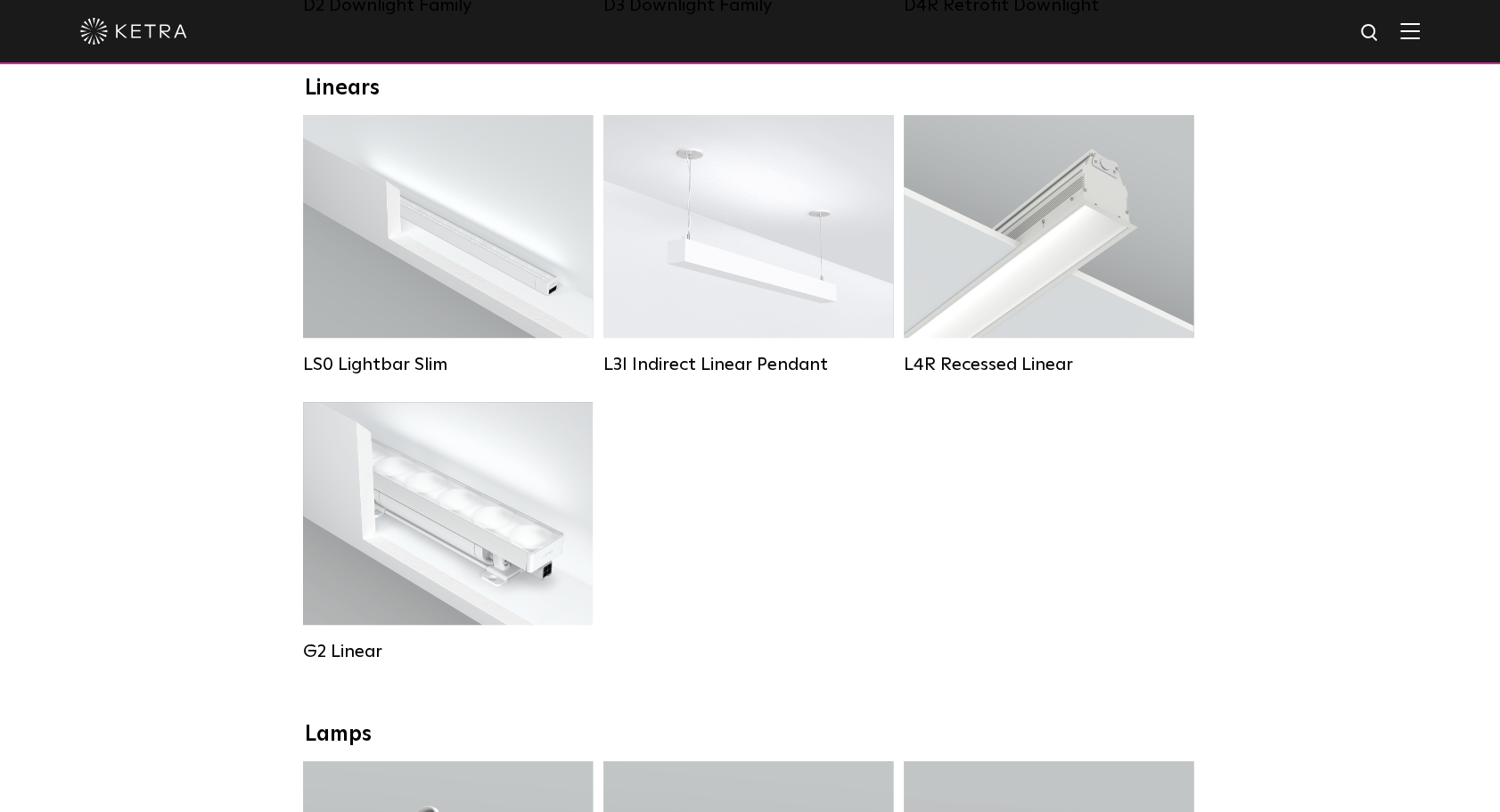
scroll to position [624, 0]
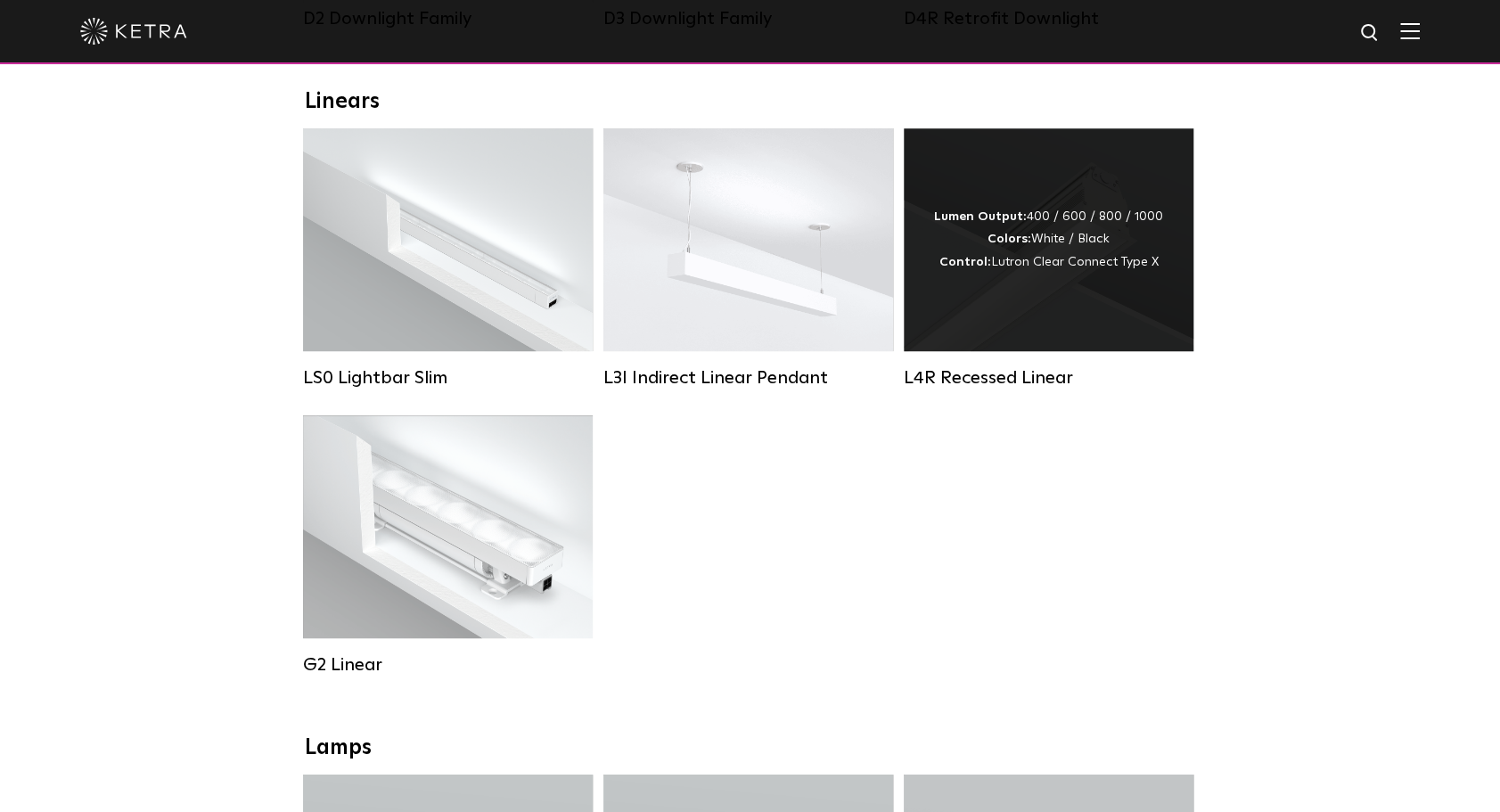
click at [1177, 313] on div "Lumen Output: 400 / 600 / 800 / 1000 Colors: White / Black Control: Lutron Clea…" at bounding box center [1049, 239] width 289 height 223
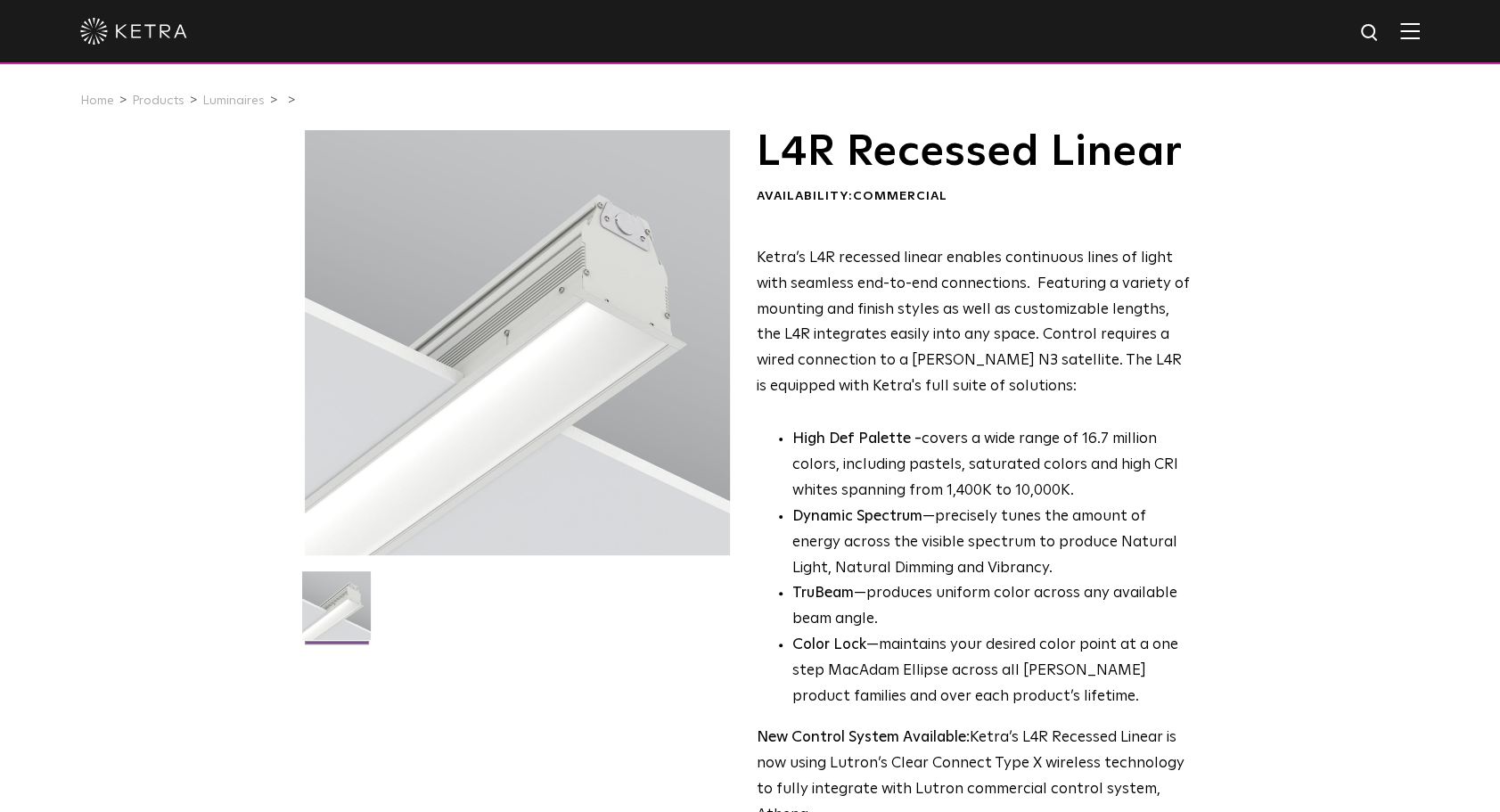
click at [612, 355] on div at bounding box center [517, 342] width 425 height 425
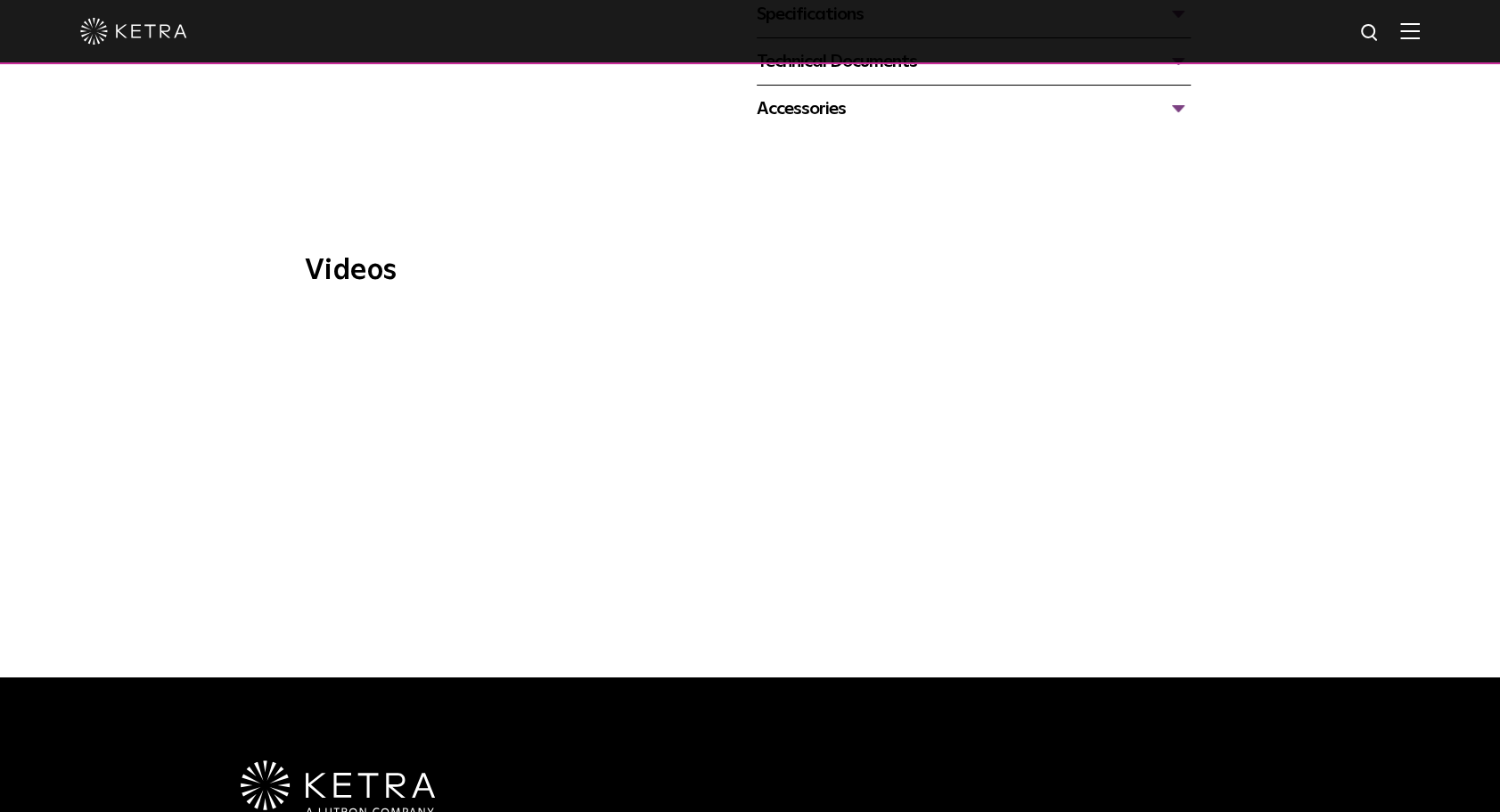
scroll to position [534, 0]
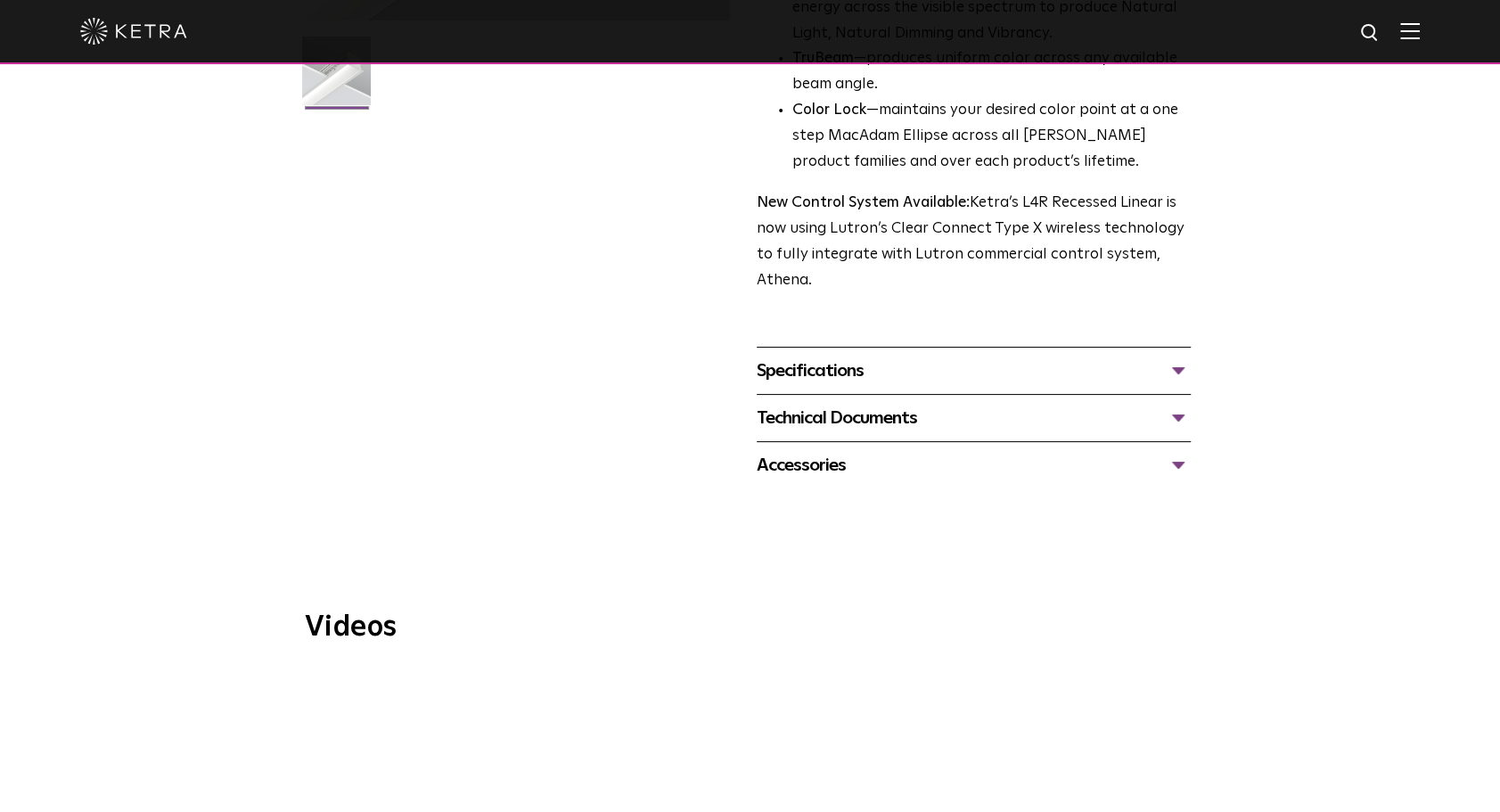
click at [977, 358] on div "Specifications" at bounding box center [973, 371] width 434 height 29
click at [927, 368] on div "Specifications" at bounding box center [973, 371] width 434 height 29
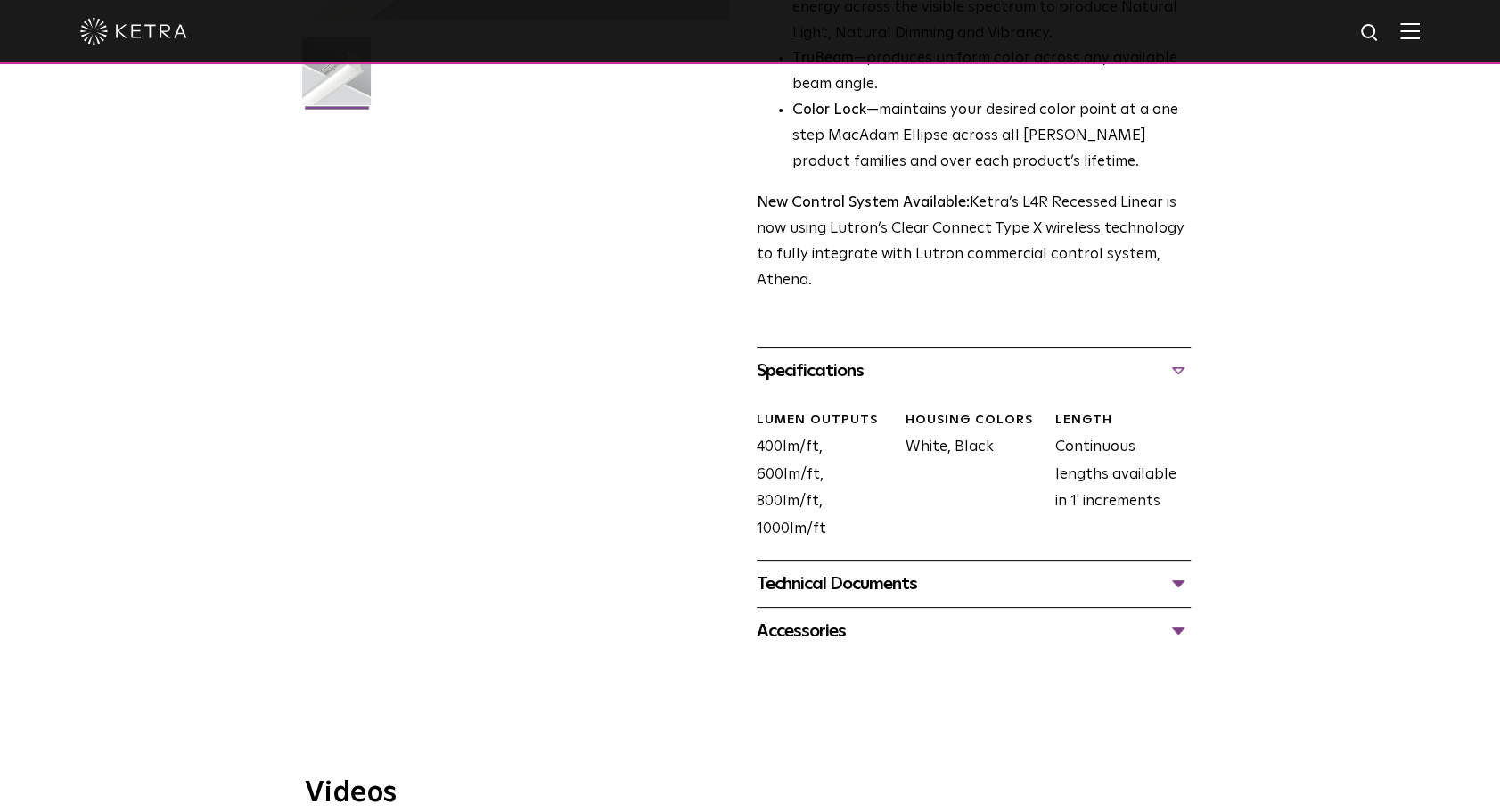
scroll to position [0, 0]
click at [918, 578] on div "Technical Documents" at bounding box center [973, 583] width 434 height 29
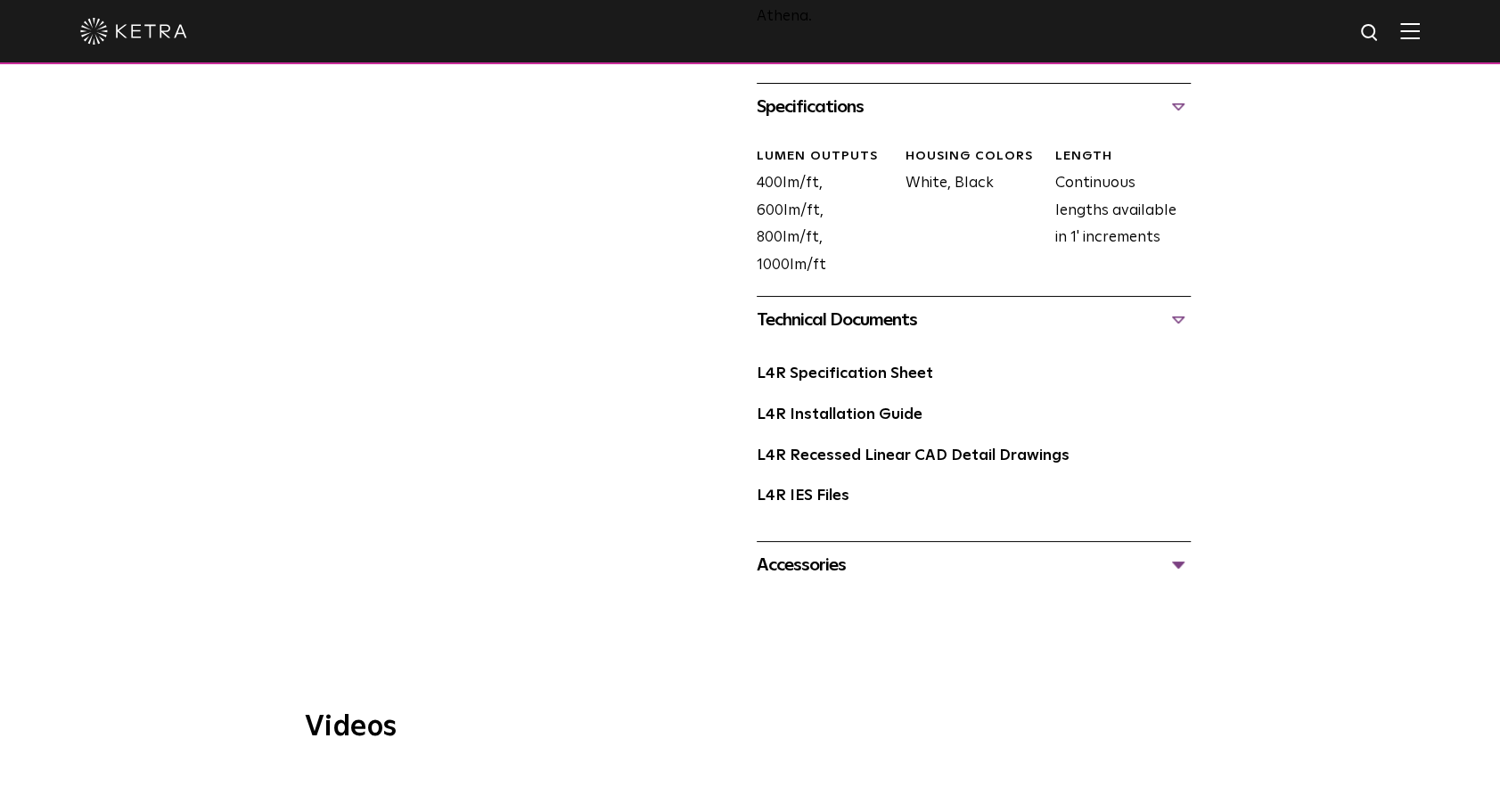
scroll to position [801, 0]
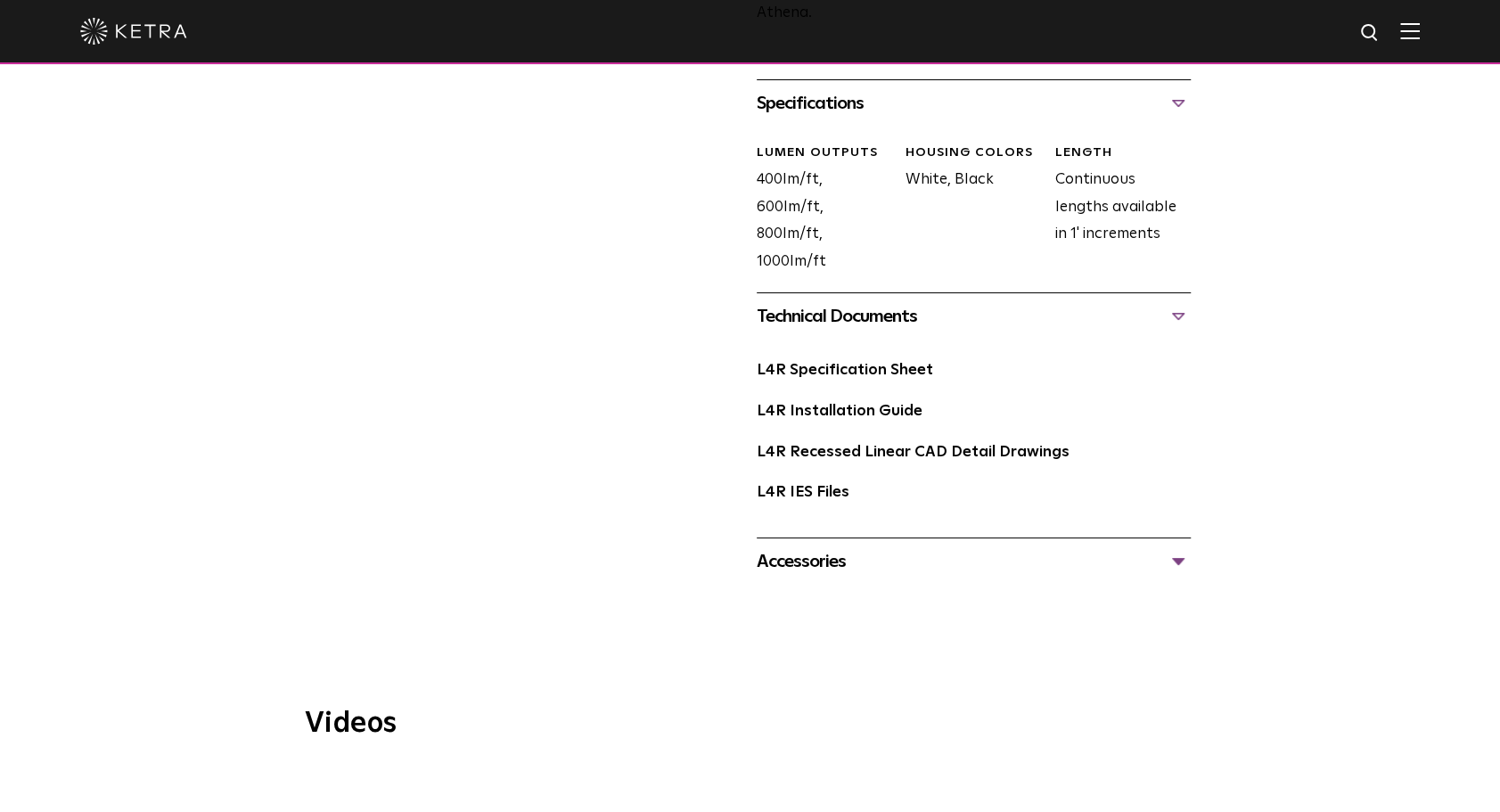
click at [954, 555] on div "Accessories" at bounding box center [973, 561] width 434 height 29
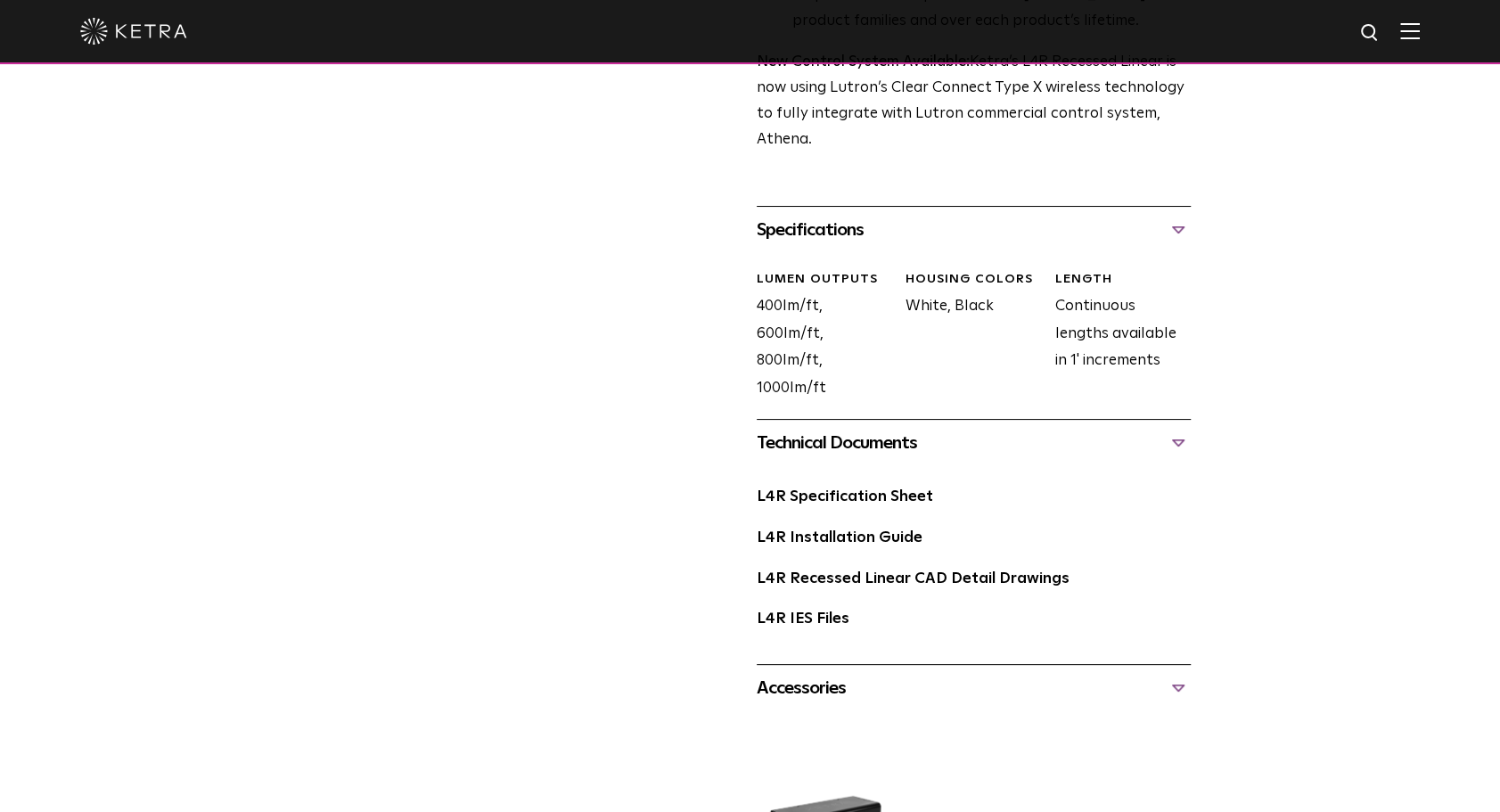
scroll to position [624, 0]
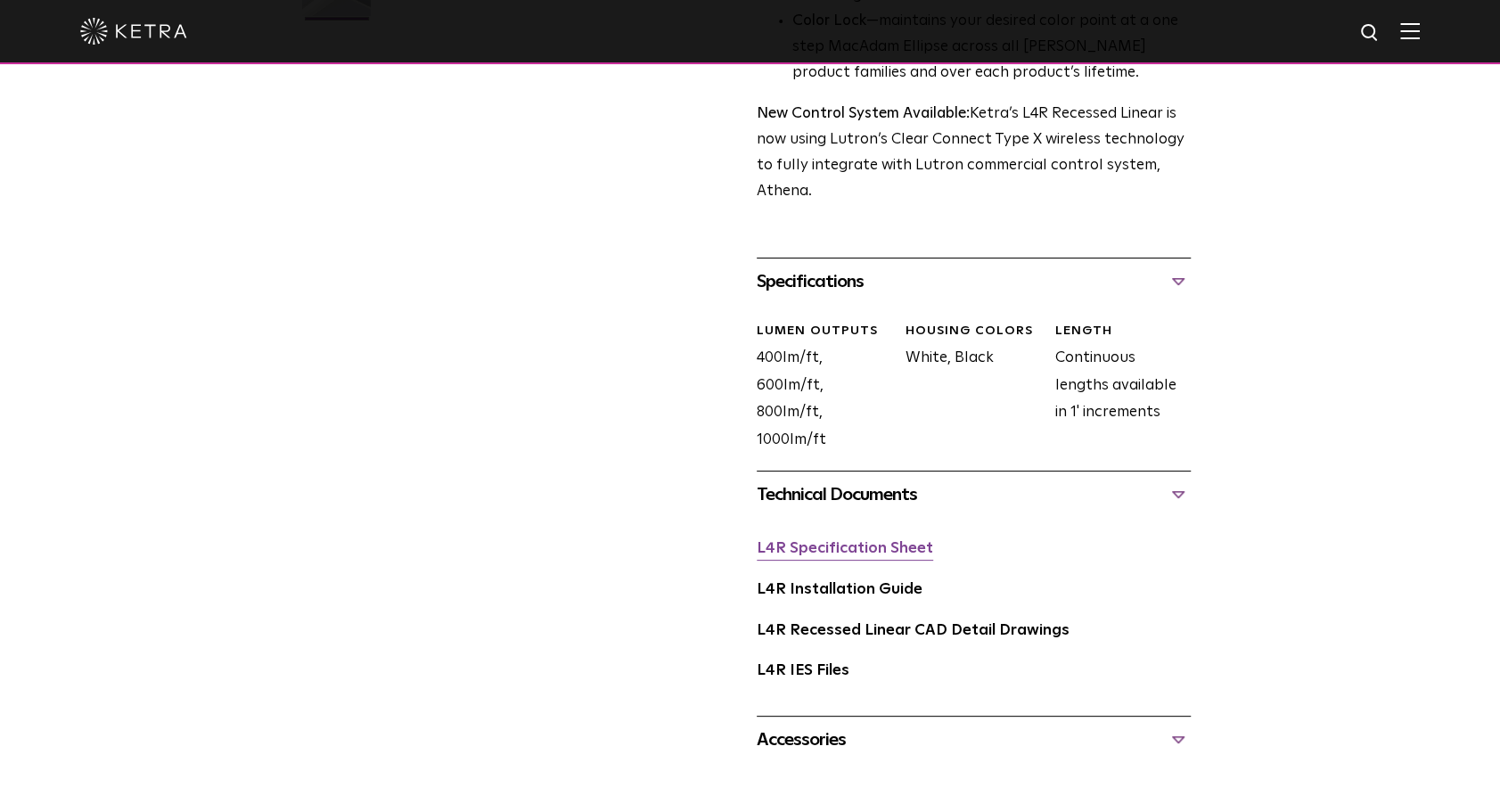
click at [850, 555] on link "L4R Specification Sheet" at bounding box center [844, 549] width 177 height 15
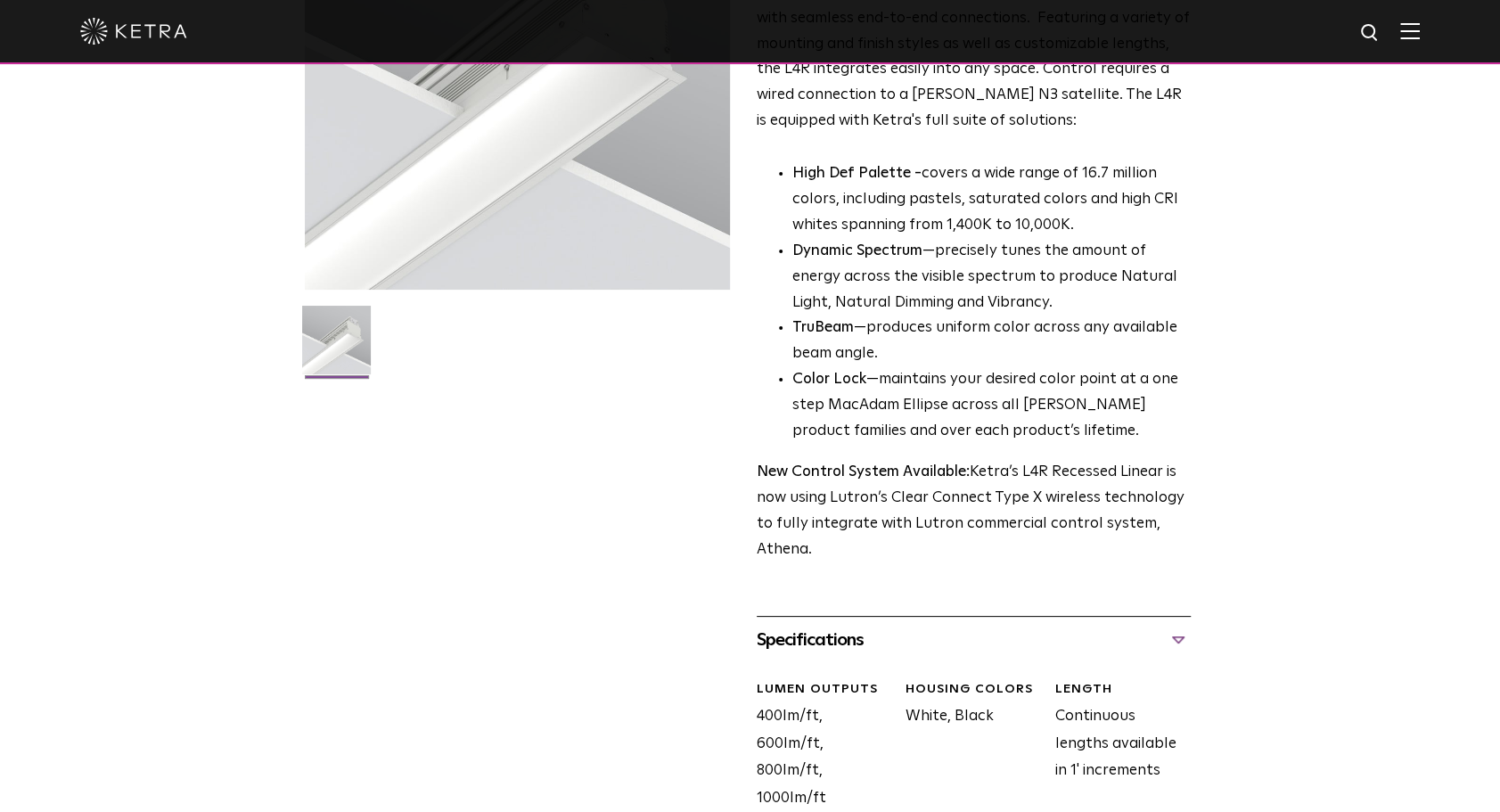
scroll to position [0, 0]
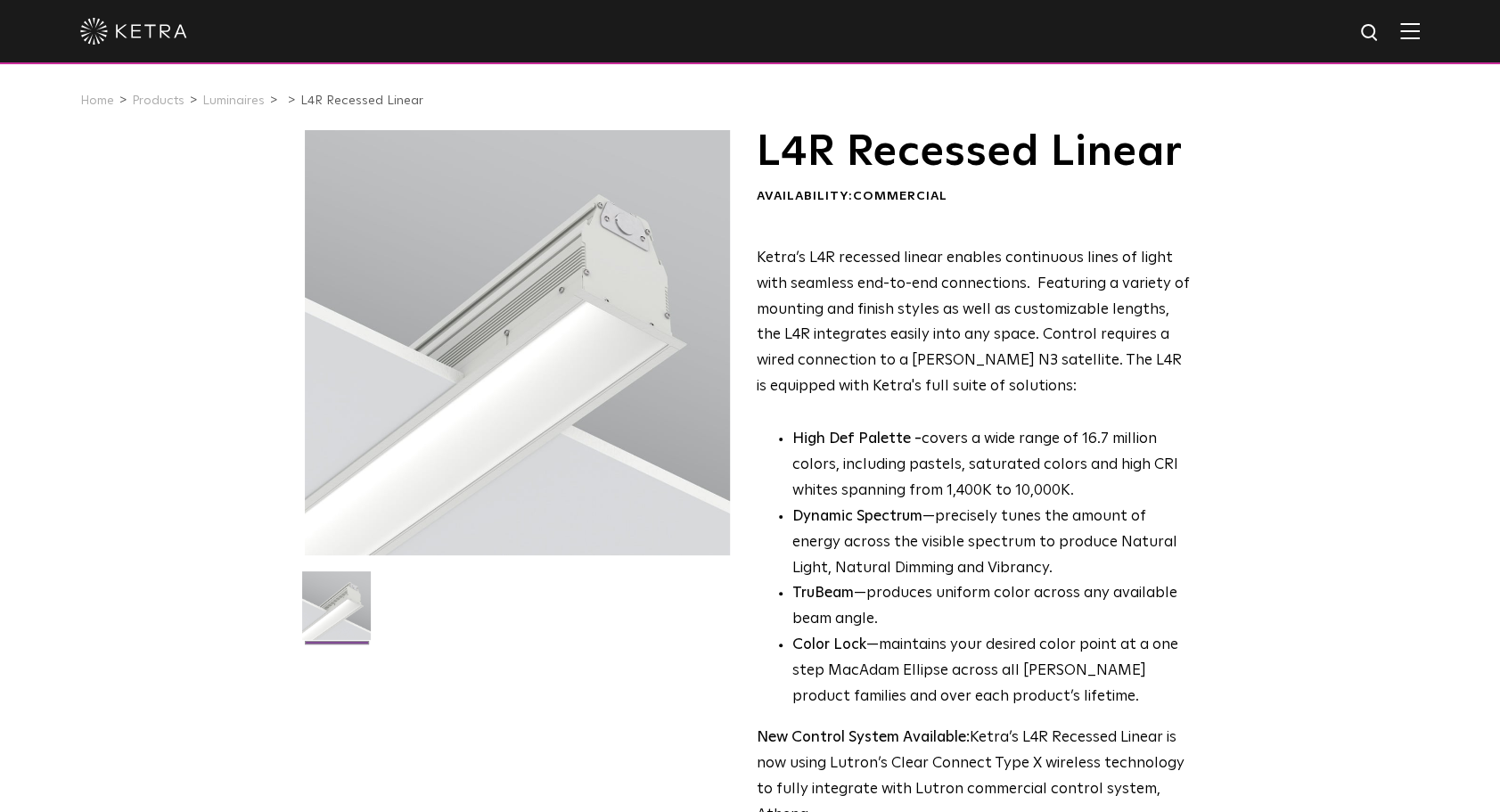
drag, startPoint x: 589, startPoint y: 380, endPoint x: 411, endPoint y: -88, distance: 500.7
